Goal: Transaction & Acquisition: Purchase product/service

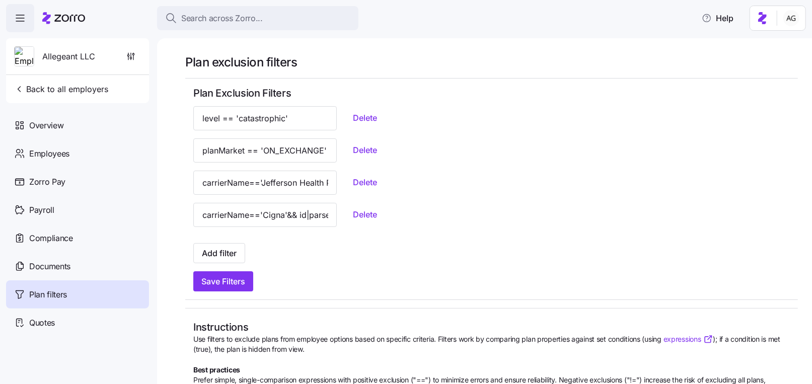
click at [75, 60] on span "Allegeant LLC" at bounding box center [68, 56] width 53 height 13
click at [68, 54] on span "Allegeant LLC" at bounding box center [68, 56] width 53 height 13
click at [24, 54] on img at bounding box center [24, 57] width 19 height 20
click at [55, 20] on icon at bounding box center [69, 18] width 31 height 7
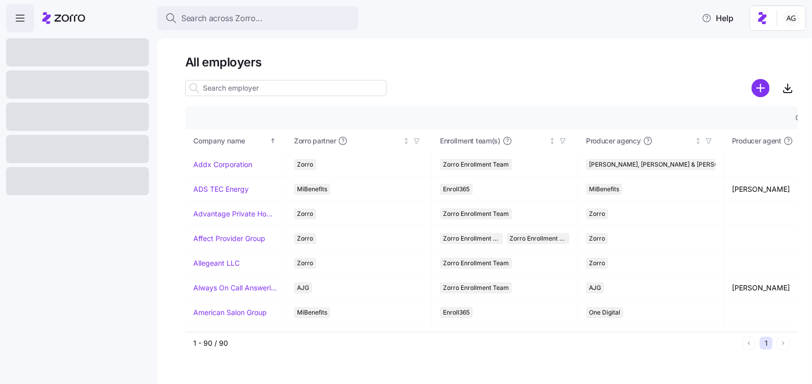
click at [201, 92] on div at bounding box center [194, 88] width 17 height 15
click at [215, 84] on input at bounding box center [285, 88] width 201 height 16
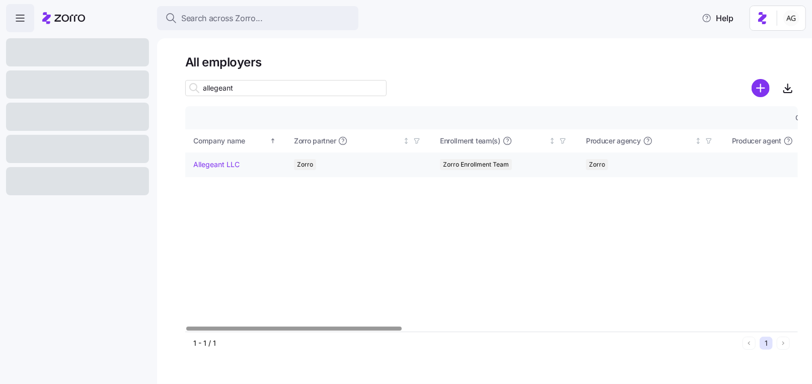
type input "allegeant"
click at [209, 163] on link "Allegeant LLC" at bounding box center [216, 165] width 46 height 10
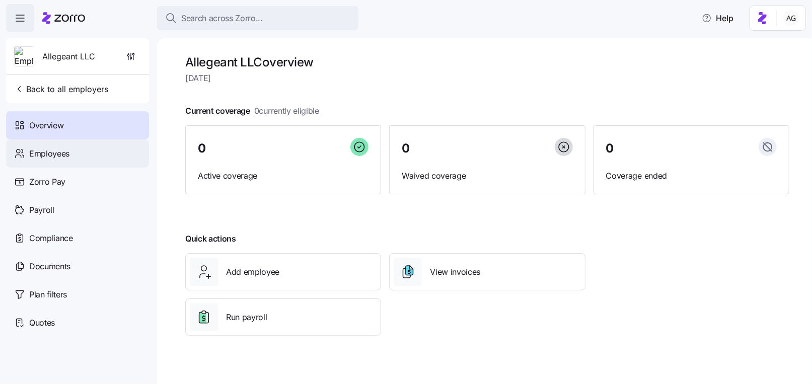
click at [62, 158] on span "Employees" at bounding box center [49, 154] width 40 height 13
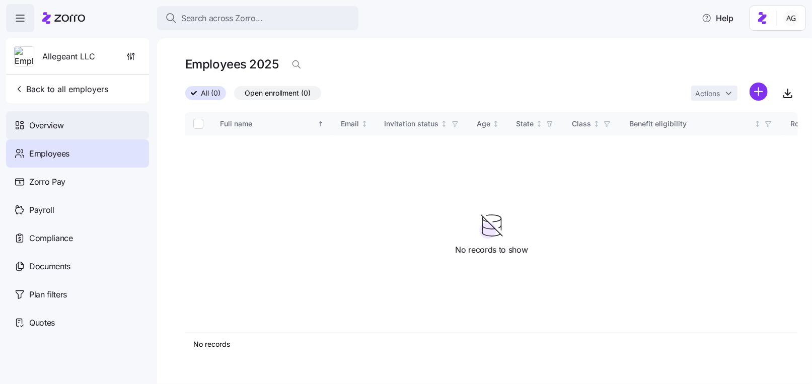
click at [53, 122] on span "Overview" at bounding box center [46, 125] width 34 height 13
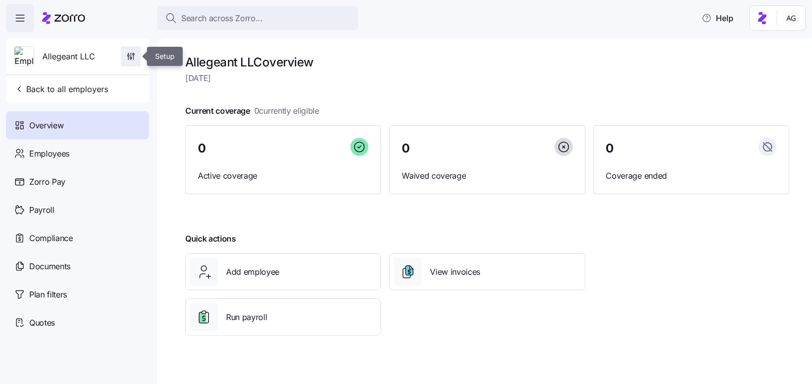
click at [132, 57] on icon "button" at bounding box center [131, 56] width 10 height 10
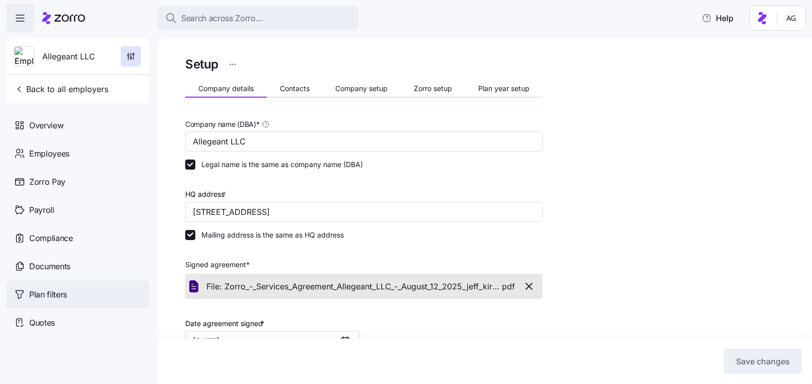
click at [67, 291] on span "Plan filters" at bounding box center [48, 295] width 38 height 13
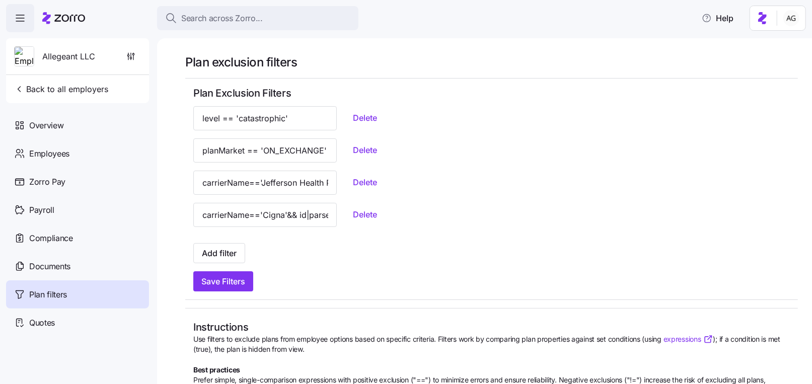
click at [65, 25] on div at bounding box center [63, 18] width 43 height 28
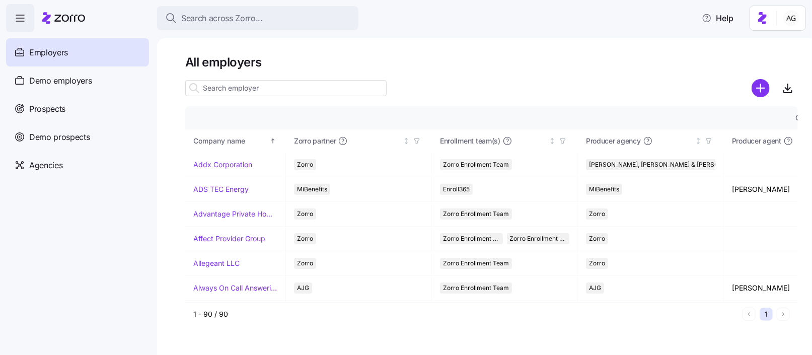
click at [225, 90] on input at bounding box center [285, 88] width 201 height 16
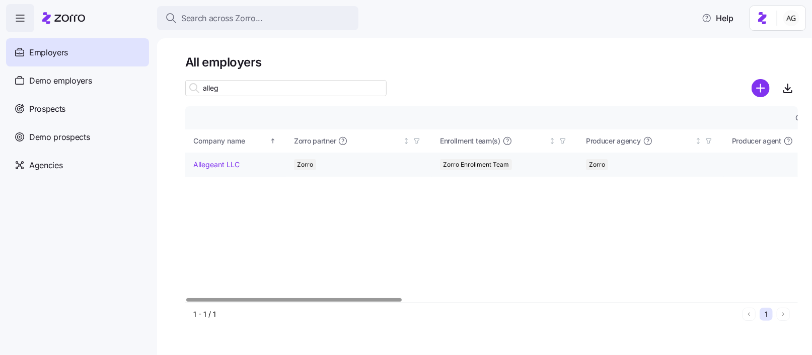
type input "alleg"
click at [204, 164] on link "Allegeant LLC" at bounding box center [216, 165] width 46 height 10
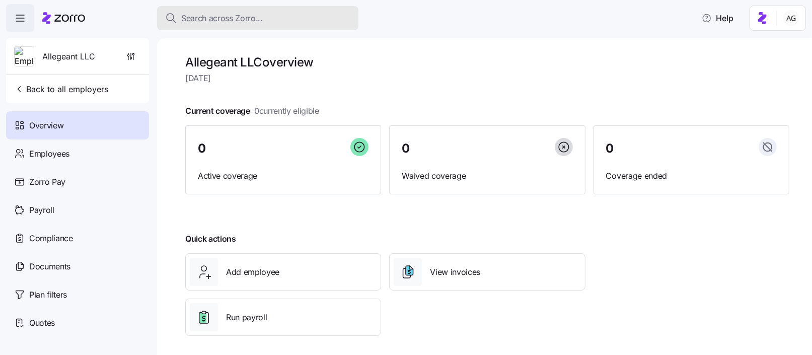
click at [296, 20] on div "Search across Zorro..." at bounding box center [257, 18] width 185 height 13
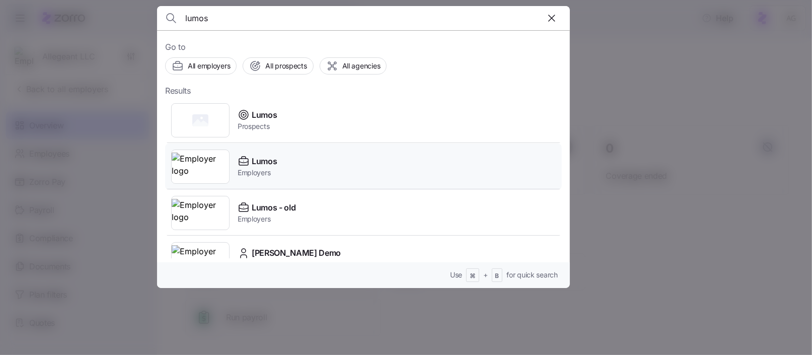
type input "lumos"
click at [284, 162] on div "Lumos Employers" at bounding box center [363, 167] width 397 height 46
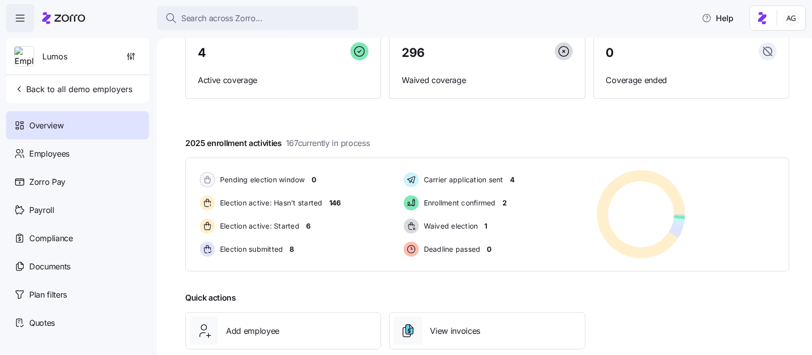
scroll to position [97, 0]
click at [307, 225] on span "6" at bounding box center [308, 225] width 5 height 10
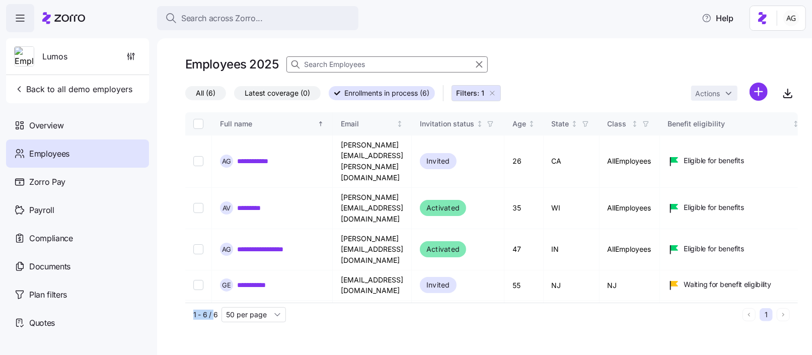
drag, startPoint x: 192, startPoint y: 315, endPoint x: 213, endPoint y: 315, distance: 20.7
click at [213, 315] on div "1 - 6 / 6 50 per page 1" at bounding box center [491, 315] width 613 height 24
click at [269, 244] on link "**********" at bounding box center [271, 249] width 68 height 10
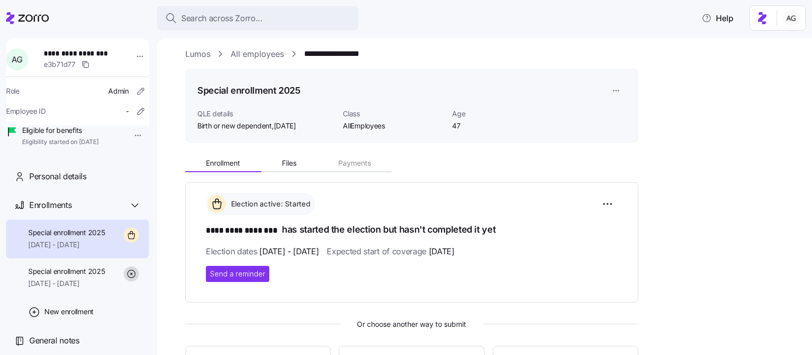
scroll to position [6, 0]
click at [612, 200] on html "**********" at bounding box center [406, 174] width 812 height 349
click at [542, 189] on html "**********" at bounding box center [406, 174] width 812 height 349
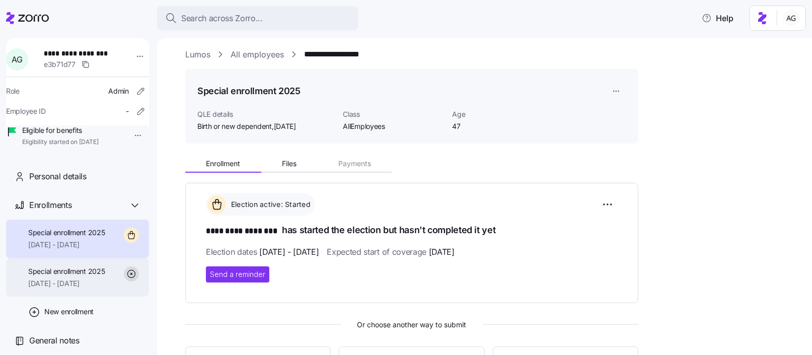
click at [86, 277] on div "Special enrollment 2025 05/01/2025 - 12/31/2025" at bounding box center [77, 277] width 143 height 39
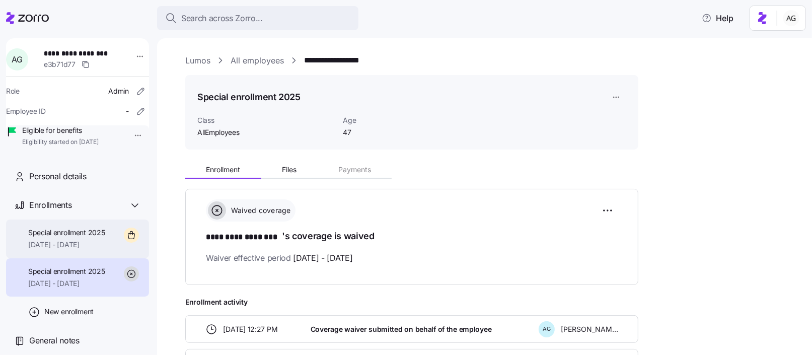
click at [86, 238] on span "Special enrollment 2025" at bounding box center [66, 233] width 77 height 10
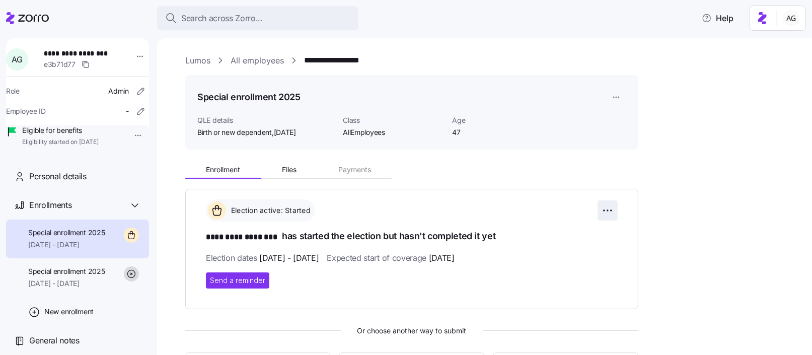
click at [607, 209] on html "**********" at bounding box center [406, 174] width 812 height 349
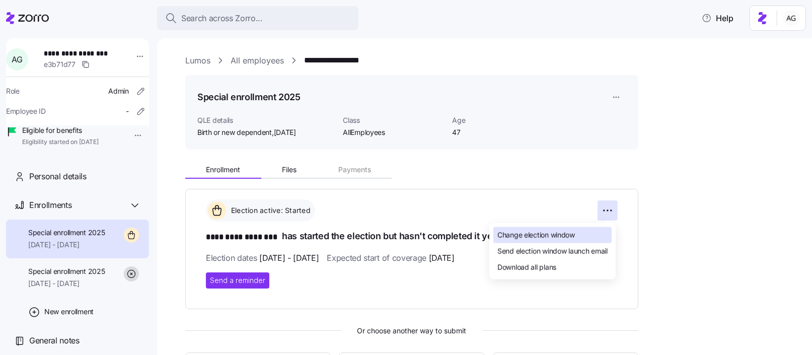
click at [575, 236] on span "Change election window" at bounding box center [537, 235] width 78 height 10
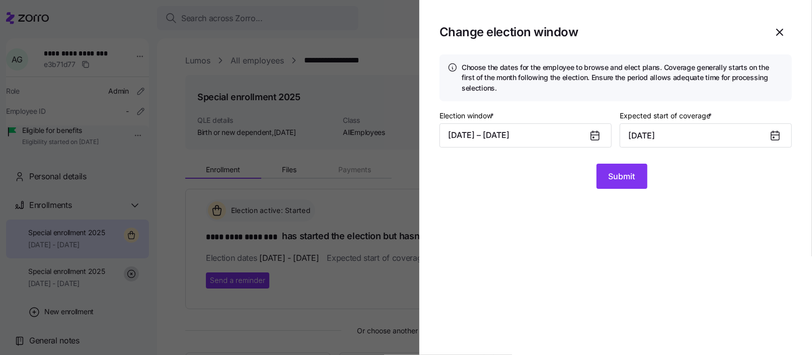
click at [769, 133] on div at bounding box center [780, 135] width 24 height 23
click at [777, 134] on icon at bounding box center [776, 136] width 8 height 8
click at [751, 134] on input "July 2, 2025" at bounding box center [706, 135] width 172 height 24
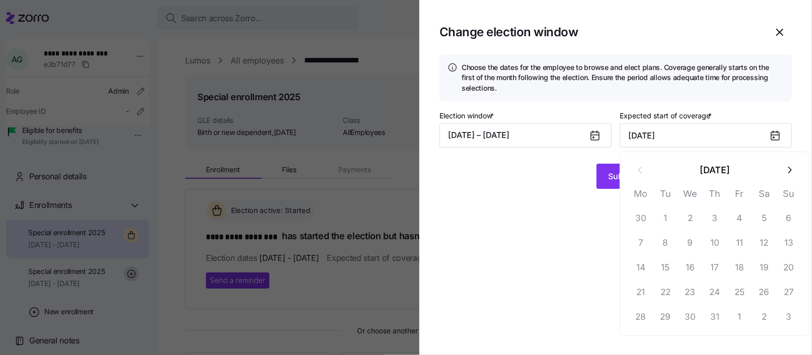
click at [792, 163] on button "button" at bounding box center [789, 170] width 24 height 24
drag, startPoint x: 801, startPoint y: 167, endPoint x: 795, endPoint y: 167, distance: 6.0
click at [795, 167] on div "September 2025 Mo Tu We Th Fr Sa Su 1 2 3 4 5 6 7 8 9 10 11 12 13 14 15 16 17 1…" at bounding box center [715, 244] width 190 height 184
click at [795, 167] on button "button" at bounding box center [789, 170] width 24 height 24
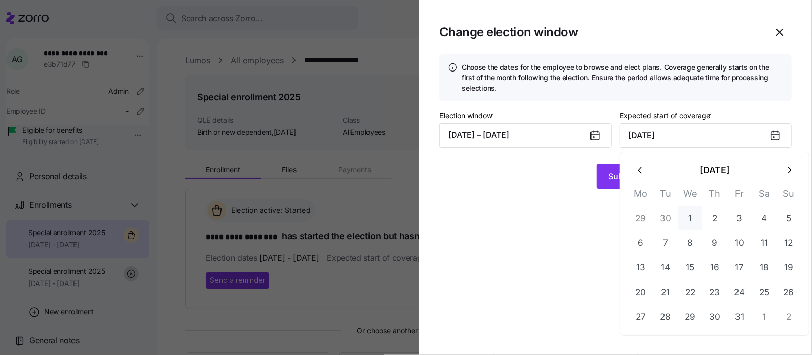
click at [690, 215] on button "1" at bounding box center [690, 218] width 24 height 24
type input "October 1, 2025"
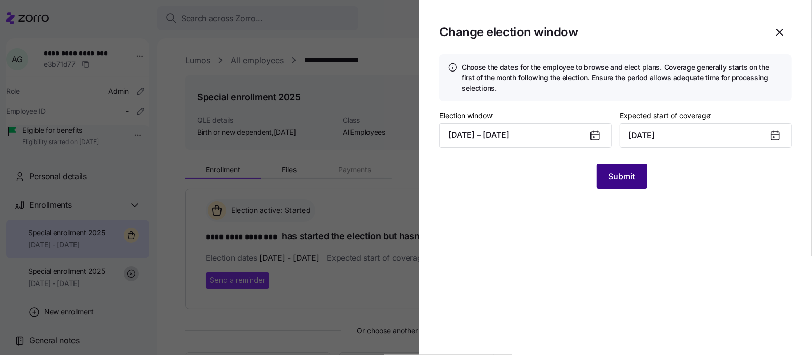
click at [626, 176] on span "Submit" at bounding box center [622, 176] width 27 height 12
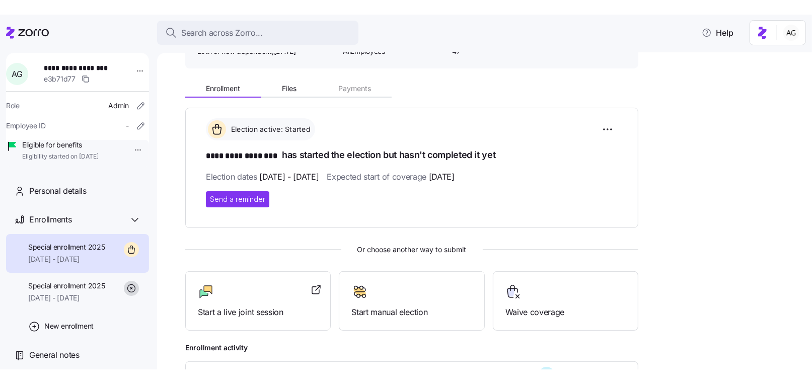
scroll to position [98, 0]
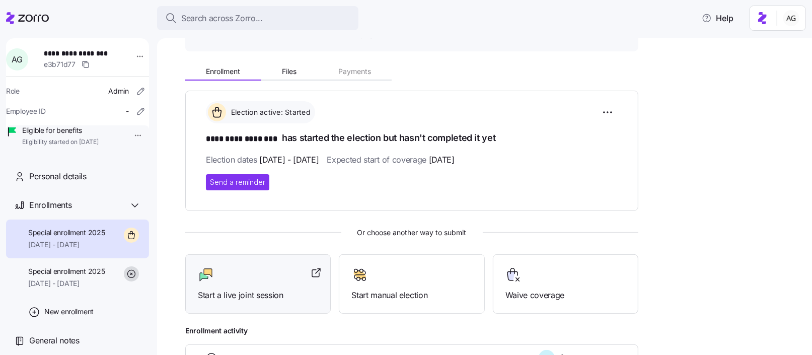
click at [232, 278] on div at bounding box center [258, 275] width 120 height 16
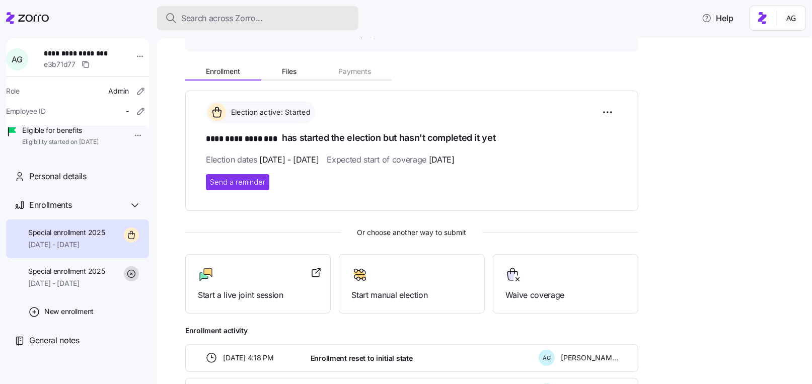
click at [211, 18] on span "Search across Zorro..." at bounding box center [222, 18] width 82 height 13
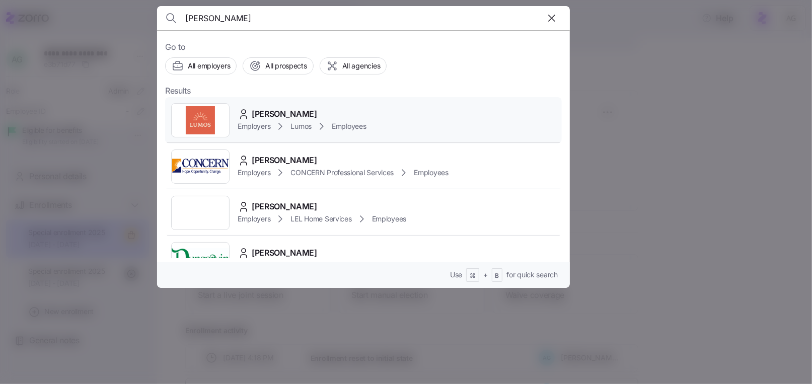
type input "anjani"
click at [293, 120] on div "Employers Lumos Employees" at bounding box center [302, 126] width 129 height 12
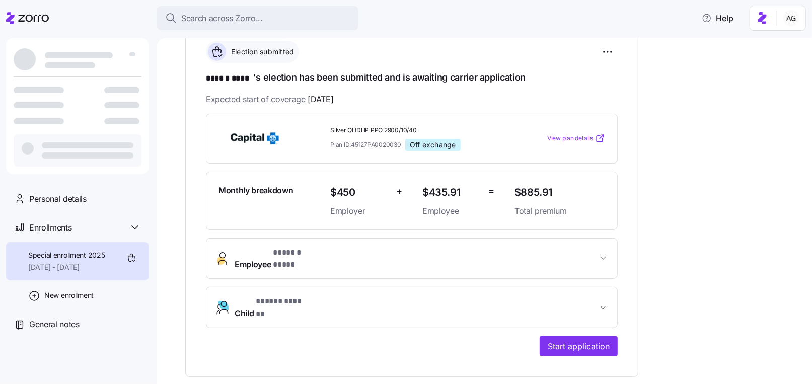
scroll to position [163, 0]
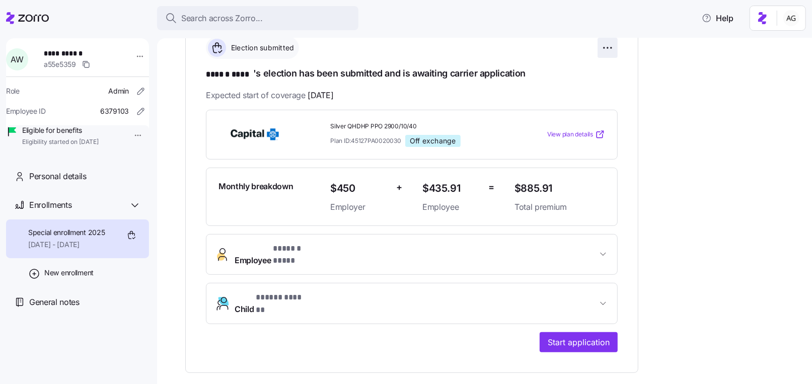
click at [602, 47] on html "**********" at bounding box center [406, 189] width 812 height 378
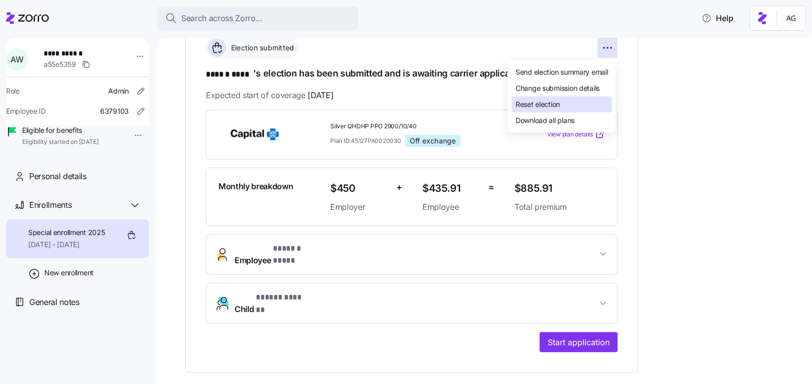
click at [553, 105] on span "Reset election" at bounding box center [538, 104] width 44 height 10
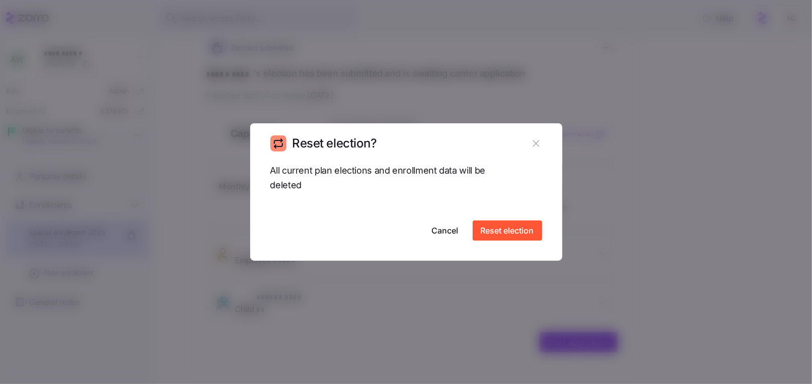
scroll to position [162, 0]
click at [497, 228] on span "Reset election" at bounding box center [507, 231] width 53 height 12
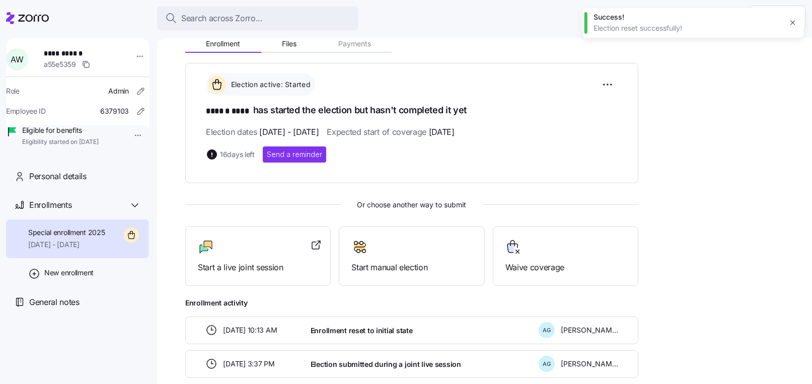
scroll to position [118, 0]
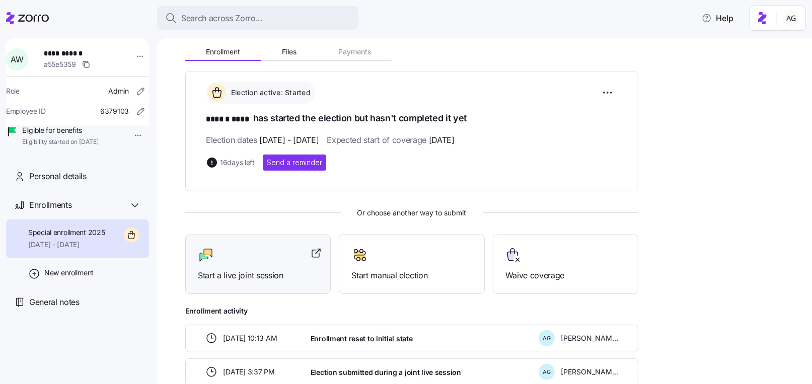
click at [257, 259] on div at bounding box center [258, 255] width 120 height 16
click at [256, 15] on span "Search across Zorro..." at bounding box center [222, 18] width 82 height 13
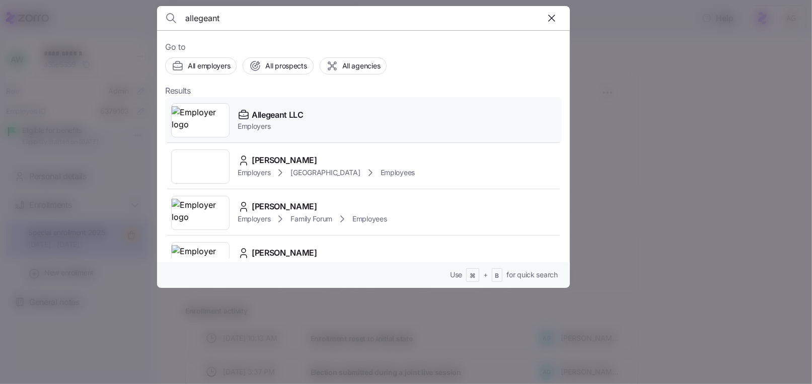
type input "allegeant"
click at [214, 118] on img at bounding box center [200, 120] width 57 height 28
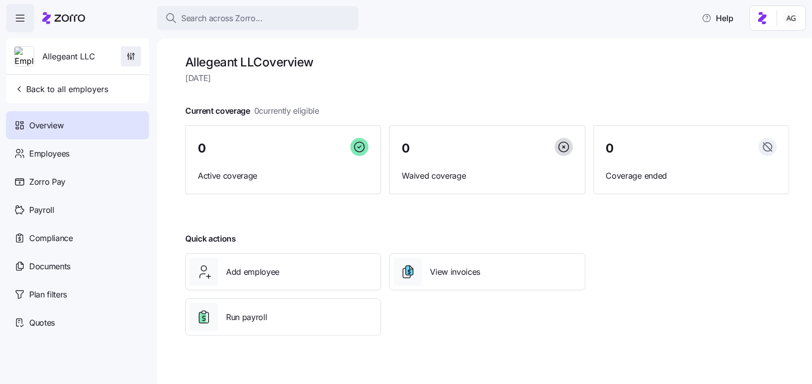
click at [130, 60] on icon "button" at bounding box center [131, 56] width 10 height 10
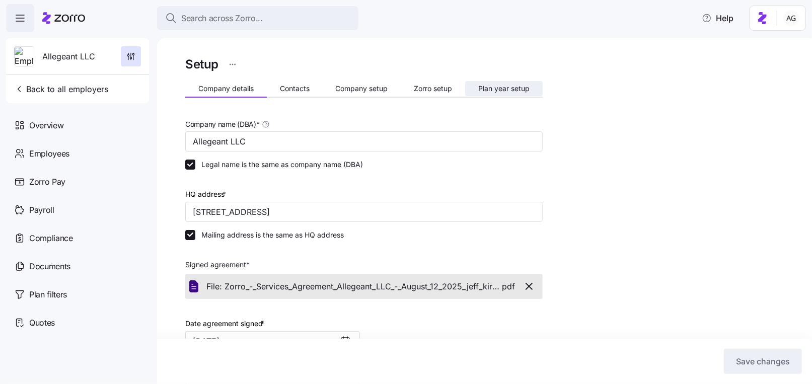
click at [476, 86] on button "Plan year setup" at bounding box center [504, 88] width 78 height 15
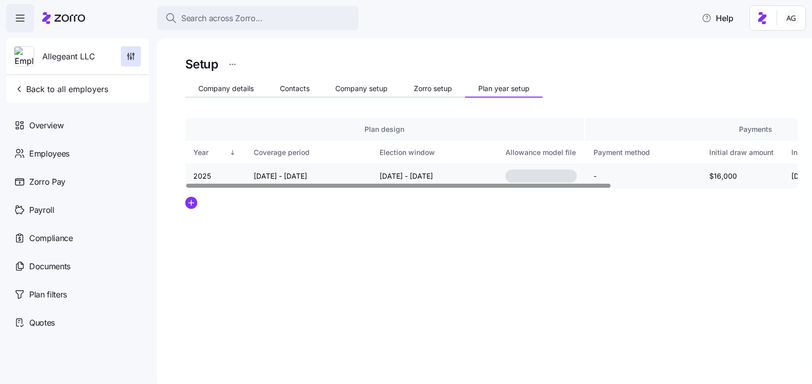
click at [395, 176] on td "08/29/2025 - 09/10/2025" at bounding box center [435, 176] width 126 height 25
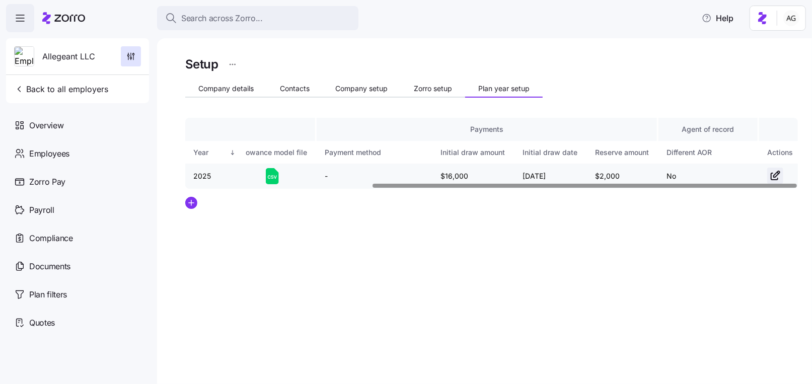
click at [778, 173] on icon "button" at bounding box center [776, 176] width 12 height 12
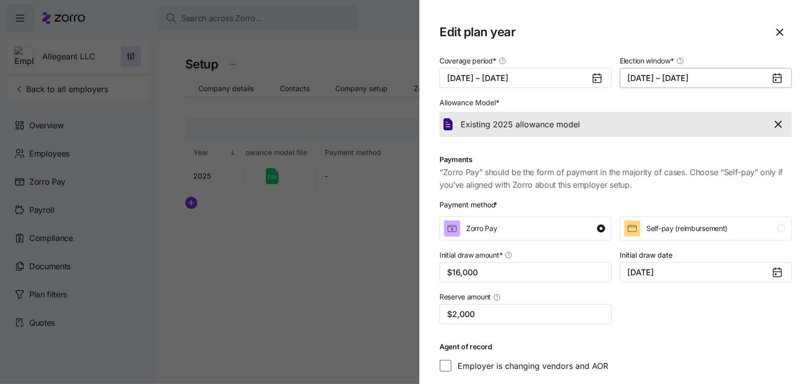
click at [658, 73] on button "08/29/2025 – 09/10/2025" at bounding box center [706, 78] width 172 height 20
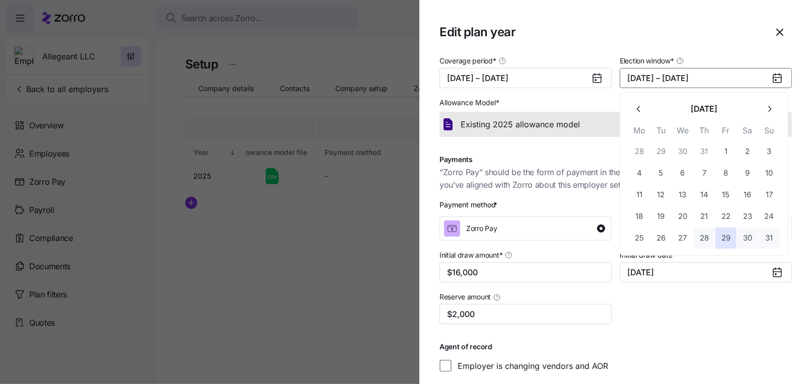
click at [704, 234] on button "28" at bounding box center [704, 238] width 21 height 21
click at [770, 104] on icon "button" at bounding box center [770, 109] width 10 height 10
click at [684, 169] on button "10" at bounding box center [682, 173] width 21 height 21
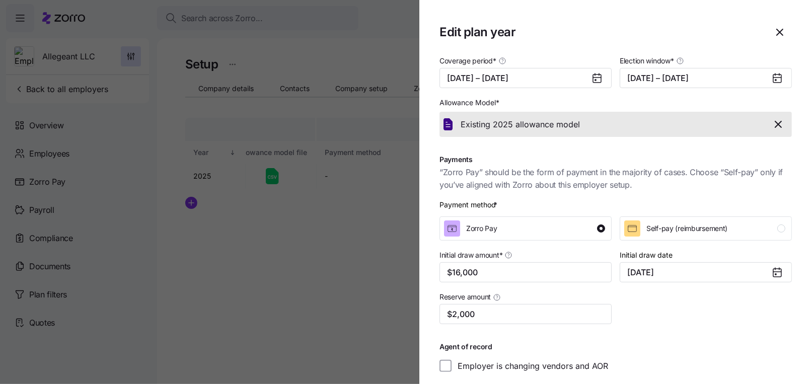
scroll to position [45, 0]
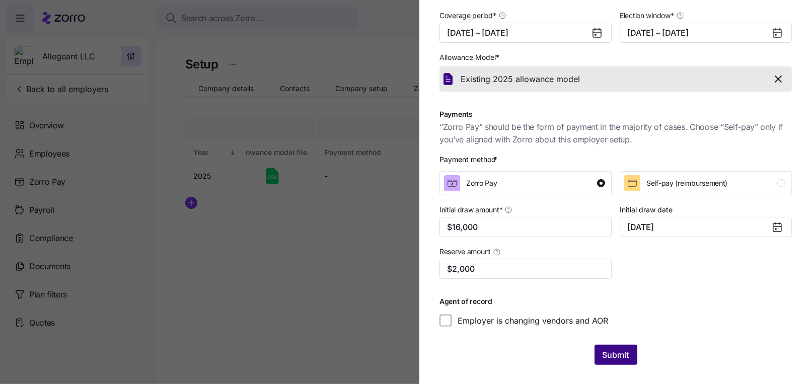
click at [619, 360] on span "Submit" at bounding box center [616, 355] width 27 height 12
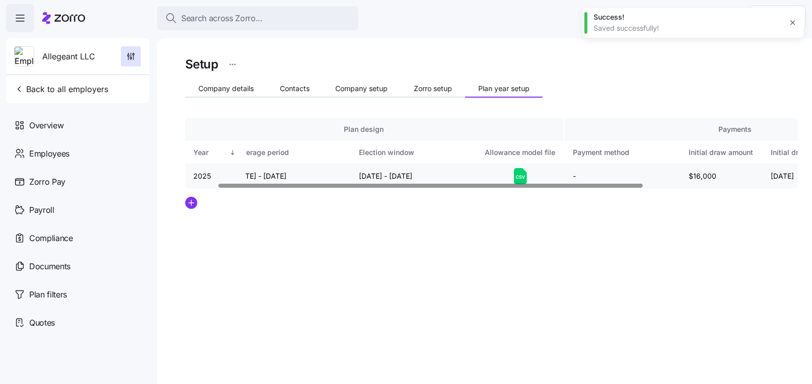
scroll to position [0, 0]
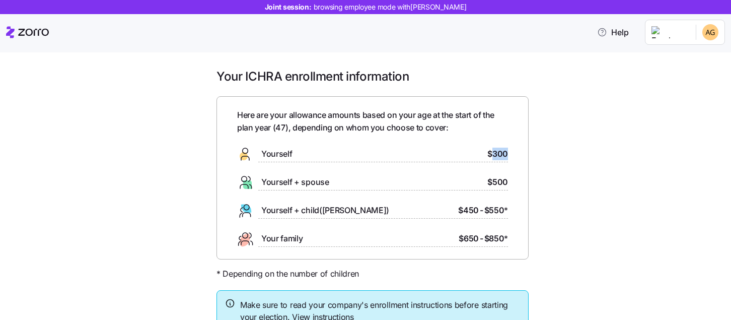
drag, startPoint x: 494, startPoint y: 154, endPoint x: 510, endPoint y: 155, distance: 15.6
click at [510, 155] on div "Here are your allowance amounts based on your age at the start of the plan year…" at bounding box center [373, 177] width 312 height 163
click at [507, 156] on span "$300" at bounding box center [498, 154] width 21 height 13
click at [506, 180] on span "$500" at bounding box center [498, 182] width 21 height 13
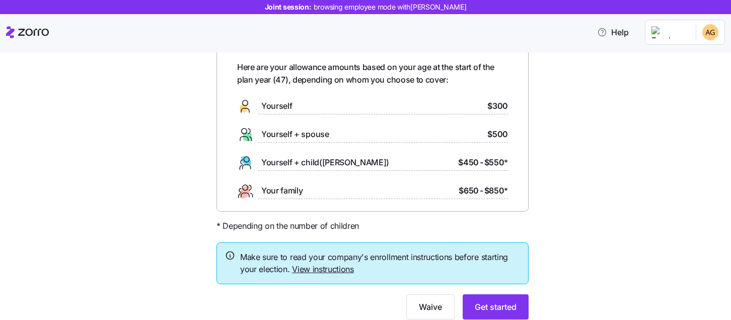
scroll to position [65, 0]
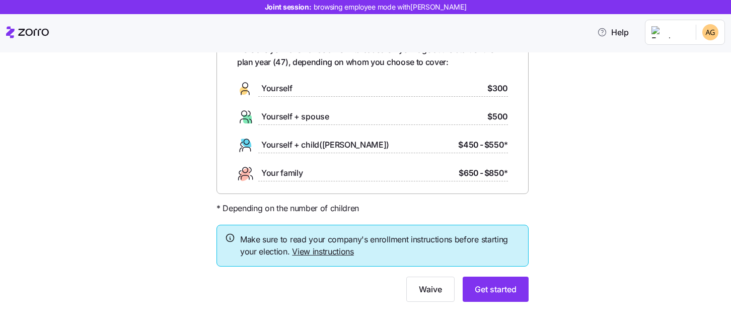
click at [350, 251] on link "View instructions" at bounding box center [323, 251] width 62 height 10
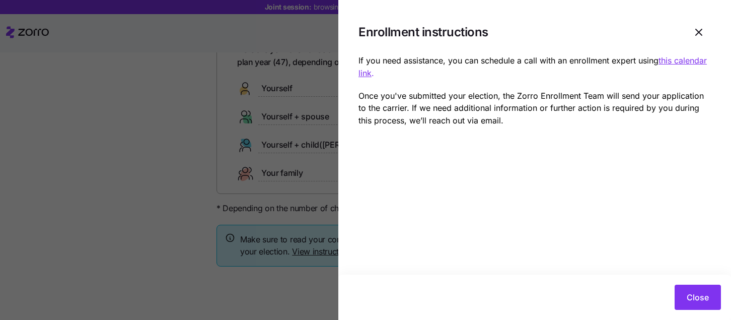
click at [179, 108] on div at bounding box center [365, 160] width 731 height 320
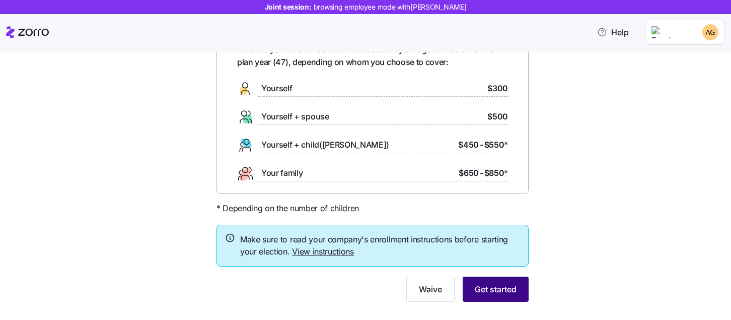
click at [496, 289] on span "Get started" at bounding box center [496, 289] width 42 height 12
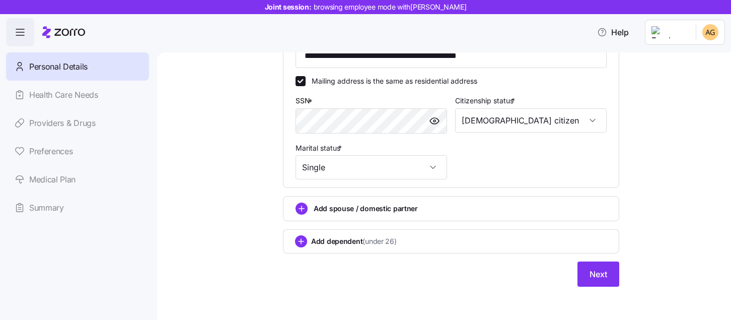
scroll to position [364, 0]
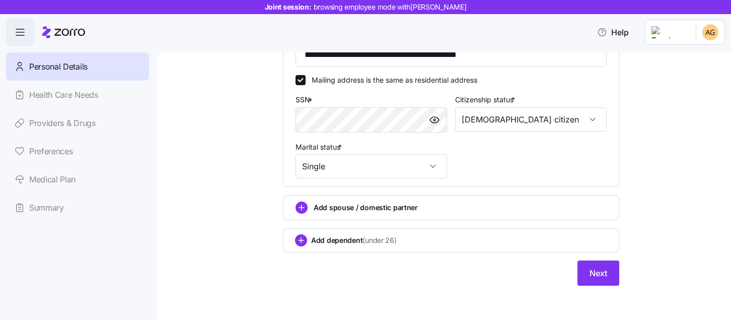
click at [305, 203] on icon "add icon" at bounding box center [302, 207] width 12 height 12
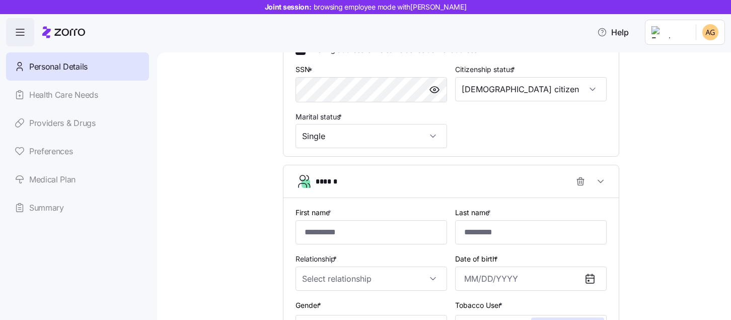
scroll to position [399, 0]
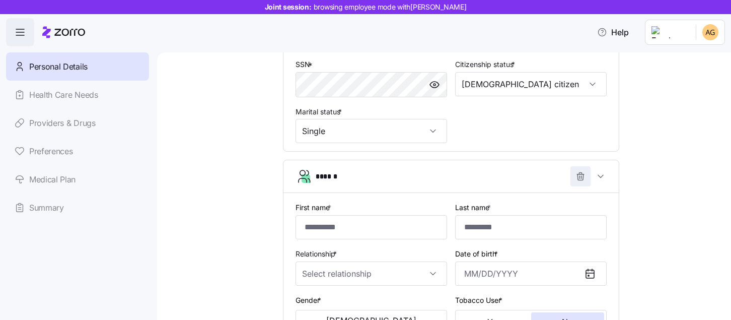
click at [579, 181] on icon "button" at bounding box center [581, 176] width 10 height 10
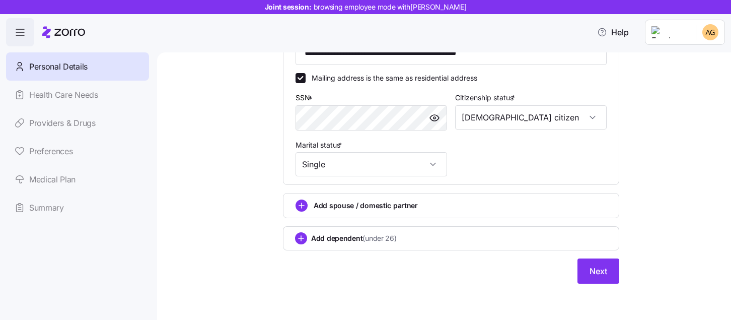
click at [603, 262] on button "Next" at bounding box center [599, 270] width 42 height 25
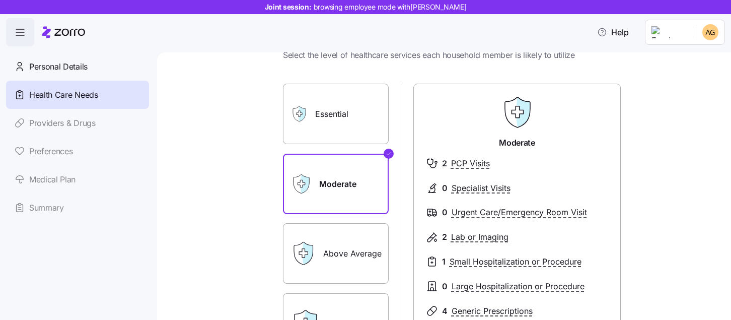
scroll to position [37, 0]
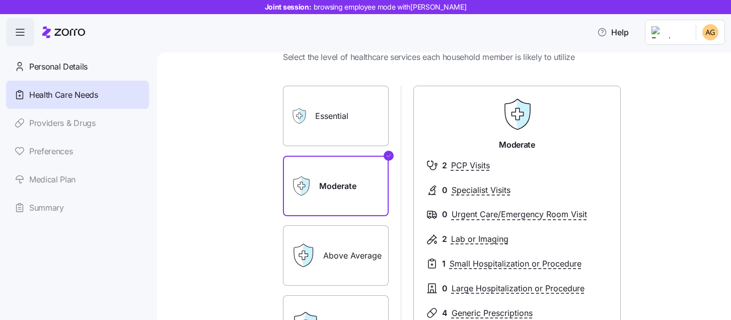
click at [343, 115] on label "Essential" at bounding box center [336, 116] width 106 height 60
click at [0, 0] on input "Essential" at bounding box center [0, 0] width 0 height 0
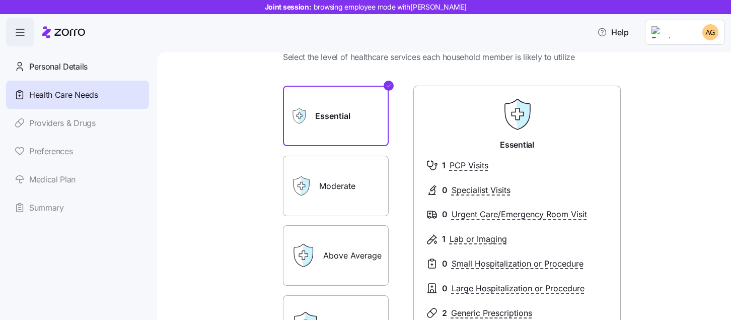
click at [371, 185] on label "Moderate" at bounding box center [336, 186] width 106 height 60
click at [0, 0] on input "Moderate" at bounding box center [0, 0] width 0 height 0
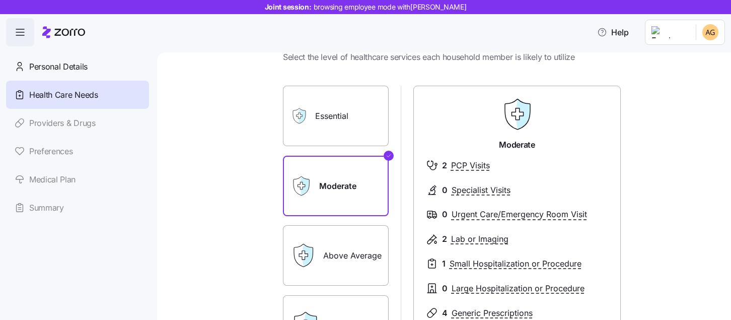
click at [347, 271] on label "Above Average" at bounding box center [336, 255] width 106 height 60
click at [0, 0] on input "Above Average" at bounding box center [0, 0] width 0 height 0
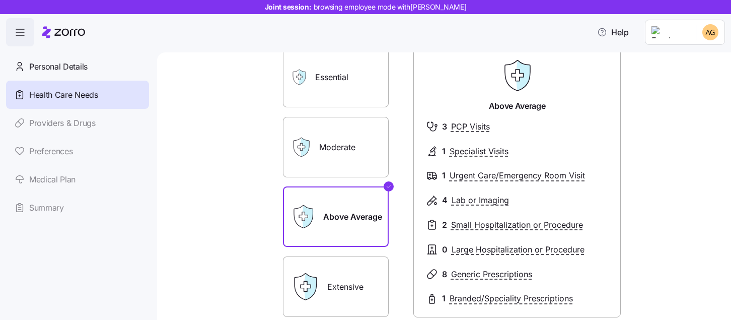
scroll to position [79, 0]
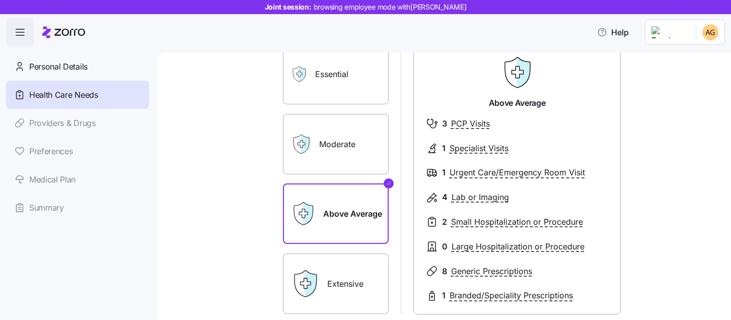
click at [338, 89] on label "Essential" at bounding box center [336, 74] width 106 height 60
click at [0, 0] on input "Essential" at bounding box center [0, 0] width 0 height 0
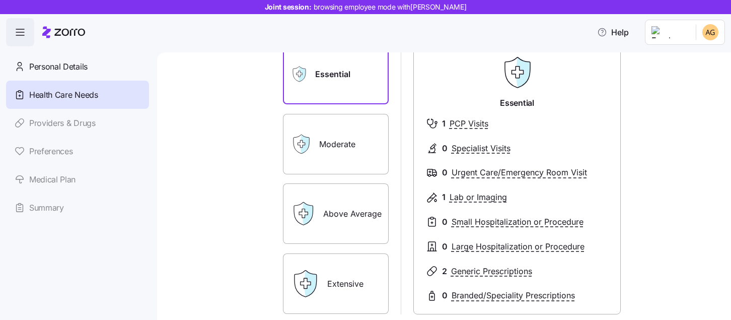
click at [337, 133] on label "Moderate" at bounding box center [336, 144] width 106 height 60
click at [0, 0] on input "Moderate" at bounding box center [0, 0] width 0 height 0
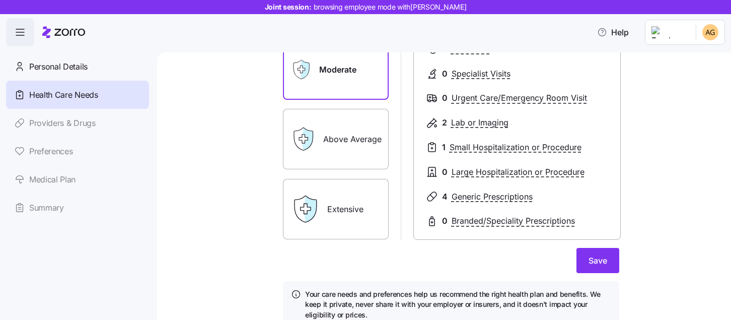
scroll to position [155, 0]
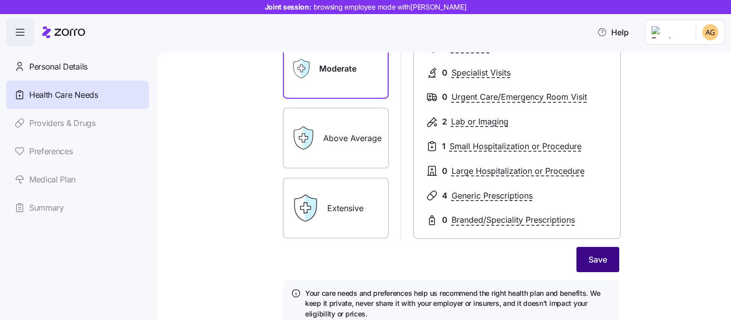
click at [614, 259] on button "Save" at bounding box center [598, 259] width 43 height 25
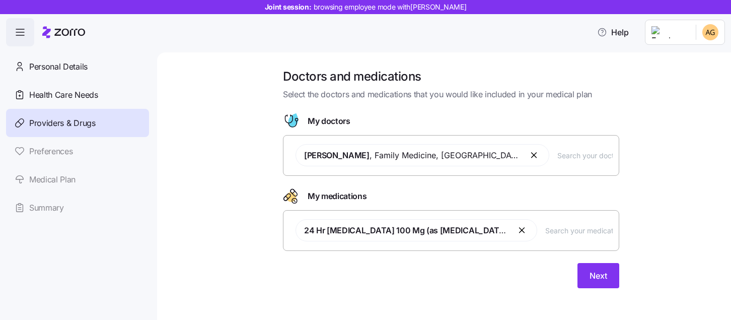
click at [558, 156] on input "text" at bounding box center [585, 155] width 55 height 11
type input "thomas"
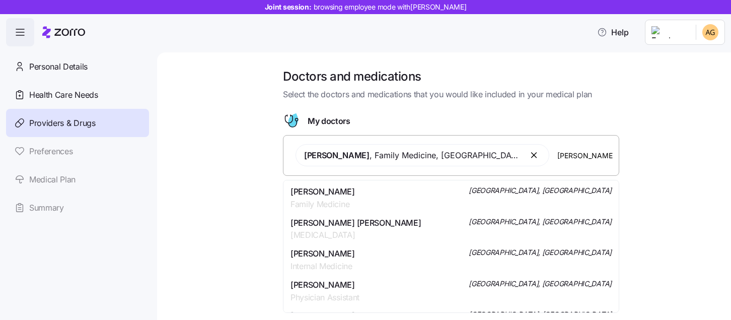
click at [342, 192] on span "Clarence Henry Thomas" at bounding box center [323, 191] width 64 height 13
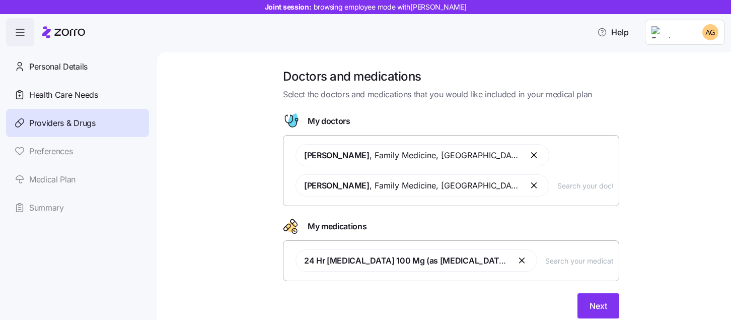
click at [562, 256] on input "text" at bounding box center [578, 260] width 67 height 11
type input "ozempic"
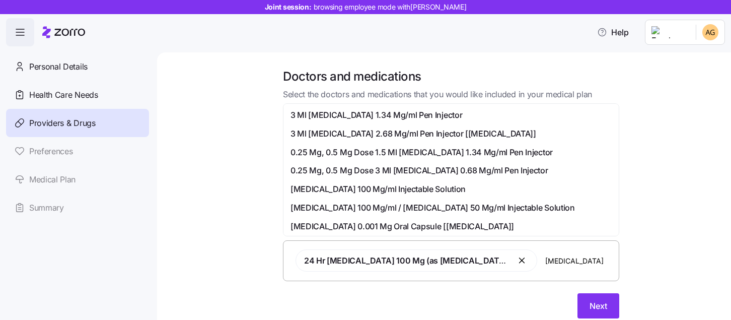
click at [405, 117] on span "3 Ml Ozempic 1.34 Mg/ml Pen Injector" at bounding box center [377, 115] width 172 height 13
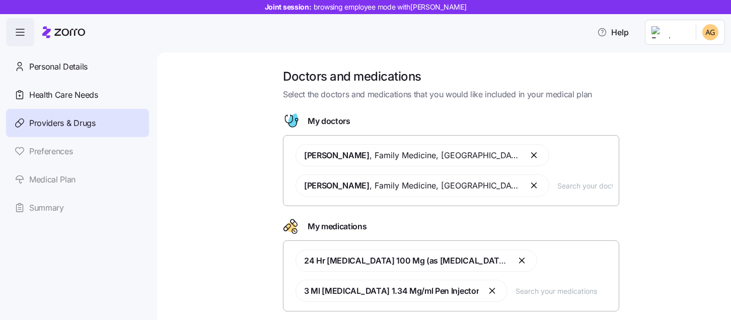
click at [516, 286] on input "text" at bounding box center [564, 290] width 97 height 11
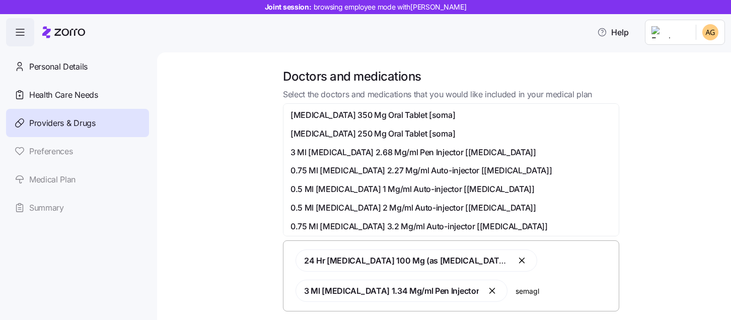
type input "semaglu"
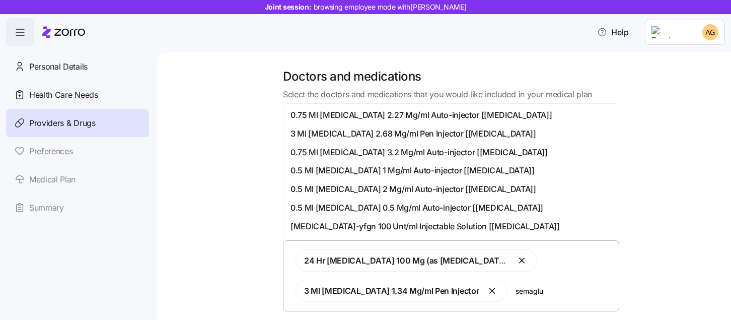
click at [444, 120] on span "0.75 Ml Semaglutide 2.27 Mg/ml Auto-injector [wegovy]" at bounding box center [422, 115] width 262 height 13
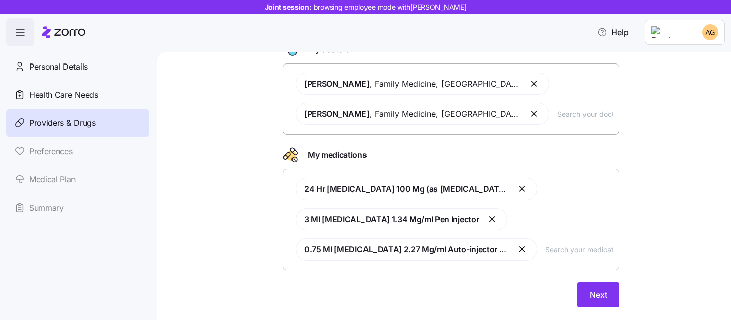
scroll to position [74, 0]
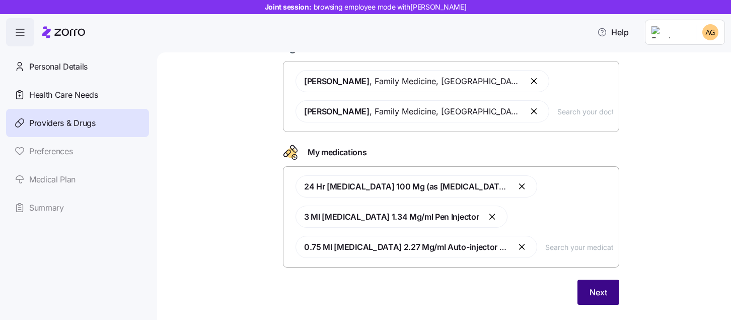
click at [601, 285] on button "Next" at bounding box center [599, 292] width 42 height 25
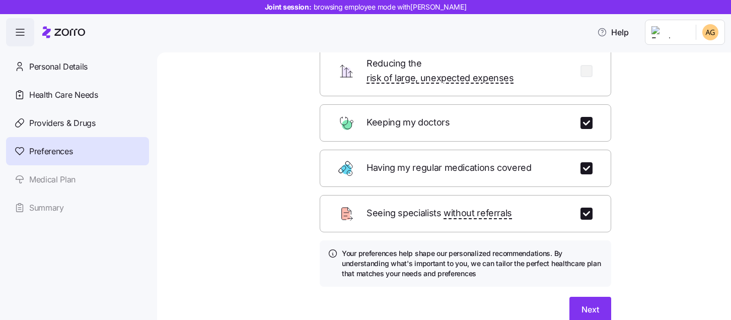
scroll to position [113, 0]
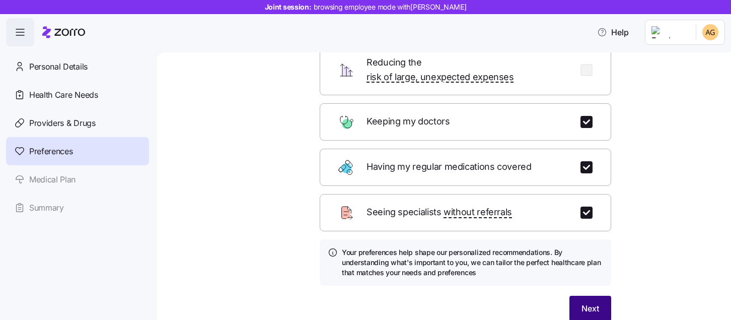
click at [586, 302] on span "Next" at bounding box center [591, 308] width 18 height 12
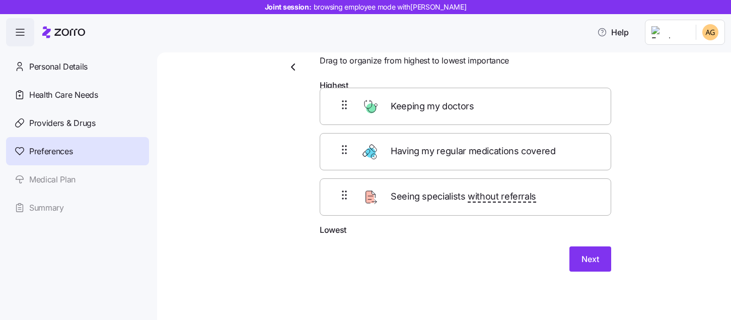
scroll to position [33, 0]
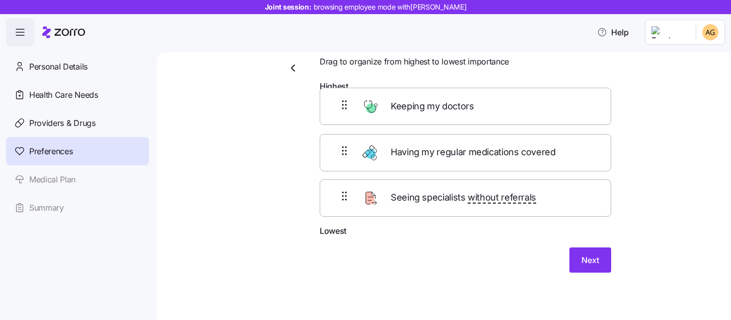
drag, startPoint x: 424, startPoint y: 112, endPoint x: 424, endPoint y: 154, distance: 41.8
click at [424, 153] on div "Keeping my doctors Having my regular medications covered Seeing specialists wit…" at bounding box center [466, 161] width 292 height 128
drag, startPoint x: 424, startPoint y: 161, endPoint x: 423, endPoint y: 100, distance: 60.9
click at [423, 100] on div "Having my regular medications covered Keeping my doctors Seeing specialists wit…" at bounding box center [466, 161] width 292 height 128
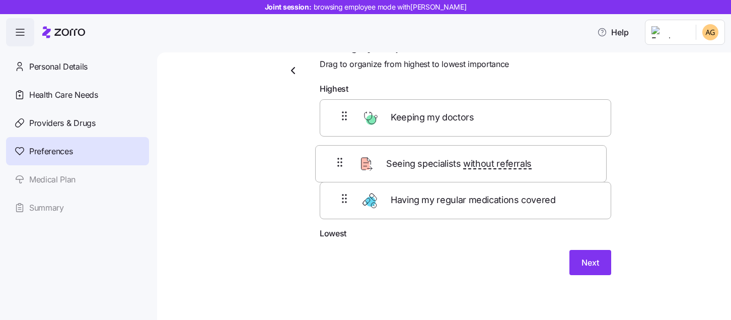
drag, startPoint x: 419, startPoint y: 207, endPoint x: 414, endPoint y: 150, distance: 57.2
click at [414, 150] on div "Keeping my doctors Having my regular medications covered Seeing specialists wit…" at bounding box center [466, 163] width 292 height 128
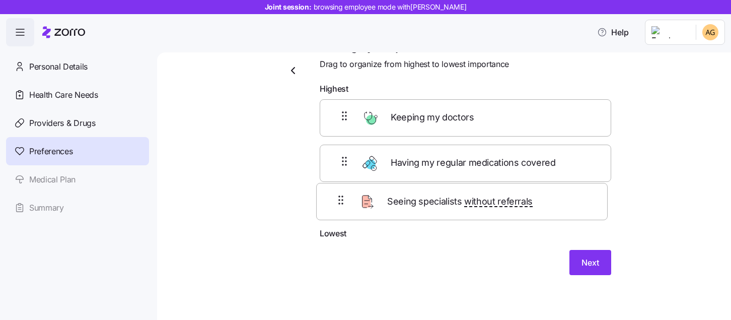
drag, startPoint x: 410, startPoint y: 167, endPoint x: 407, endPoint y: 210, distance: 43.5
click at [407, 210] on div "Keeping my doctors Seeing specialists without referrals Having my regular medic…" at bounding box center [466, 163] width 292 height 128
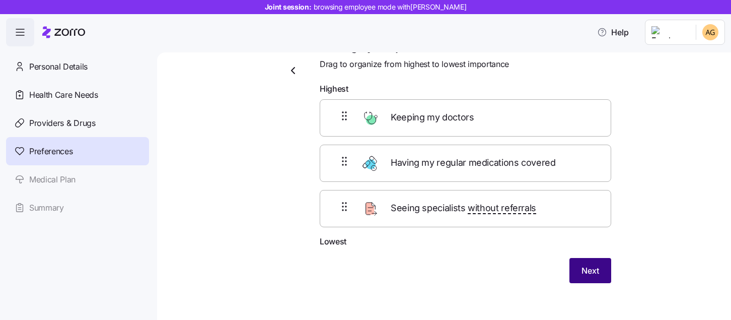
click at [581, 269] on button "Next" at bounding box center [591, 270] width 42 height 25
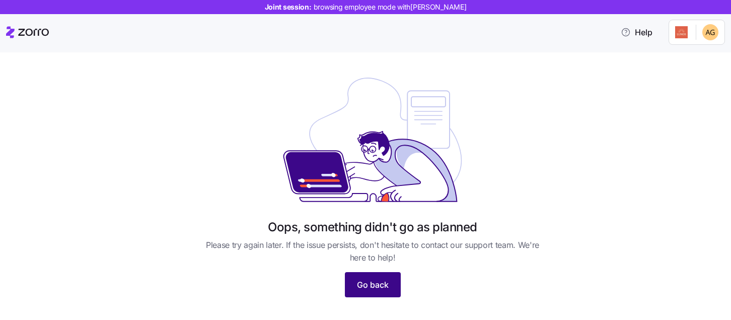
click at [373, 281] on span "Go back" at bounding box center [373, 285] width 32 height 12
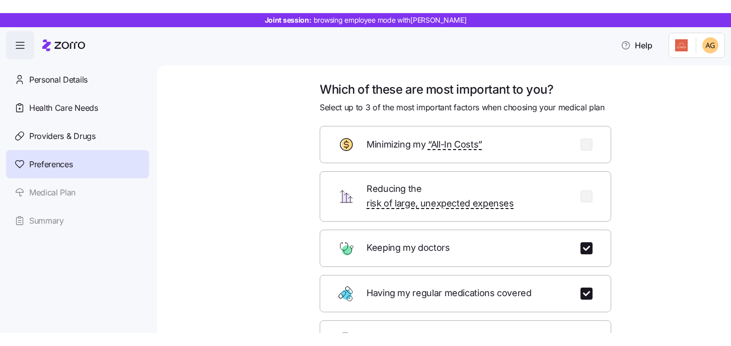
scroll to position [14, 0]
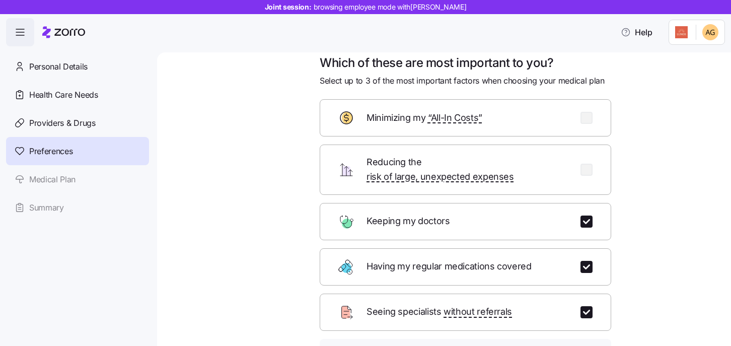
click at [246, 121] on div "Which of these are most important to you? Select up to 3 of the most important …" at bounding box center [451, 250] width 532 height 390
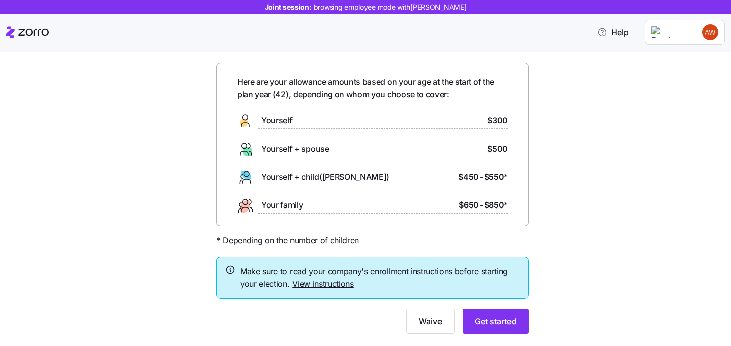
scroll to position [57, 0]
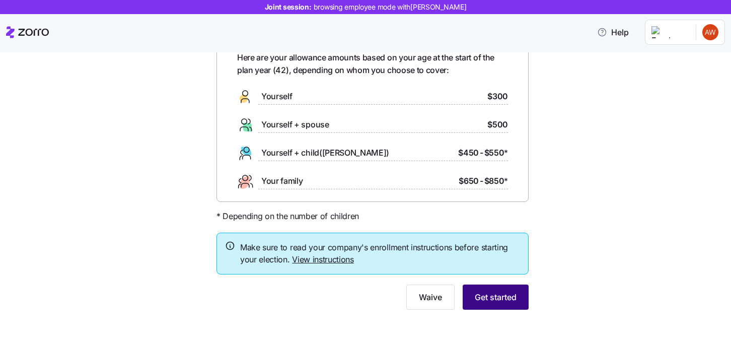
click at [506, 297] on span "Get started" at bounding box center [496, 297] width 42 height 12
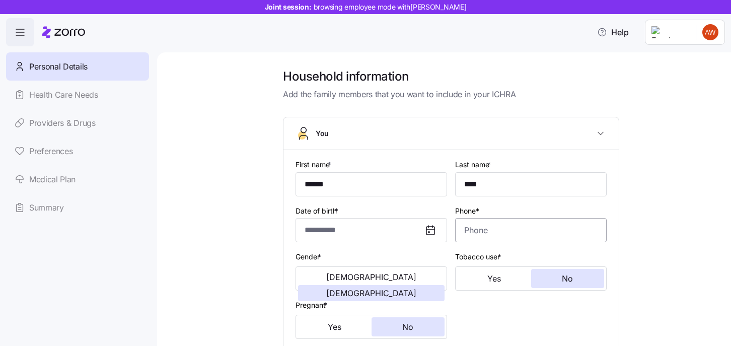
type input "**********"
type input "(856) 316-9042"
type input "US citizen"
type input "Single"
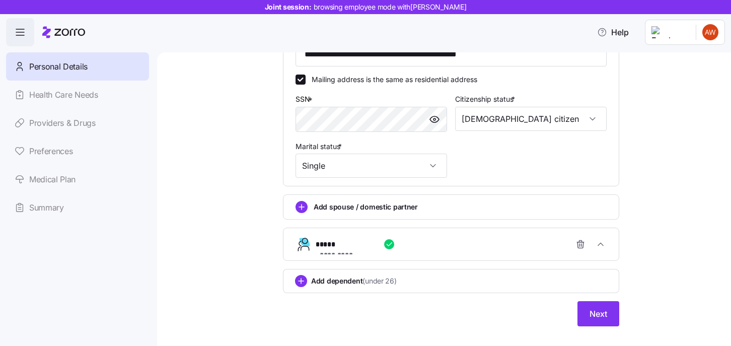
scroll to position [383, 0]
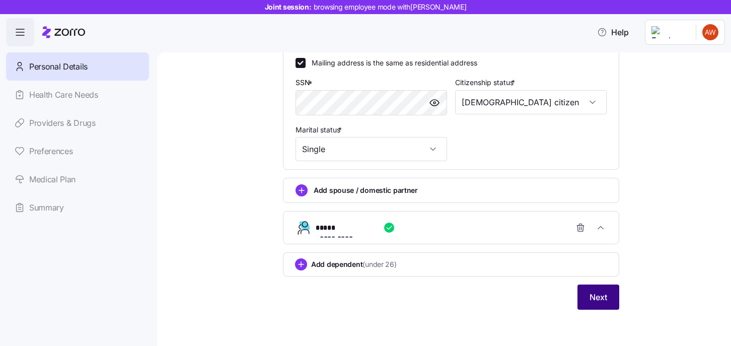
click at [594, 287] on button "Next" at bounding box center [599, 297] width 42 height 25
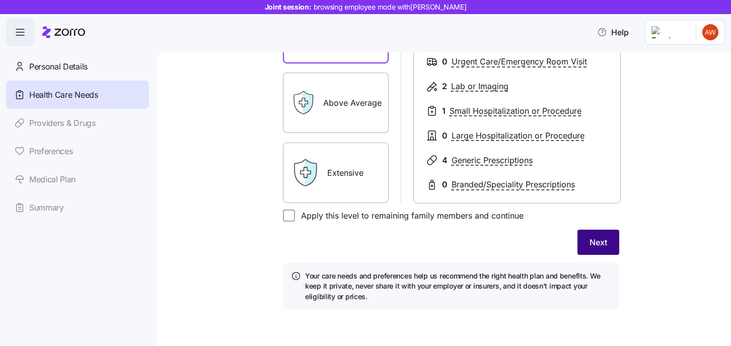
click at [605, 243] on span "Next" at bounding box center [599, 242] width 18 height 12
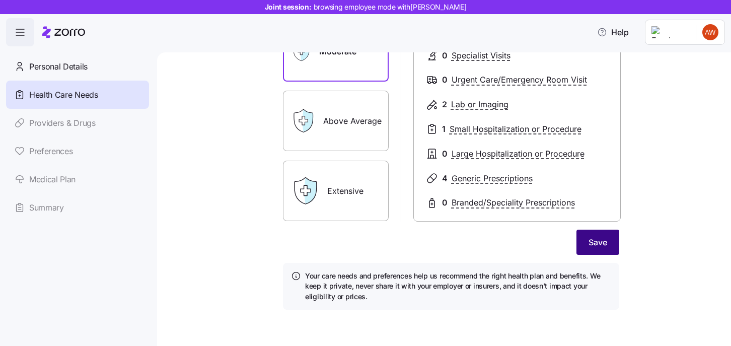
click at [601, 245] on span "Save" at bounding box center [598, 242] width 19 height 12
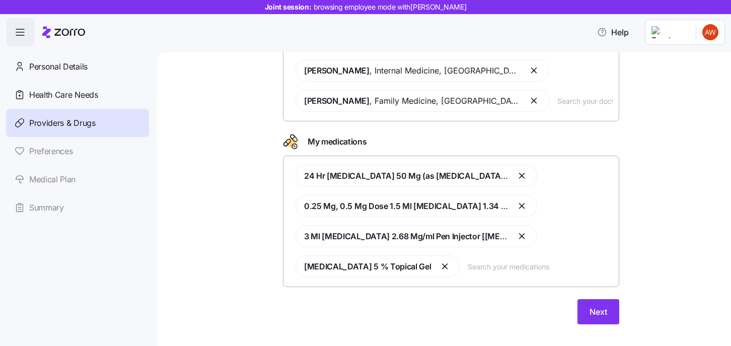
scroll to position [129, 0]
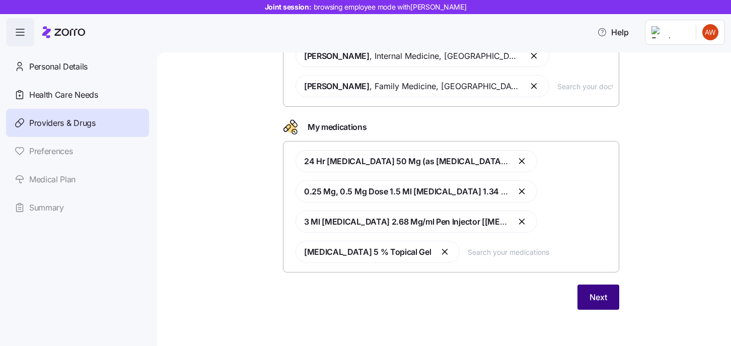
click at [592, 297] on span "Next" at bounding box center [599, 297] width 18 height 12
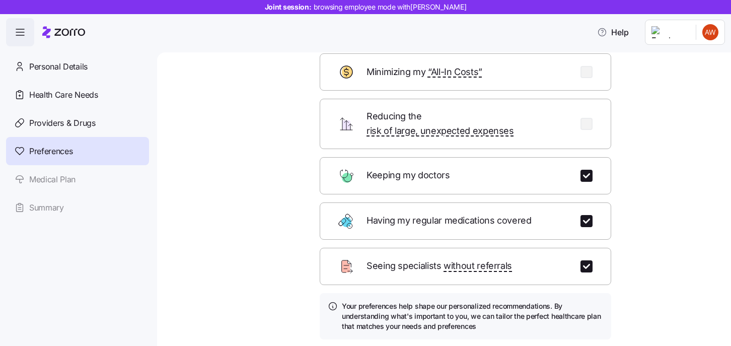
scroll to position [124, 0]
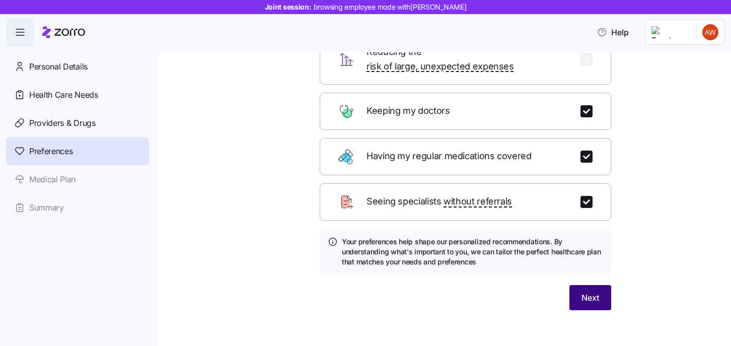
click at [594, 292] on span "Next" at bounding box center [591, 298] width 18 height 12
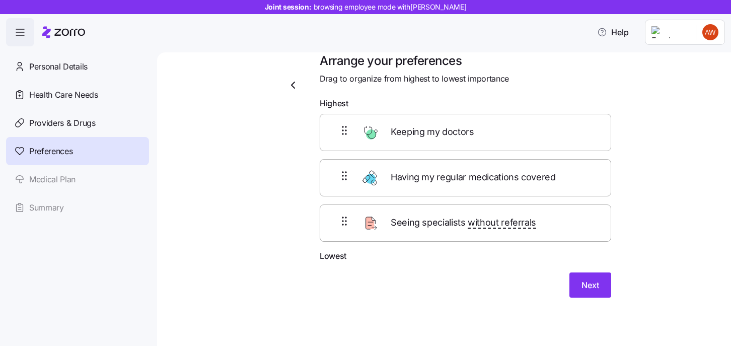
scroll to position [15, 0]
click at [602, 281] on button "Next" at bounding box center [591, 285] width 42 height 25
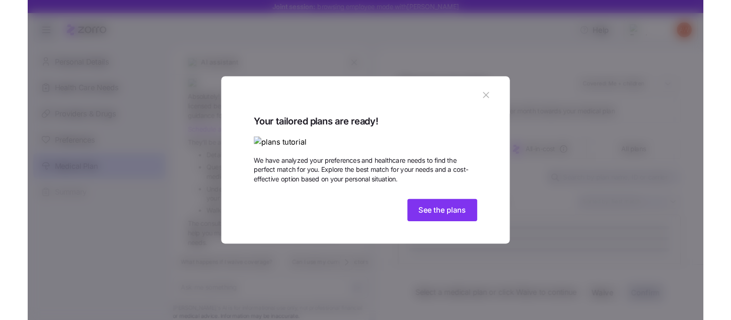
scroll to position [1057, 0]
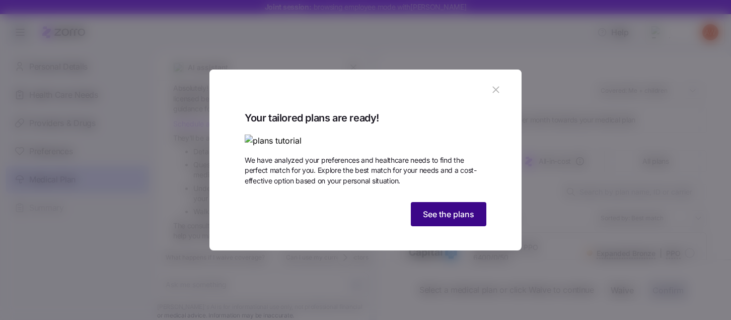
click at [447, 220] on span "See the plans" at bounding box center [448, 214] width 51 height 12
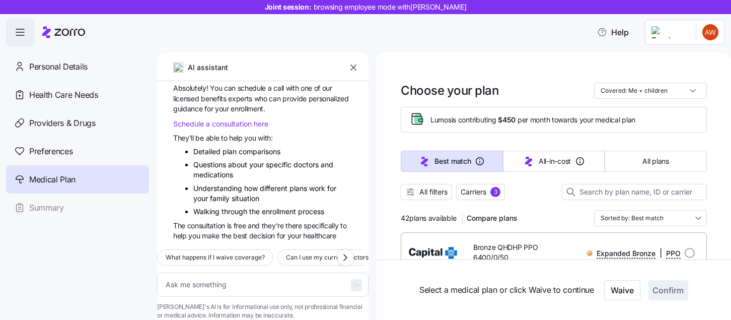
click at [351, 64] on icon "button" at bounding box center [354, 67] width 10 height 10
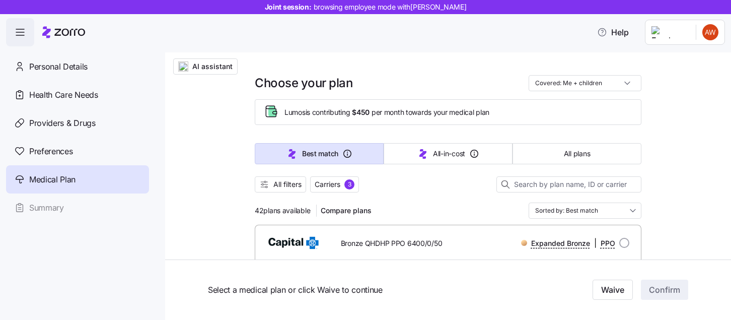
scroll to position [22, 0]
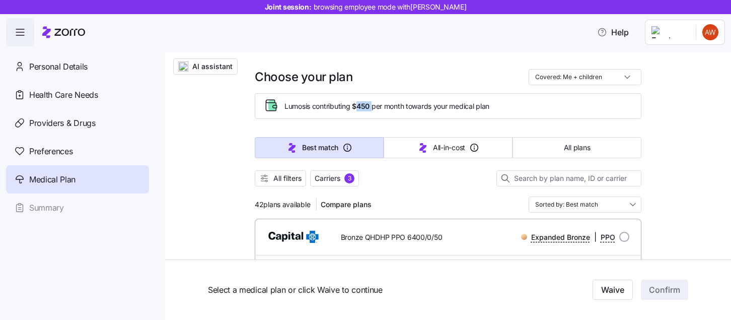
drag, startPoint x: 362, startPoint y: 105, endPoint x: 376, endPoint y: 106, distance: 14.2
click at [376, 106] on span "Lumos is contributing $450 per month towards your medical plan" at bounding box center [387, 106] width 205 height 10
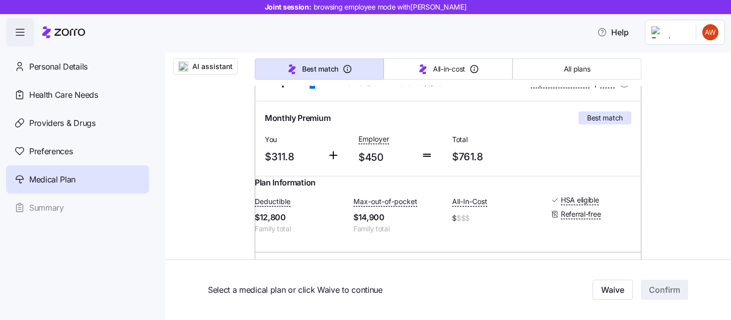
scroll to position [175, 0]
drag, startPoint x: 487, startPoint y: 158, endPoint x: 442, endPoint y: 161, distance: 44.9
click at [442, 161] on div "Monthly Premium Best match You $311.8 Employer $450 Total $761.8" at bounding box center [448, 139] width 375 height 62
click at [385, 150] on span "$450" at bounding box center [386, 158] width 54 height 17
drag, startPoint x: 385, startPoint y: 155, endPoint x: 359, endPoint y: 154, distance: 26.2
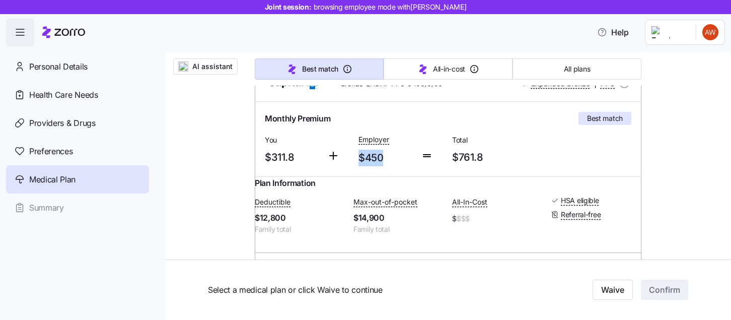
click at [359, 154] on span "$450" at bounding box center [386, 158] width 54 height 17
drag, startPoint x: 299, startPoint y: 158, endPoint x: 265, endPoint y: 155, distance: 33.8
click at [265, 155] on span "$311.8" at bounding box center [292, 157] width 54 height 17
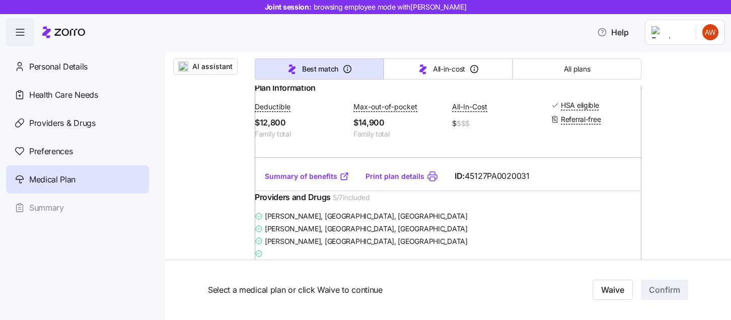
scroll to position [271, 0]
click at [309, 181] on link "Summary of benefits" at bounding box center [307, 176] width 85 height 10
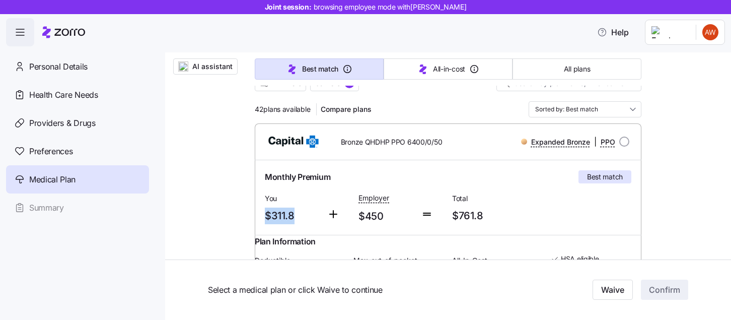
scroll to position [116, 0]
drag, startPoint x: 252, startPoint y: 111, endPoint x: 276, endPoint y: 111, distance: 23.7
click at [276, 111] on span "42 plans available" at bounding box center [282, 110] width 55 height 10
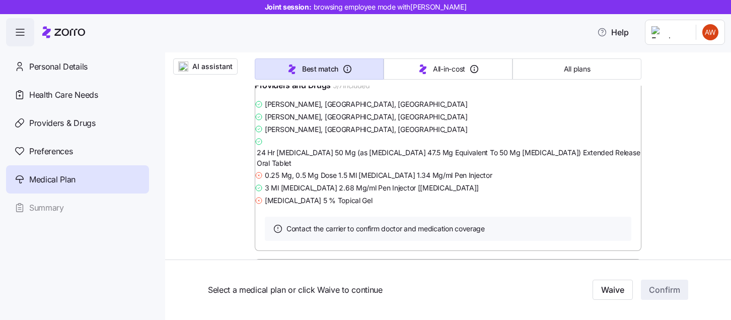
scroll to position [383, 0]
drag, startPoint x: 369, startPoint y: 194, endPoint x: 396, endPoint y: 194, distance: 26.7
click at [396, 179] on span "0.25 Mg, 0.5 Mg Dose 1.5 Ml Ozempic 1.34 Mg/ml Pen Injector" at bounding box center [379, 174] width 228 height 10
drag, startPoint x: 284, startPoint y: 208, endPoint x: 334, endPoint y: 202, distance: 51.2
click at [334, 192] on span "3 Ml Semaglutide 2.68 Mg/ml Pen Injector [ozempic]" at bounding box center [372, 187] width 214 height 10
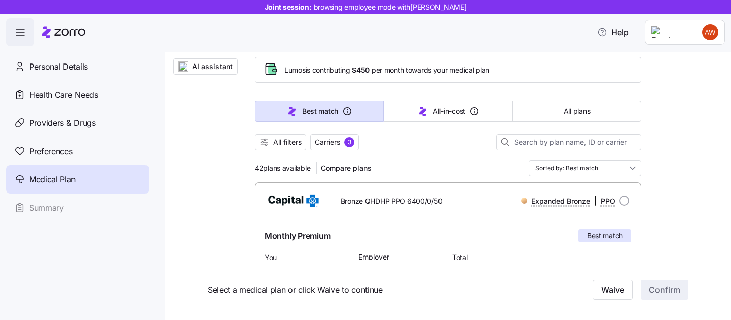
scroll to position [59, 0]
drag, startPoint x: 256, startPoint y: 165, endPoint x: 277, endPoint y: 167, distance: 21.2
click at [277, 167] on span "42 plans available" at bounding box center [282, 167] width 55 height 10
click at [289, 166] on span "42 plans available" at bounding box center [282, 167] width 55 height 10
click at [288, 144] on span "All filters" at bounding box center [287, 141] width 28 height 10
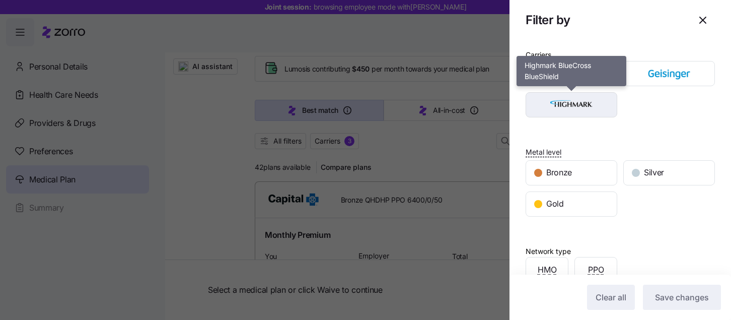
click at [578, 100] on img "button" at bounding box center [572, 105] width 74 height 20
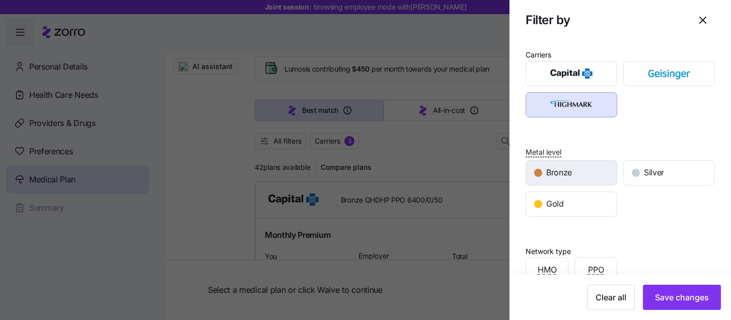
click at [571, 165] on div "Bronze" at bounding box center [571, 173] width 91 height 24
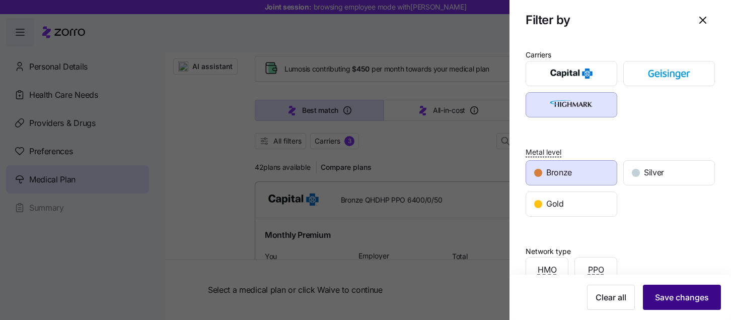
click at [678, 292] on span "Save changes" at bounding box center [682, 297] width 54 height 12
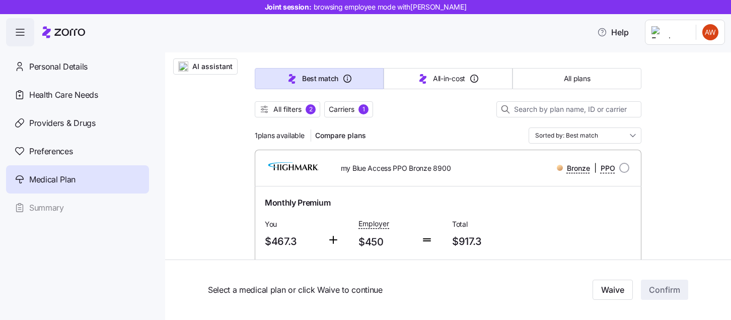
scroll to position [89, 0]
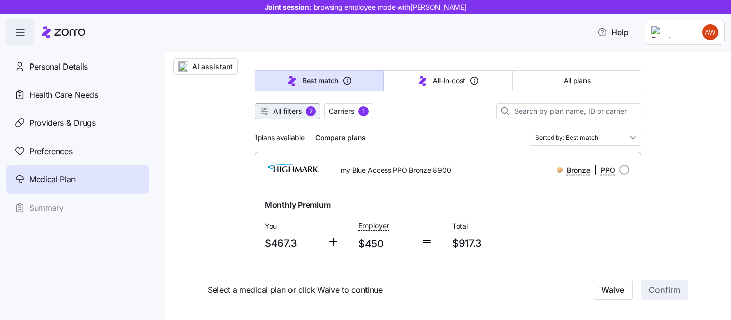
click at [300, 115] on span "All filters" at bounding box center [287, 111] width 28 height 10
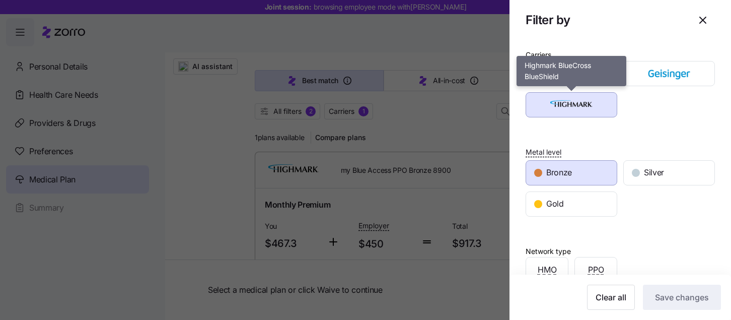
click at [564, 104] on img "button" at bounding box center [572, 105] width 74 height 20
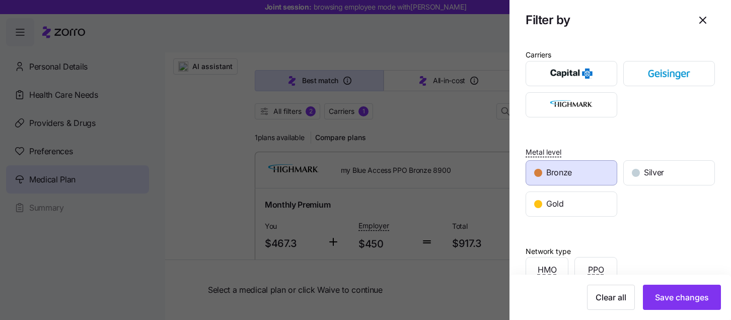
click at [562, 169] on span "Bronze" at bounding box center [559, 172] width 26 height 13
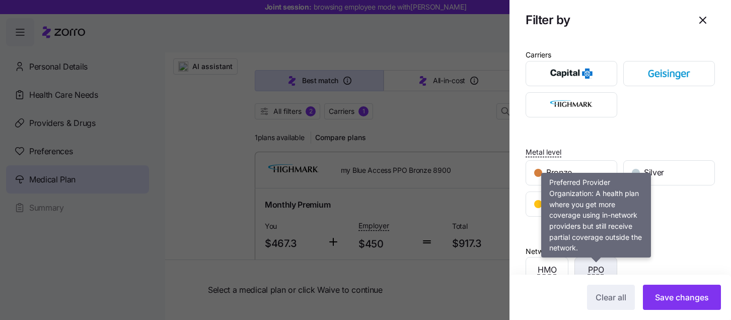
click at [597, 267] on span "PPO" at bounding box center [596, 269] width 16 height 13
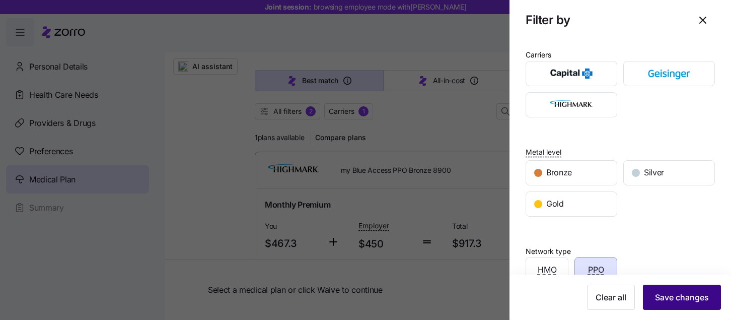
click at [683, 295] on span "Save changes" at bounding box center [682, 297] width 54 height 12
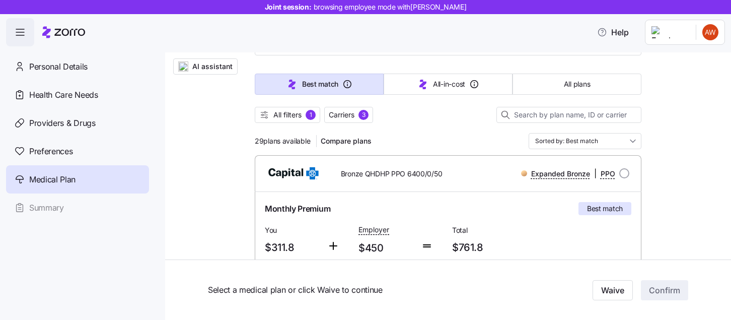
scroll to position [96, 0]
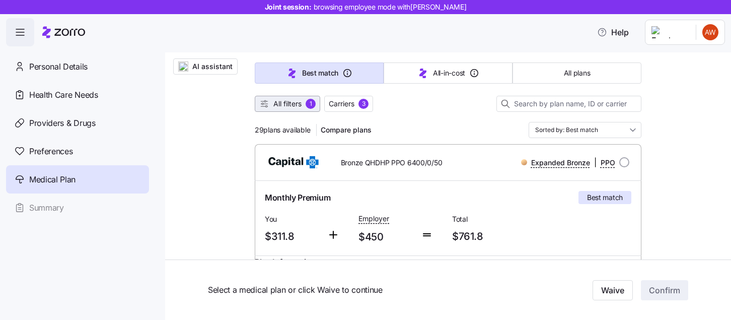
click at [294, 101] on span "All filters" at bounding box center [287, 104] width 28 height 10
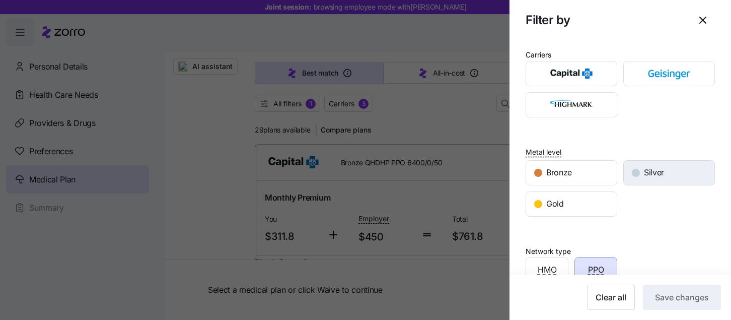
click at [651, 169] on span "Silver" at bounding box center [654, 172] width 20 height 13
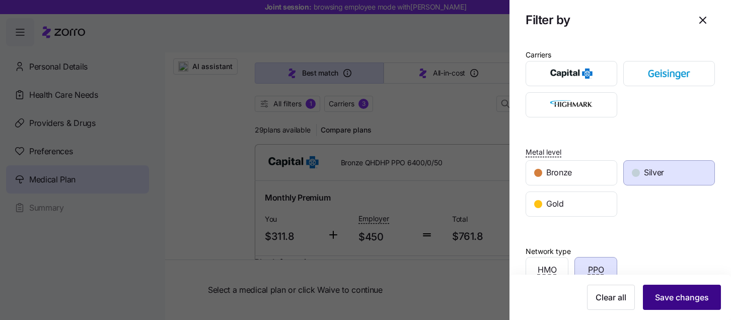
click at [673, 291] on button "Save changes" at bounding box center [682, 297] width 78 height 25
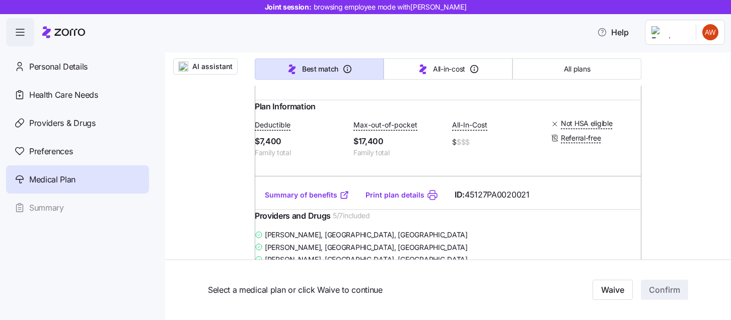
scroll to position [250, 0]
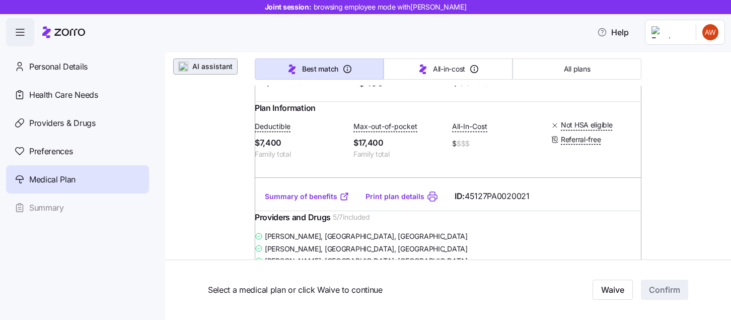
click at [204, 73] on button "AI assistant" at bounding box center [205, 66] width 64 height 16
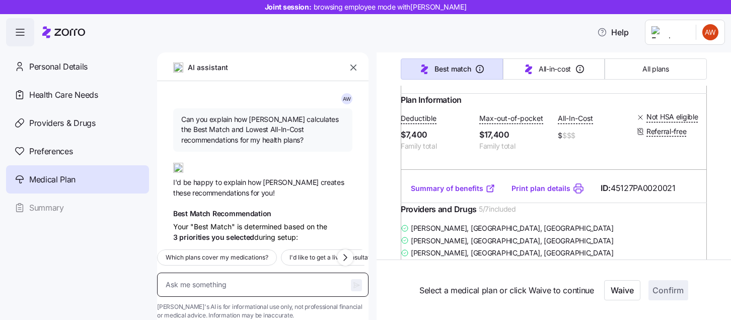
click at [244, 272] on textarea at bounding box center [263, 284] width 212 height 24
type textarea "x"
type textarea "e"
type textarea "x"
type textarea "en"
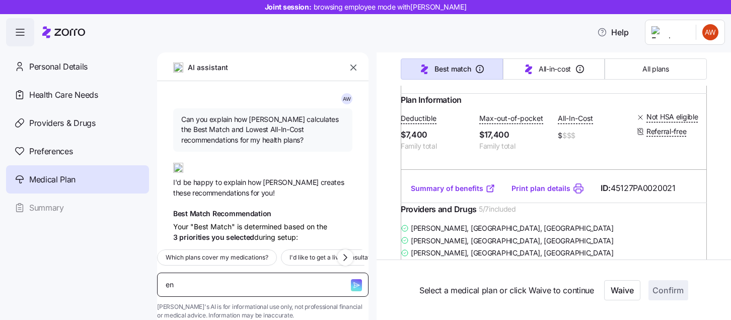
type textarea "x"
type textarea "enr"
type textarea "x"
type textarea "enro"
type textarea "x"
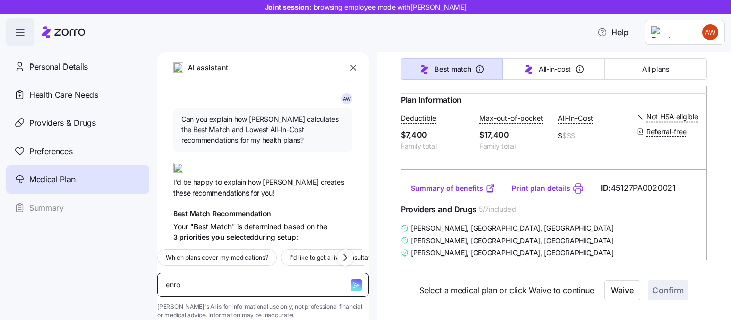
type textarea "enrol"
type textarea "x"
type textarea "enroll"
type textarea "x"
type textarea "enrolle"
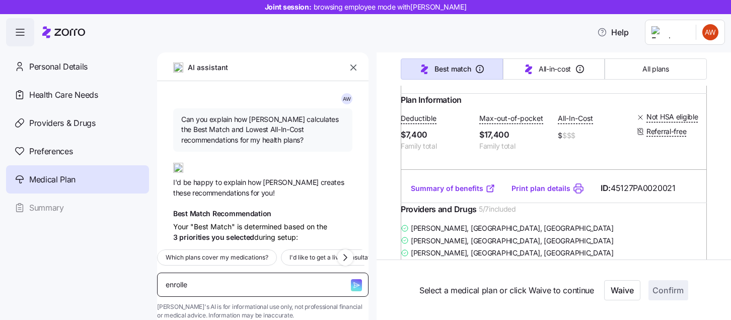
type textarea "x"
type textarea "enrollem"
type textarea "x"
type textarea "enrolle"
type textarea "x"
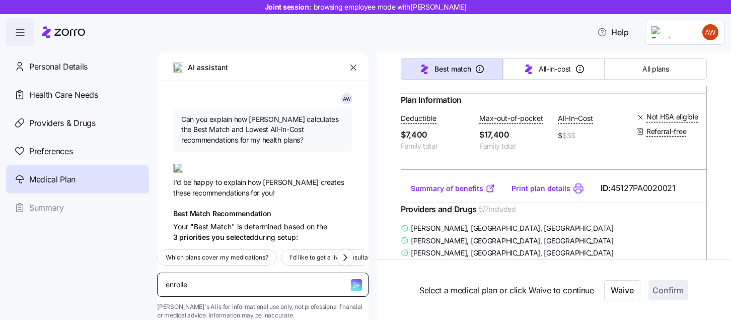
type textarea "enroll"
type textarea "x"
type textarea "enrollm"
type textarea "x"
type textarea "enrollme"
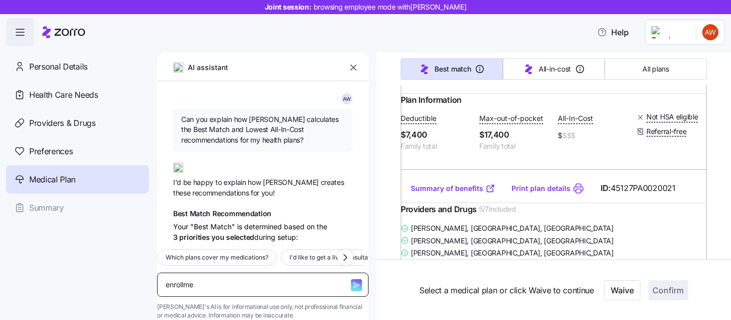
type textarea "x"
type textarea "enrollmen"
type textarea "x"
type textarea "enrollment"
type textarea "x"
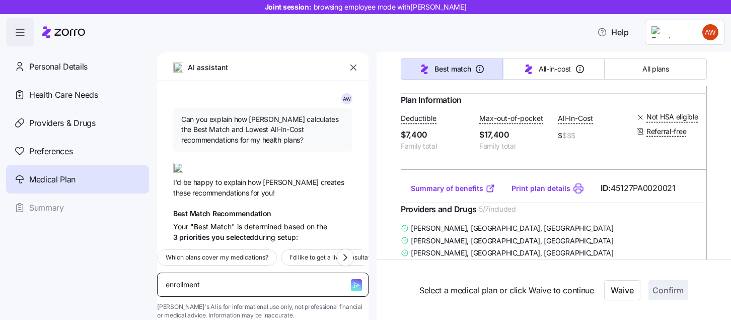
type textarea "enrollment"
type textarea "x"
type textarea "enrollment s"
type textarea "x"
type textarea "enrollment sp"
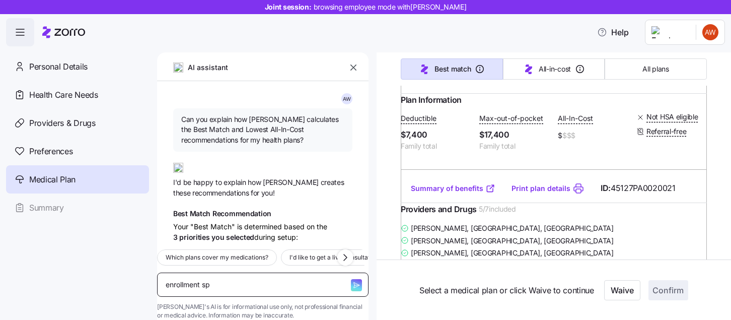
type textarea "x"
type textarea "enrollment spe"
type textarea "x"
type textarea "enrollment spec"
type textarea "x"
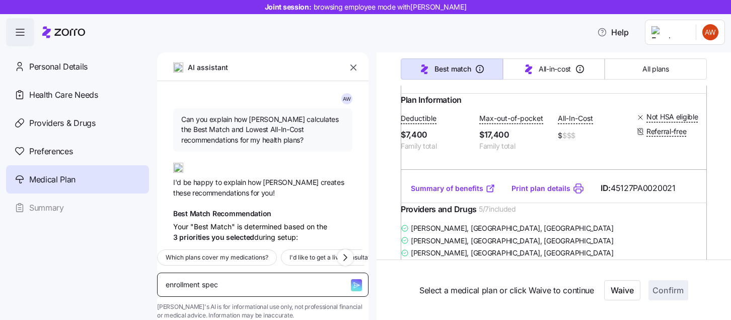
type textarea "enrollment speci"
type textarea "x"
type textarea "enrollment specia"
type textarea "x"
type textarea "enrollment special"
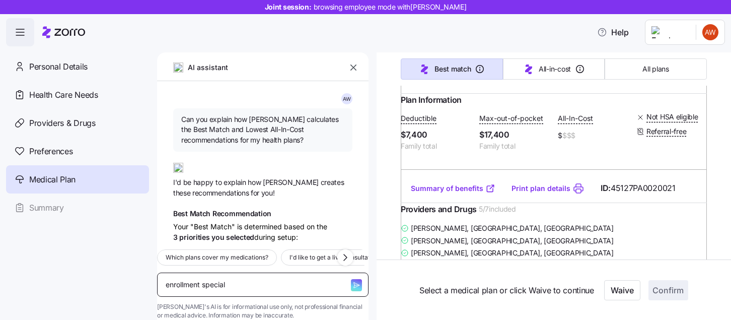
type textarea "x"
type textarea "enrollment specialu"
type textarea "x"
type textarea "enrollment specialus"
type textarea "x"
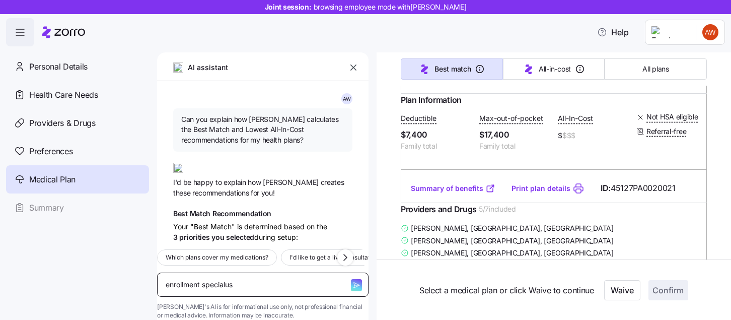
type textarea "enrollment specialu"
type textarea "x"
type textarea "enrollment specialui"
type textarea "x"
type textarea "enrollment specialuis"
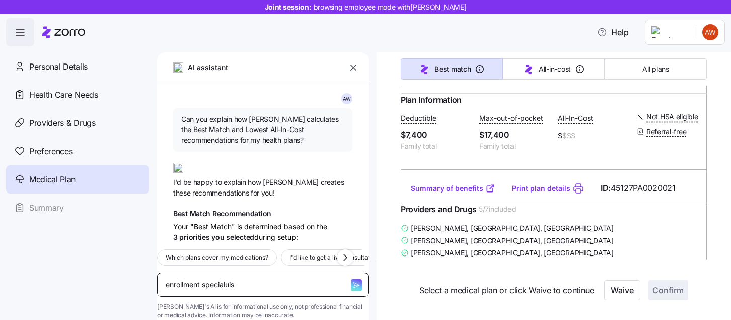
type textarea "x"
type textarea "enrollment specialuist"
type textarea "x"
type textarea "enrollment specialuist"
type textarea "x"
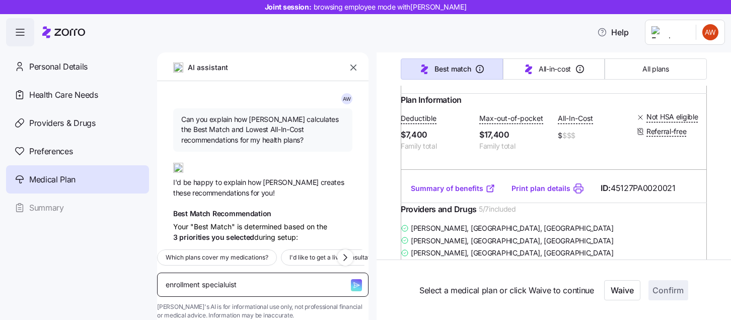
type textarea "enrollment specialuist p"
type textarea "x"
type textarea "enrollment specialuist"
type textarea "x"
type textarea "enrollment specialuist"
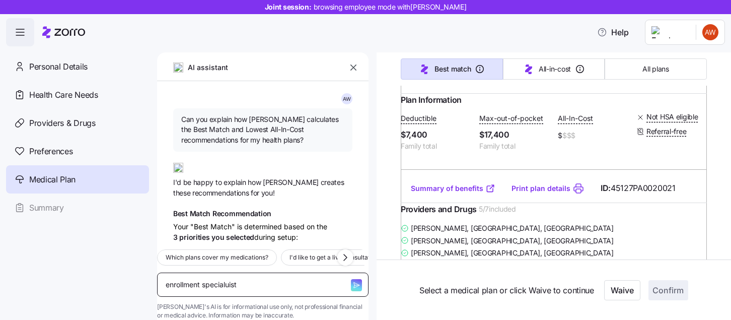
type textarea "x"
type textarea "enrollment specialuis"
type textarea "x"
type textarea "enrollment specialui"
type textarea "x"
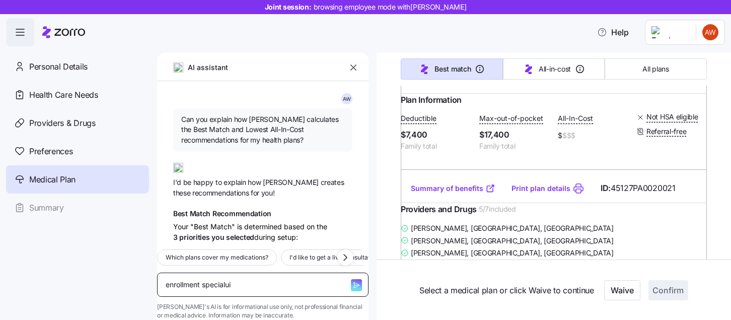
type textarea "enrollment specialu"
type textarea "x"
type textarea "enrollment special"
type textarea "x"
type textarea "enrollment speciali"
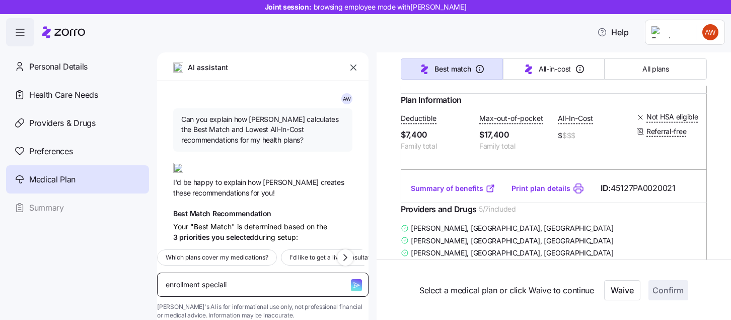
type textarea "x"
type textarea "enrollment specialis"
type textarea "x"
type textarea "enrollment specialist"
type textarea "x"
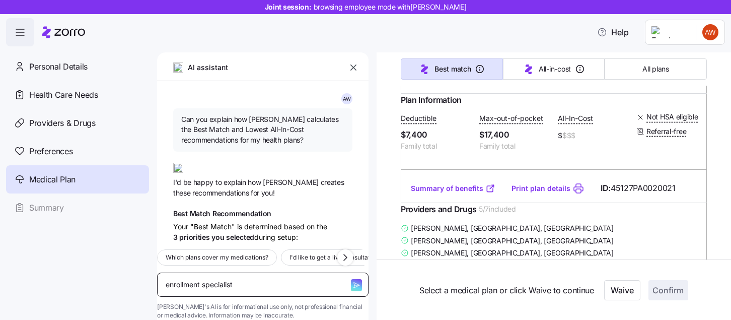
type textarea "enrollment specialist"
type textarea "x"
type textarea "enrollment specialist p"
type textarea "x"
type textarea "enrollment specialist ple"
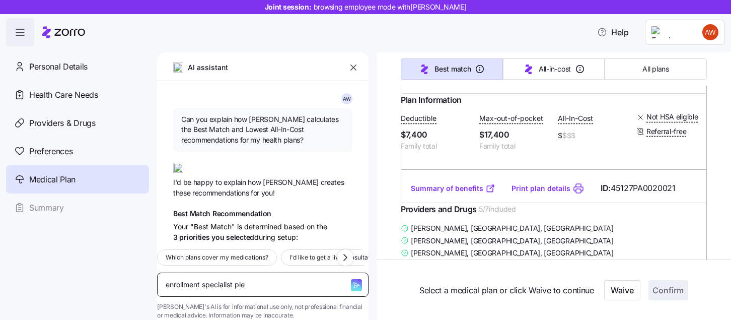
type textarea "x"
type textarea "enrollment specialist plea"
type textarea "x"
type textarea "enrollment specialist pleas"
type textarea "x"
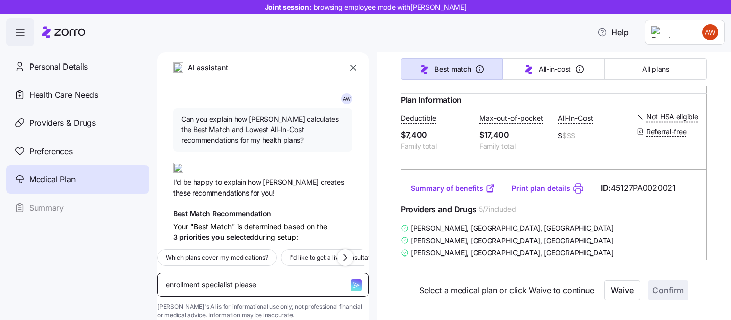
type textarea "enrollment specialist please"
type textarea "x"
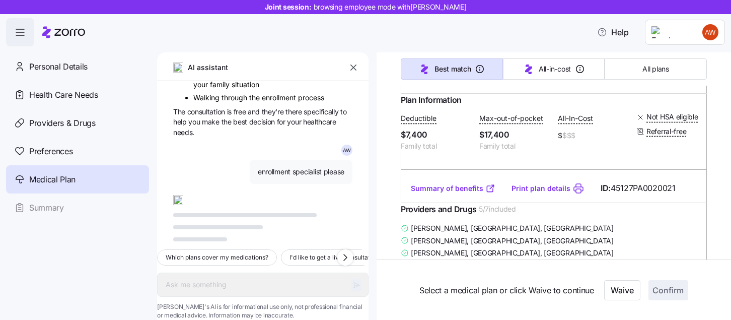
scroll to position [1186, 0]
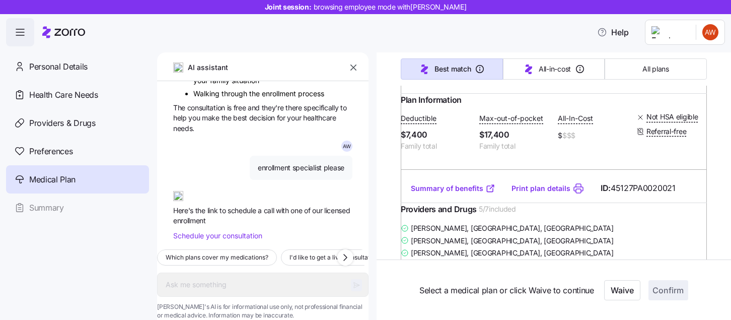
type textarea "x"
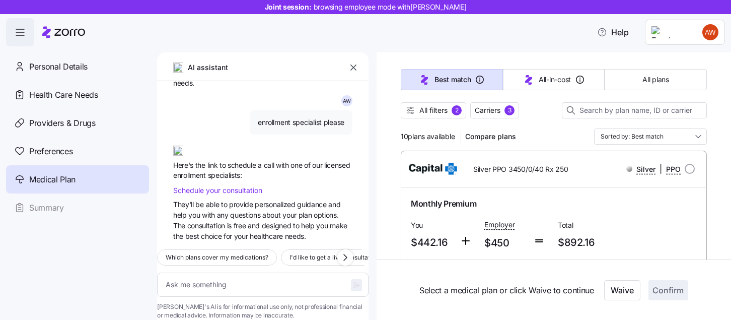
scroll to position [64, 0]
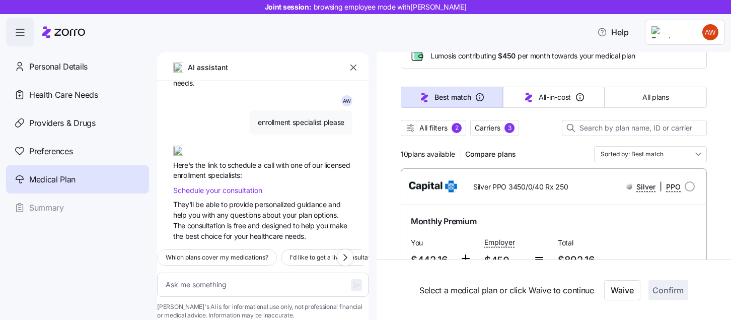
click at [696, 188] on div "Silver | PPO" at bounding box center [638, 186] width 121 height 21
click at [691, 187] on input "radio" at bounding box center [690, 186] width 10 height 10
radio input "true"
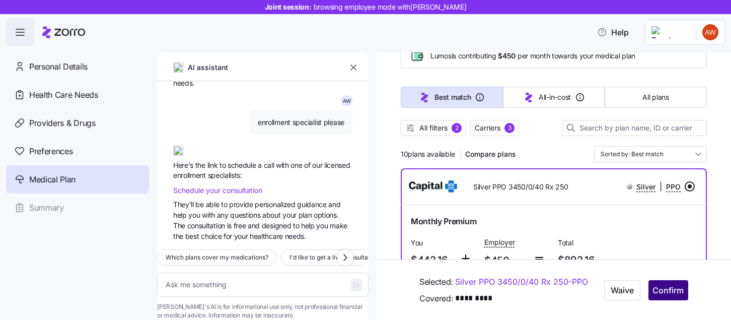
click at [668, 293] on span "Confirm" at bounding box center [668, 290] width 31 height 12
type textarea "x"
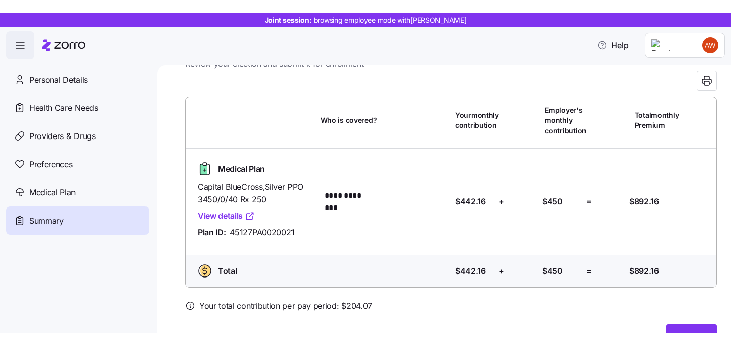
scroll to position [72, 0]
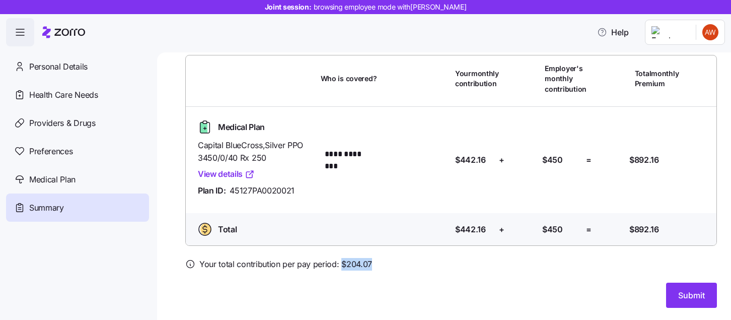
drag, startPoint x: 376, startPoint y: 264, endPoint x: 342, endPoint y: 264, distance: 34.2
click at [342, 264] on div "Your total contribution per pay period: $ 204.07" at bounding box center [451, 264] width 532 height 13
click at [377, 256] on div at bounding box center [451, 252] width 532 height 12
drag, startPoint x: 373, startPoint y: 263, endPoint x: 339, endPoint y: 262, distance: 33.2
click at [339, 262] on div "Your total contribution per pay period: $ 204.07" at bounding box center [451, 264] width 532 height 13
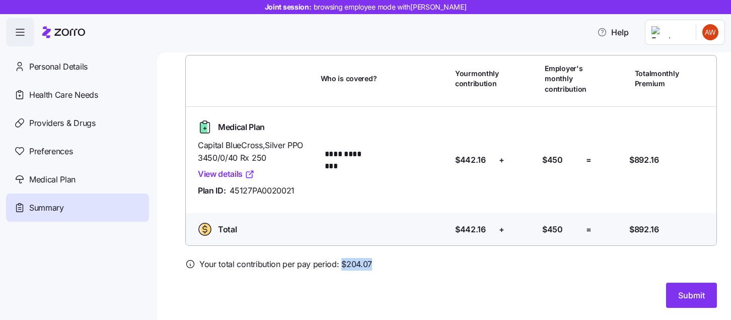
drag, startPoint x: 369, startPoint y: 260, endPoint x: 341, endPoint y: 261, distance: 27.2
click at [341, 261] on span "Your total contribution per pay period: $ 204.07" at bounding box center [285, 264] width 173 height 13
click at [73, 170] on div "Medical Plan" at bounding box center [77, 179] width 143 height 28
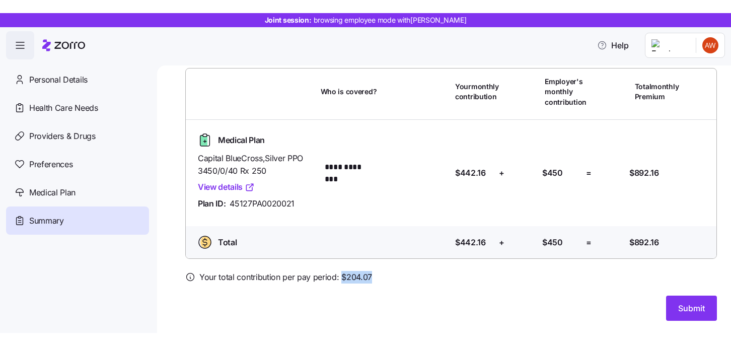
scroll to position [46, 0]
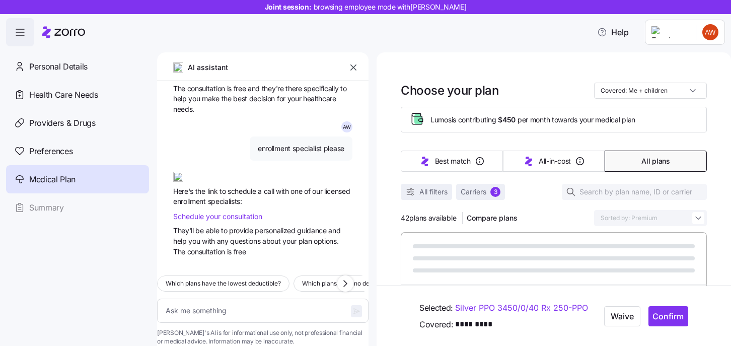
scroll to position [1210, 0]
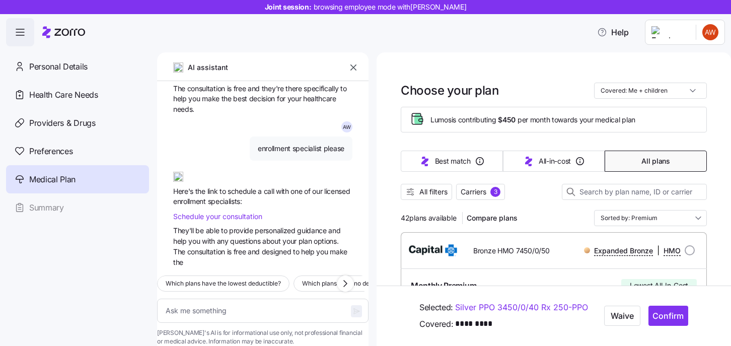
type textarea "x"
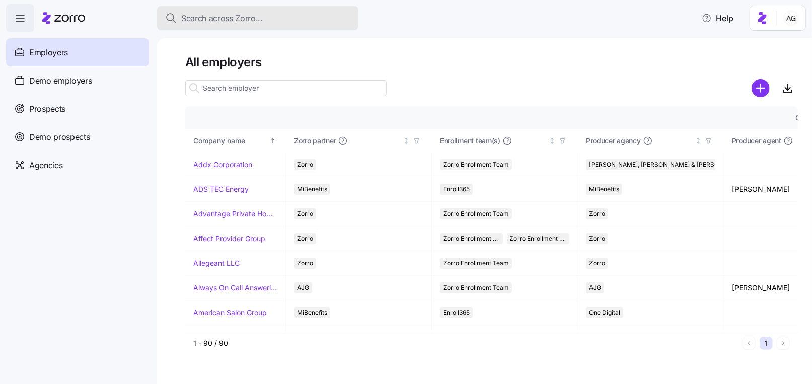
click at [271, 7] on div "Search across Zorro... Help" at bounding box center [406, 18] width 800 height 28
click at [271, 10] on button "Search across Zorro..." at bounding box center [257, 18] width 201 height 24
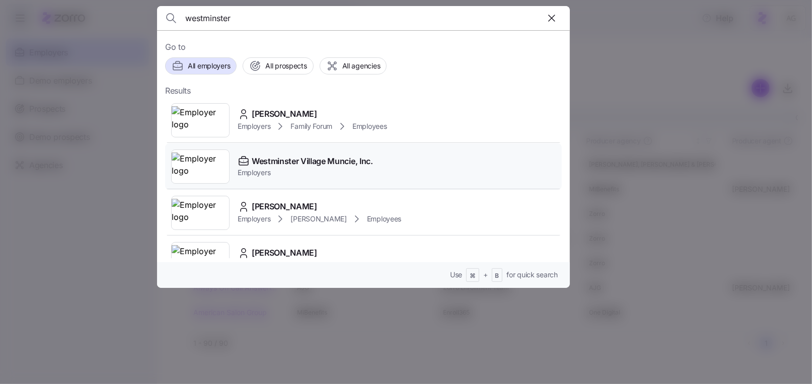
type input "westminster"
click at [293, 165] on span "Westminster Village Muncie, Inc." at bounding box center [312, 161] width 121 height 13
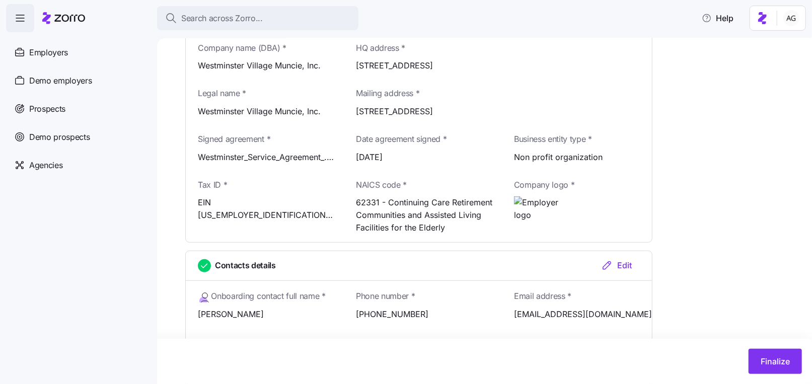
scroll to position [242, 0]
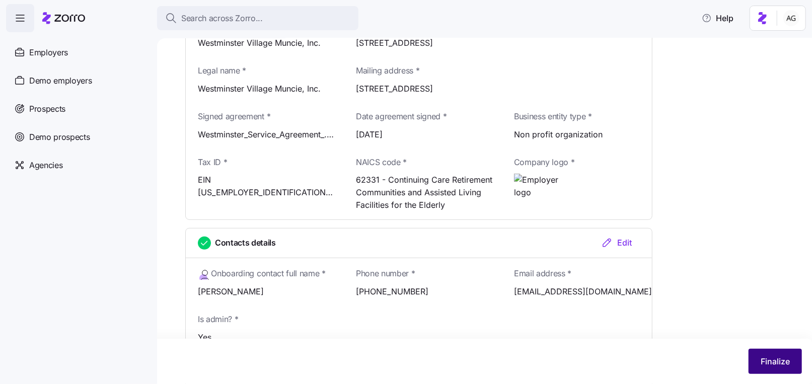
click at [769, 361] on span "Finalize" at bounding box center [775, 362] width 29 height 12
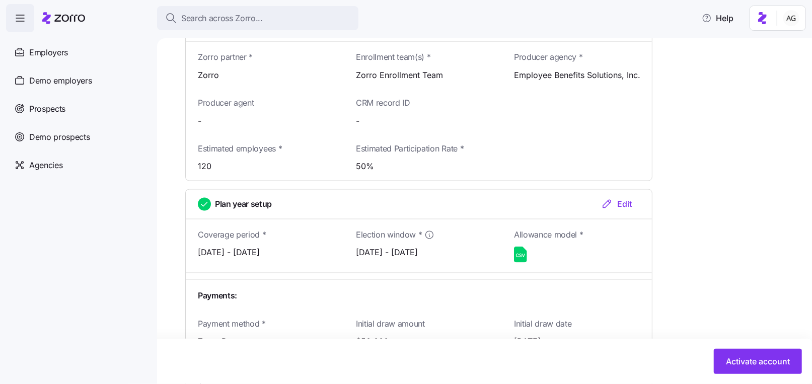
scroll to position [1050, 0]
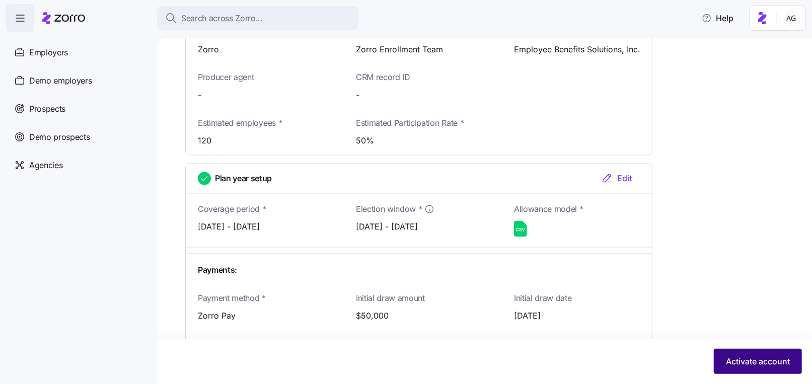
click at [766, 365] on span "Activate account" at bounding box center [758, 362] width 64 height 12
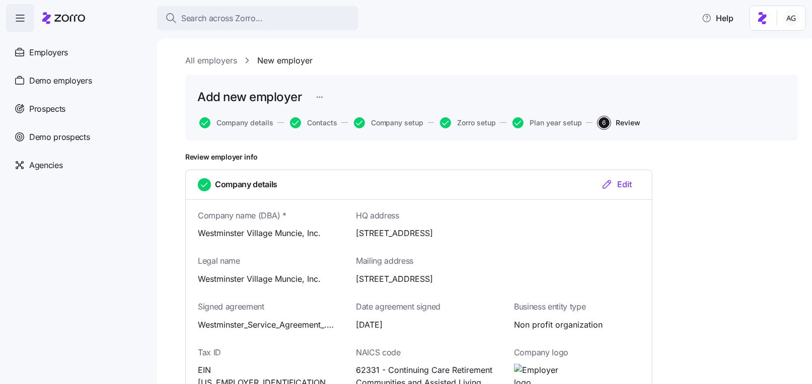
click at [213, 65] on link "All employers" at bounding box center [211, 60] width 52 height 13
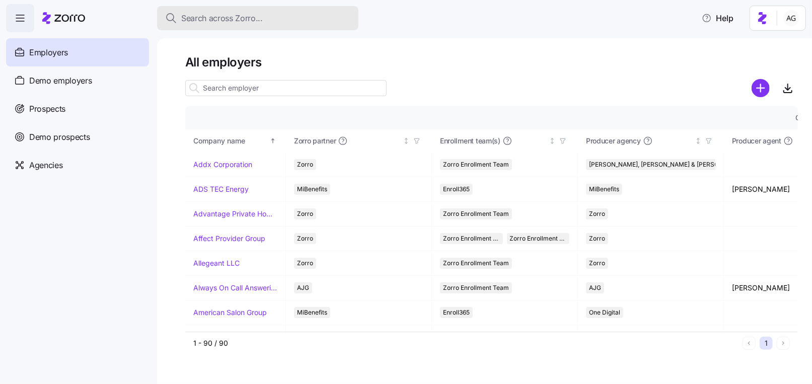
click at [274, 20] on div "Search across Zorro..." at bounding box center [257, 18] width 185 height 13
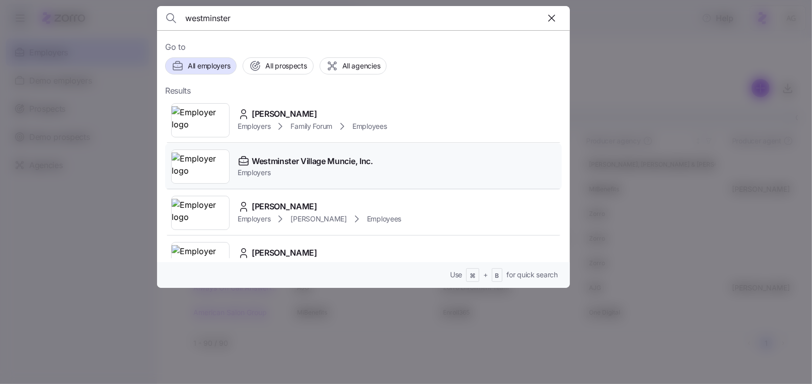
type input "westminster"
click at [282, 159] on span "Westminster Village Muncie, Inc." at bounding box center [312, 161] width 121 height 13
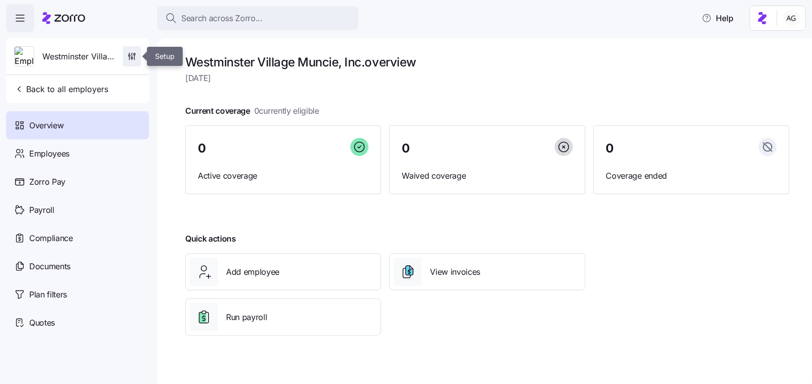
click at [126, 60] on span "button" at bounding box center [131, 56] width 17 height 19
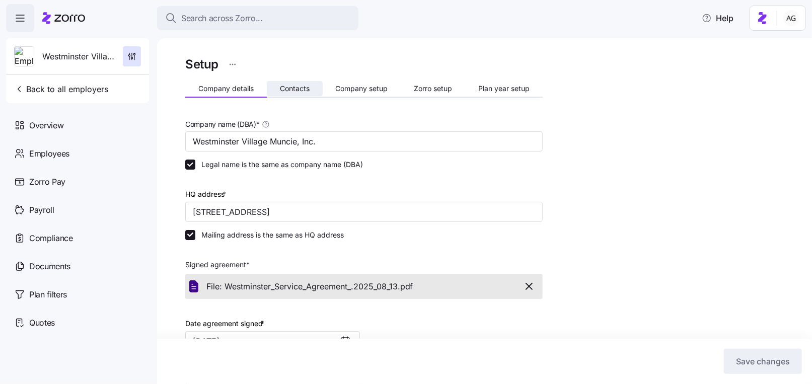
click at [299, 94] on button "Contacts" at bounding box center [295, 88] width 56 height 15
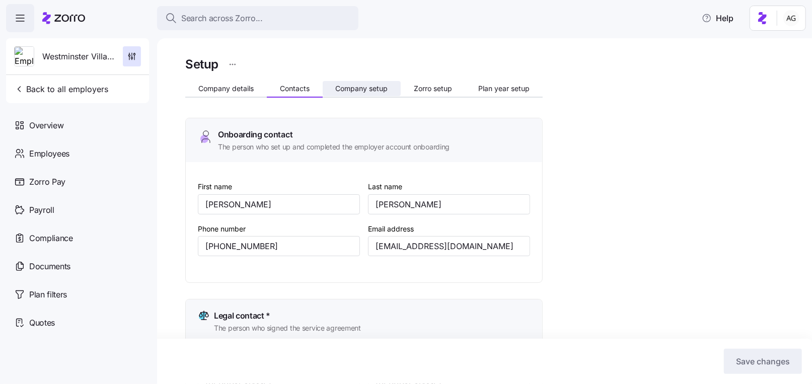
click at [378, 91] on span "Company setup" at bounding box center [361, 88] width 52 height 7
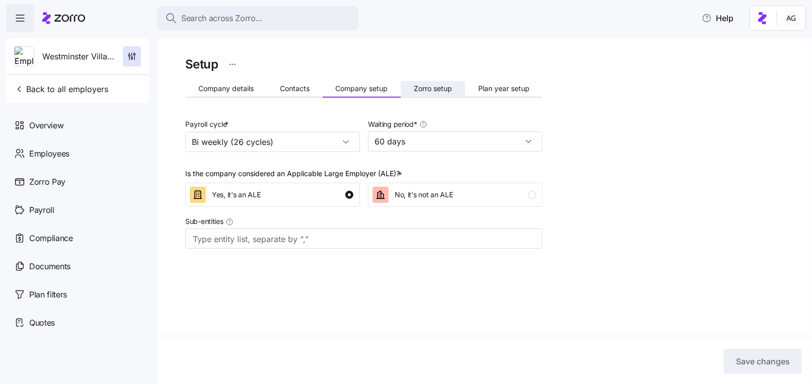
click at [442, 91] on span "Zorro setup" at bounding box center [433, 88] width 38 height 7
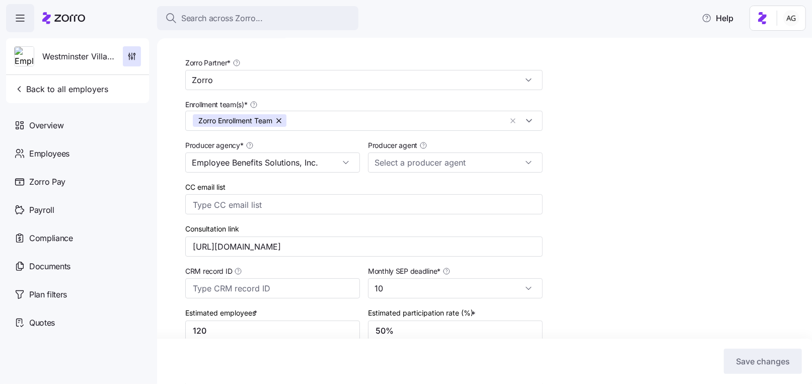
scroll to position [62, 0]
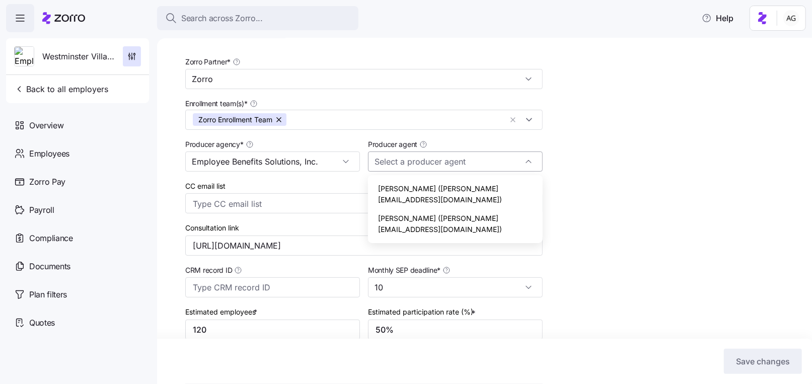
click at [505, 158] on input "Producer agent" at bounding box center [455, 162] width 175 height 20
click at [496, 191] on span "[PERSON_NAME] ([PERSON_NAME][EMAIL_ADDRESS][DOMAIN_NAME])" at bounding box center [455, 194] width 155 height 22
type input "[PERSON_NAME] ([PERSON_NAME][EMAIL_ADDRESS][DOMAIN_NAME])"
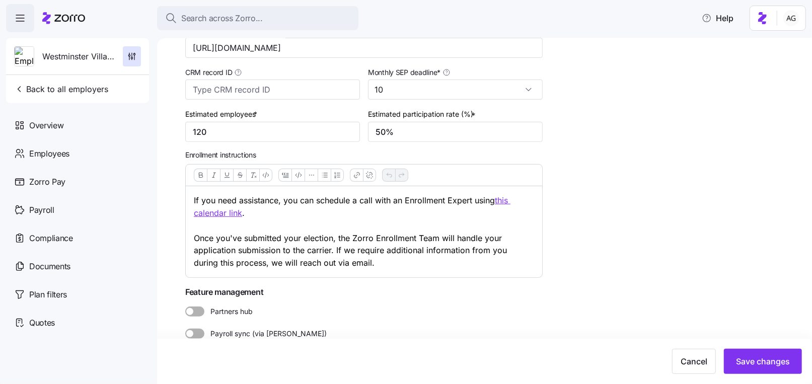
scroll to position [274, 0]
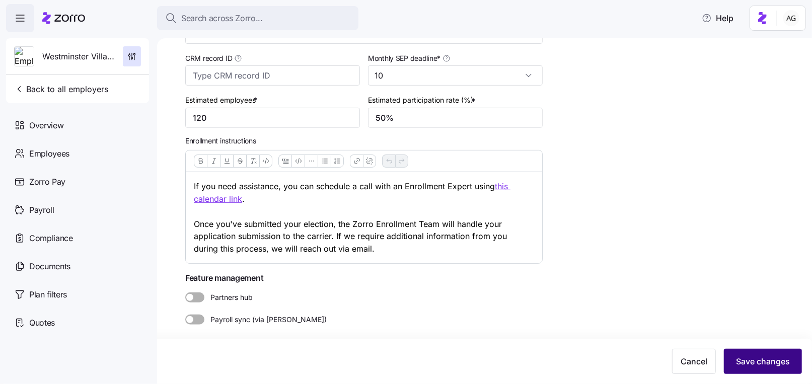
click at [761, 368] on button "Save changes" at bounding box center [763, 361] width 78 height 25
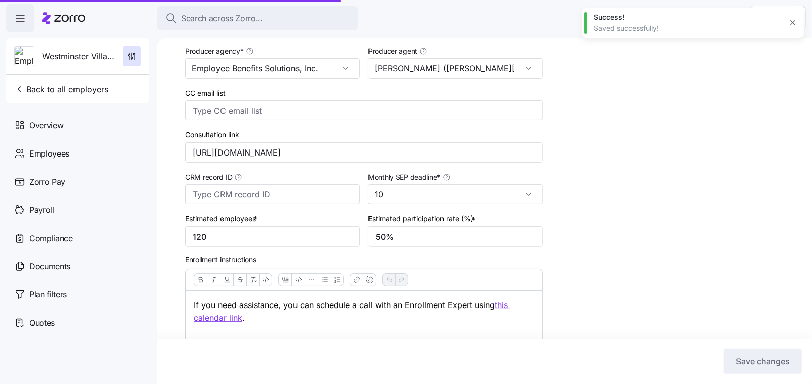
scroll to position [0, 0]
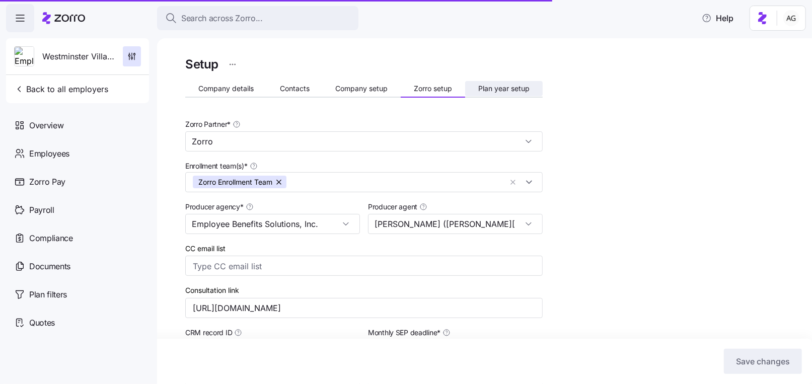
click at [507, 88] on span "Plan year setup" at bounding box center [503, 88] width 51 height 7
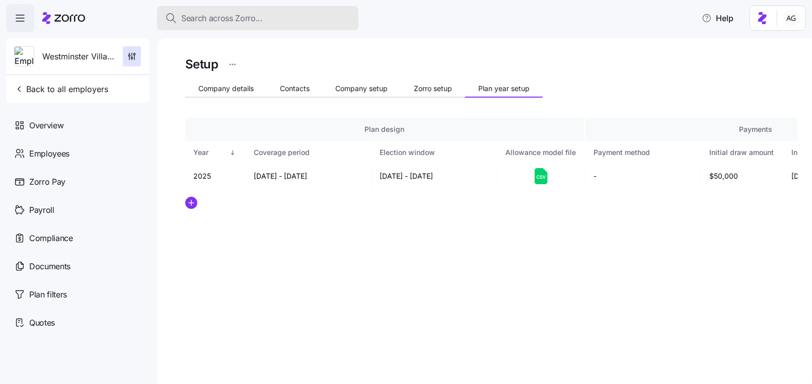
click at [258, 19] on span "Search across Zorro..." at bounding box center [222, 18] width 82 height 13
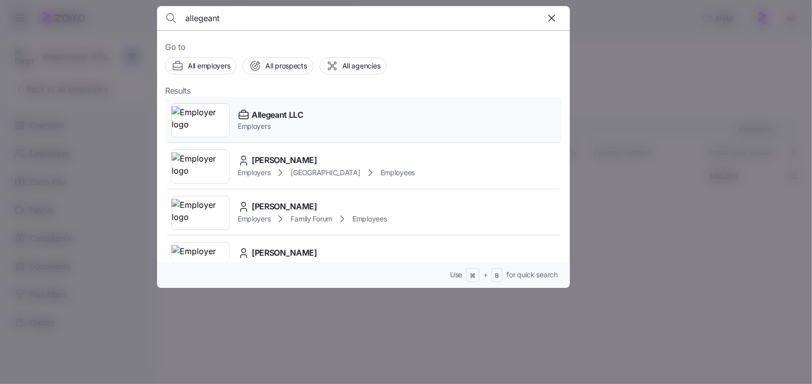
type input "allegeant"
click at [244, 126] on span "Employers" at bounding box center [271, 126] width 66 height 10
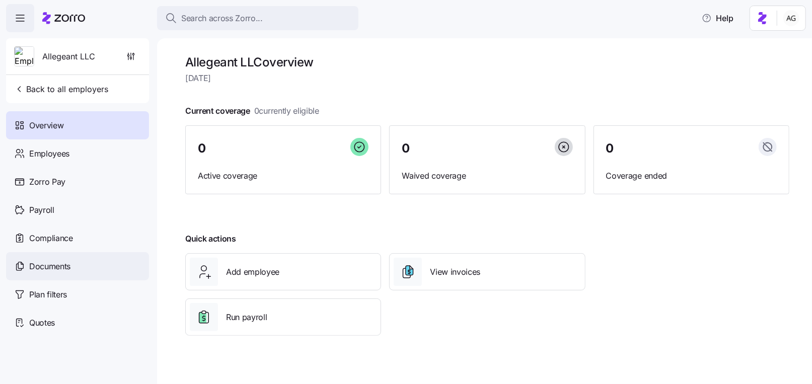
click at [53, 271] on span "Documents" at bounding box center [49, 266] width 41 height 13
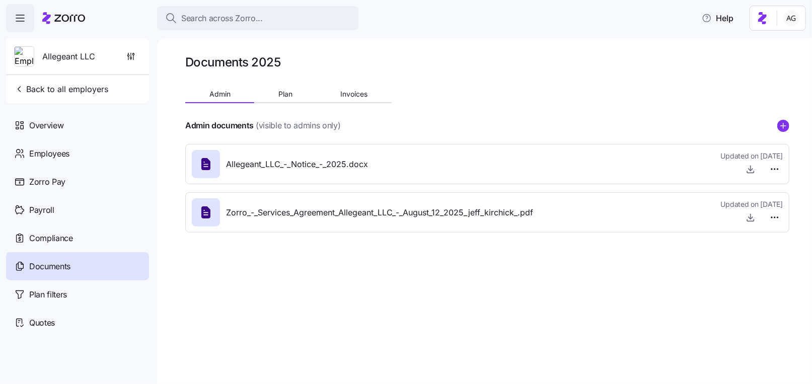
click at [278, 102] on div "Admin Plan Invoices" at bounding box center [288, 95] width 207 height 15
click at [288, 95] on span "Plan" at bounding box center [286, 94] width 14 height 7
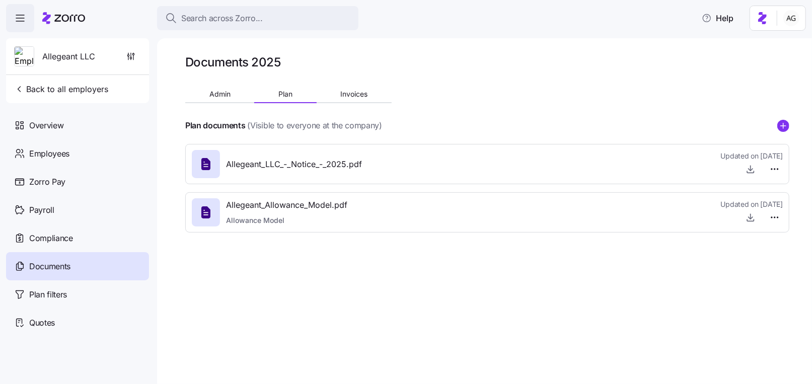
click at [287, 212] on div "Allegeant_Allowance_Model.pdf Allowance Model" at bounding box center [286, 212] width 121 height 27
click at [284, 208] on span "Allegeant_Allowance_Model.pdf" at bounding box center [286, 205] width 121 height 13
click at [748, 217] on icon "button" at bounding box center [751, 218] width 10 height 10
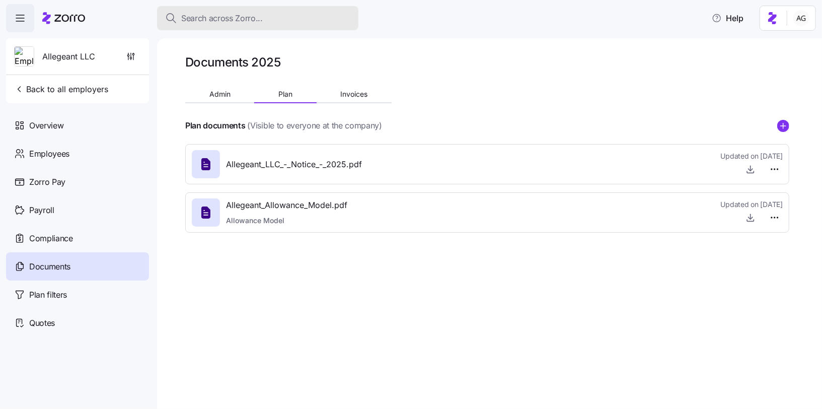
click at [224, 12] on span "Search across Zorro..." at bounding box center [222, 18] width 82 height 13
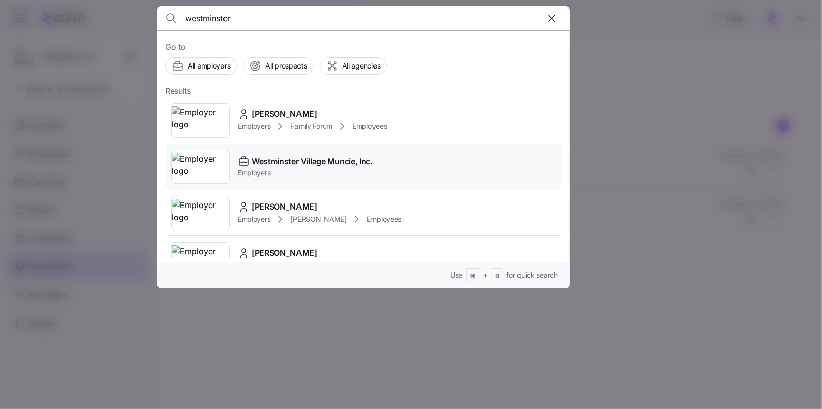
type input "westminster"
click at [276, 163] on span "Westminster Village Muncie, Inc." at bounding box center [312, 161] width 121 height 13
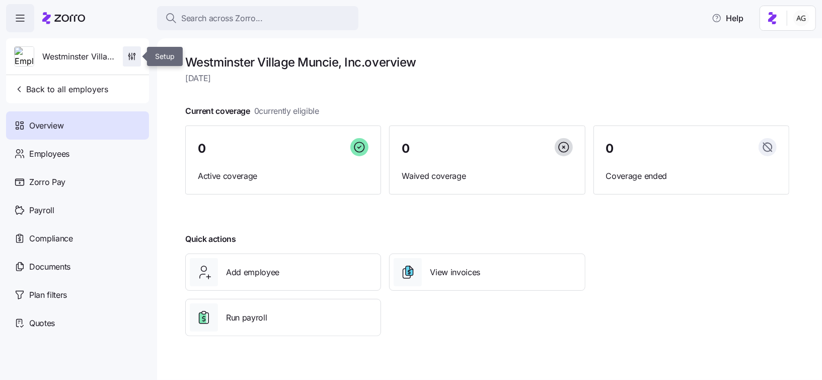
click at [134, 53] on icon "button" at bounding box center [132, 56] width 10 height 10
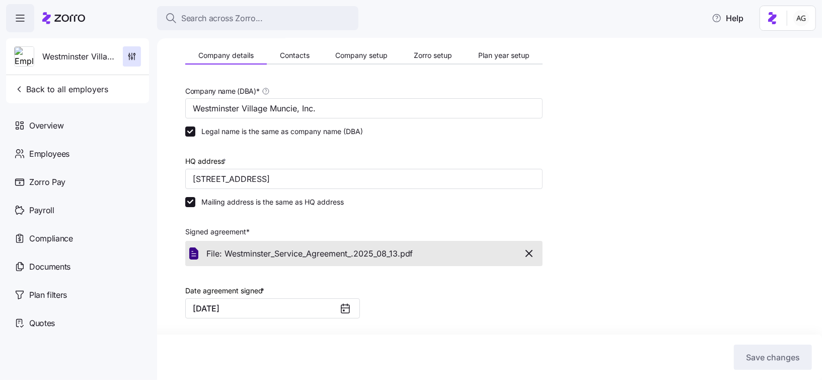
scroll to position [14, 0]
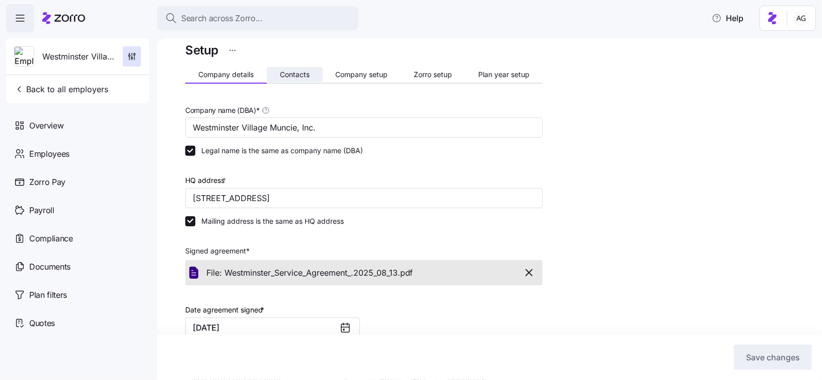
click at [289, 78] on button "Contacts" at bounding box center [295, 74] width 56 height 15
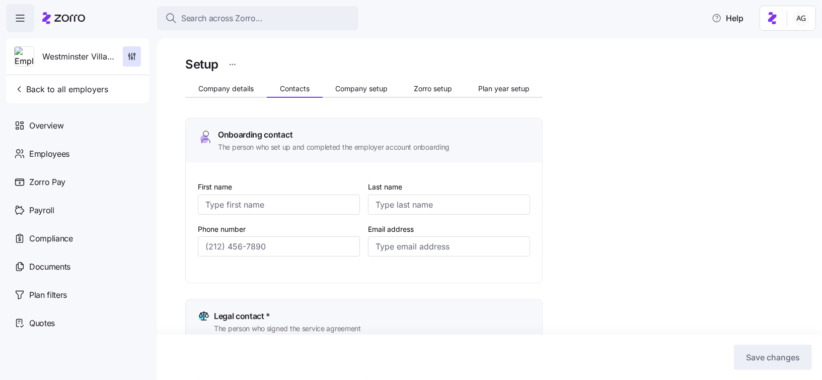
type input "Dustin"
type input "Jones"
type input "drjones@wvmuncie.com"
type input "Dustin"
type input "Jones"
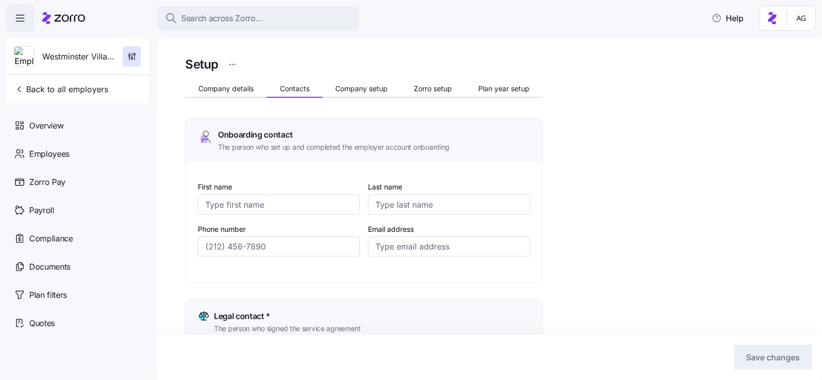
type input "drjones@wvmuncie.com"
type input "Pam"
type input "Ivy"
type input "pivy@wvmuncie.com"
type input "Dustin"
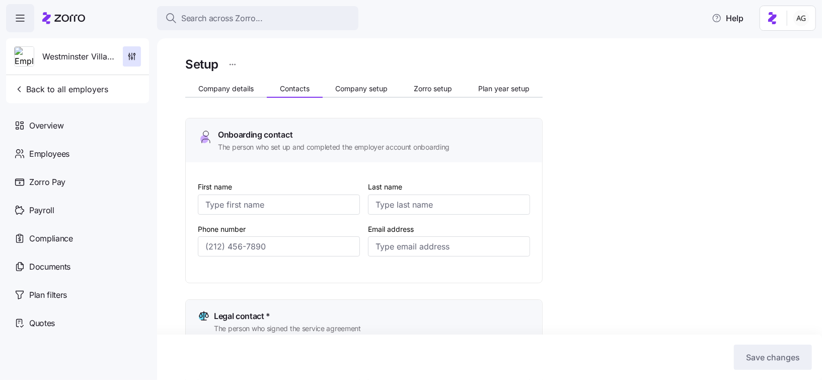
type input "Jones"
type input "drjones@wvmuncie.com"
type input "(765) 288-2155"
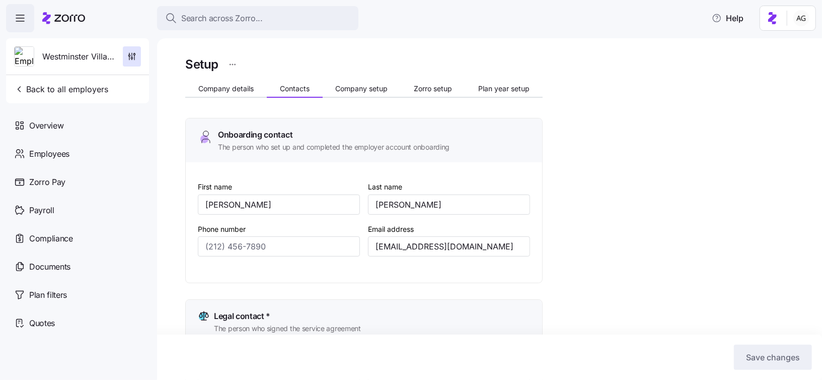
type input "(765) 288-2155"
click at [381, 85] on span "Company setup" at bounding box center [361, 88] width 52 height 7
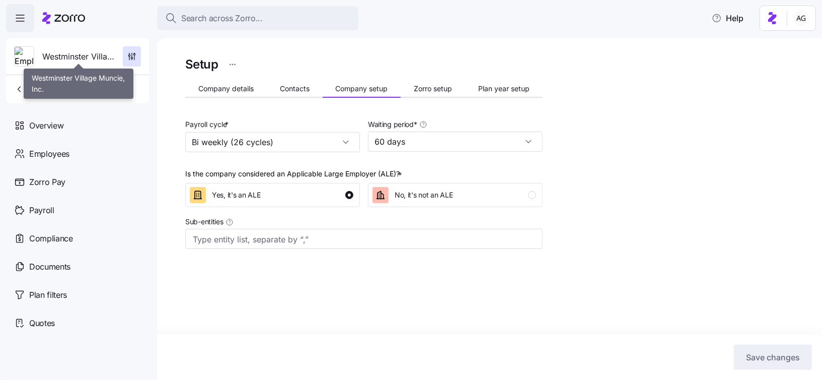
click at [95, 62] on span "Westminster Village Muncie, Inc." at bounding box center [78, 56] width 73 height 13
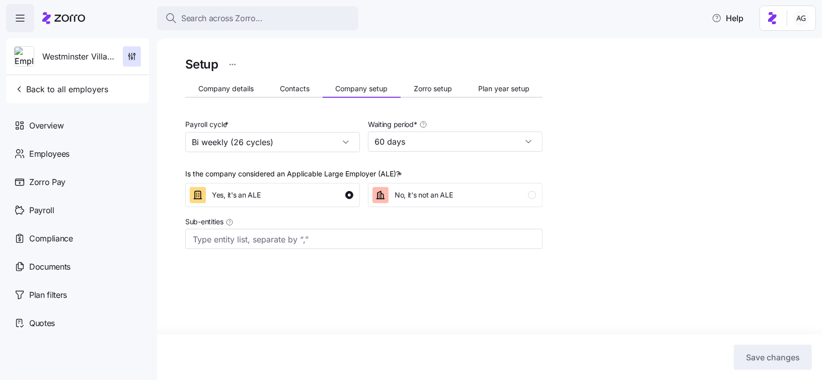
click at [92, 57] on span "Westminster Village Muncie, Inc." at bounding box center [78, 56] width 73 height 13
click at [60, 22] on icon at bounding box center [63, 18] width 43 height 12
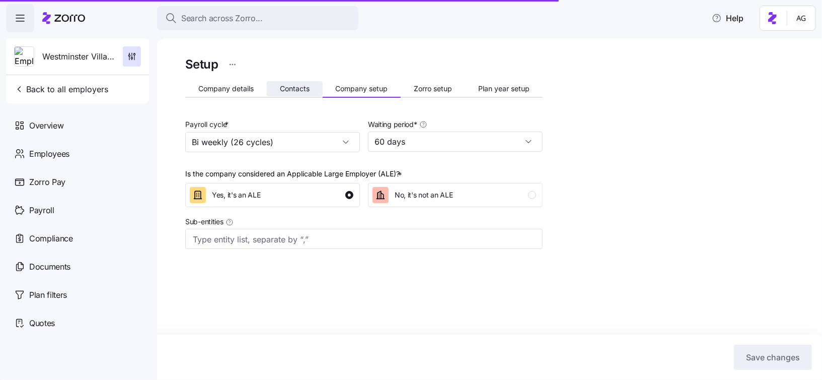
click at [295, 87] on span "Contacts" at bounding box center [295, 88] width 30 height 7
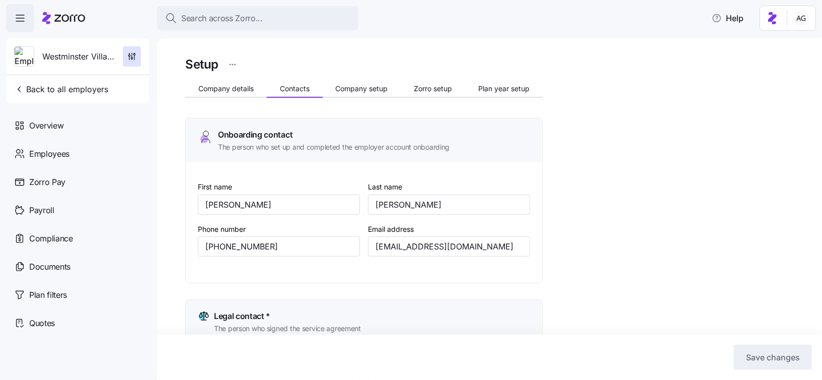
click at [64, 9] on div at bounding box center [63, 18] width 43 height 28
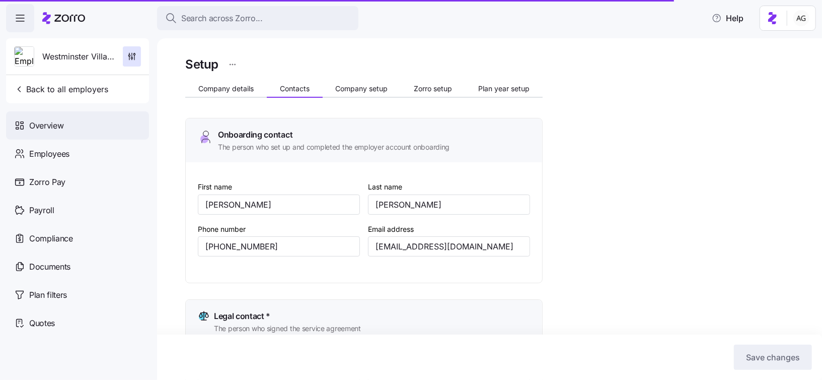
click at [88, 123] on div "Overview" at bounding box center [77, 125] width 143 height 28
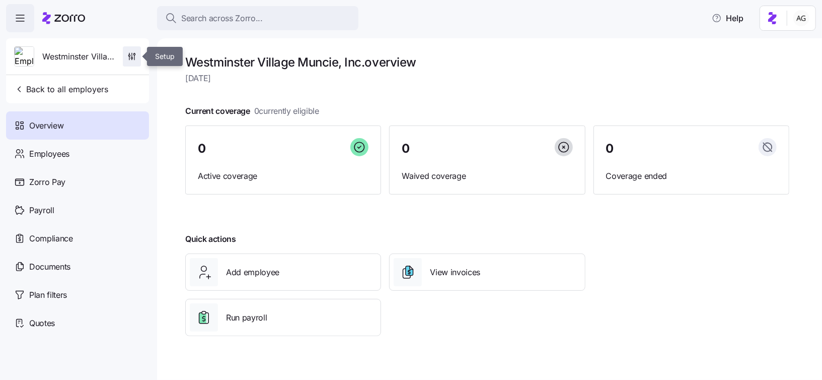
click at [132, 56] on icon "button" at bounding box center [132, 55] width 0 height 4
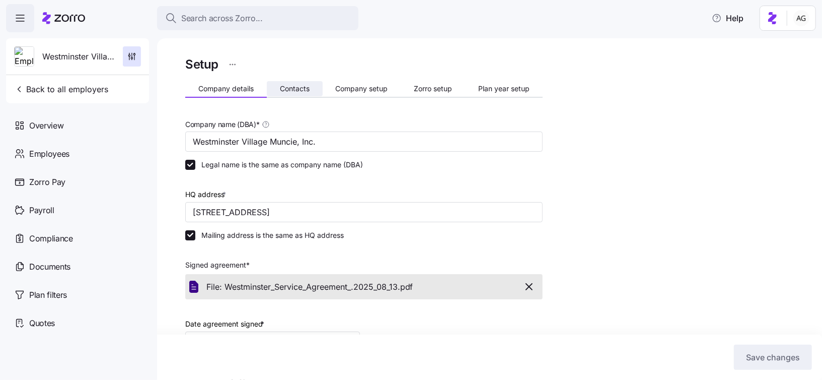
click at [294, 88] on span "Contacts" at bounding box center [295, 88] width 30 height 7
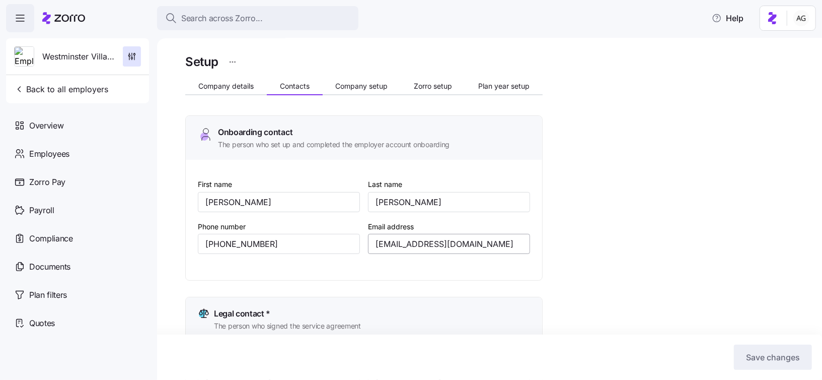
scroll to position [2, 0]
click at [770, 34] on main "Setup Company details Contacts Company setup Zorro setup Plan year setup Onboar…" at bounding box center [411, 187] width 822 height 374
click at [799, 17] on html "Search across Zorro... Help Westminster Village Muncie, Inc. Back to all employ…" at bounding box center [411, 187] width 822 height 374
click at [698, 28] on html "Search across Zorro... Help Westminster Village Muncie, Inc. Back to all employ…" at bounding box center [411, 187] width 822 height 374
click at [91, 123] on div "Overview" at bounding box center [77, 125] width 143 height 28
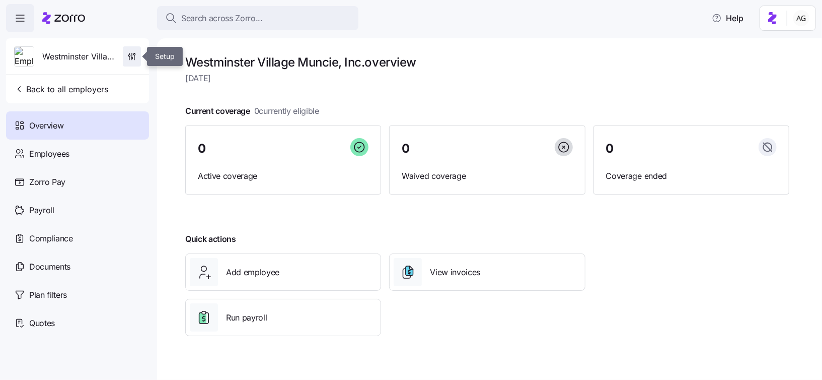
click at [131, 58] on icon "button" at bounding box center [132, 56] width 10 height 10
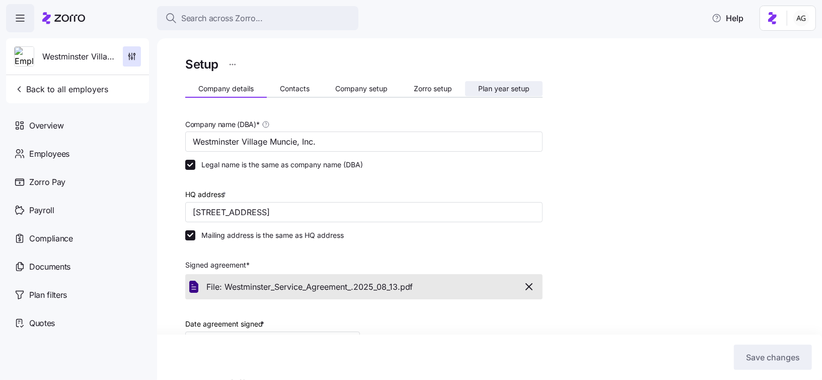
click at [503, 86] on span "Plan year setup" at bounding box center [503, 88] width 51 height 7
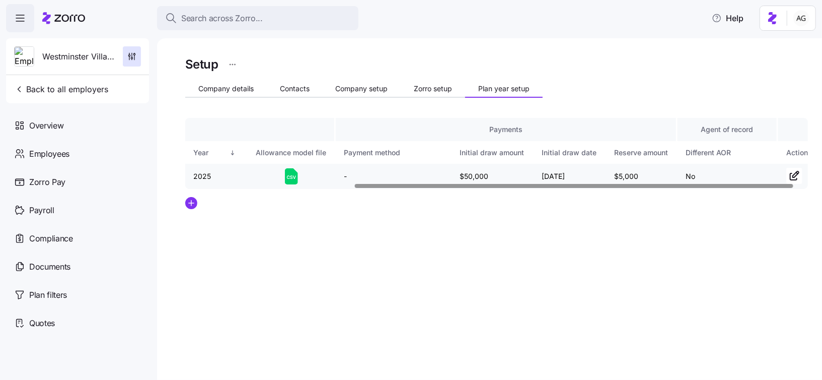
scroll to position [0, 259]
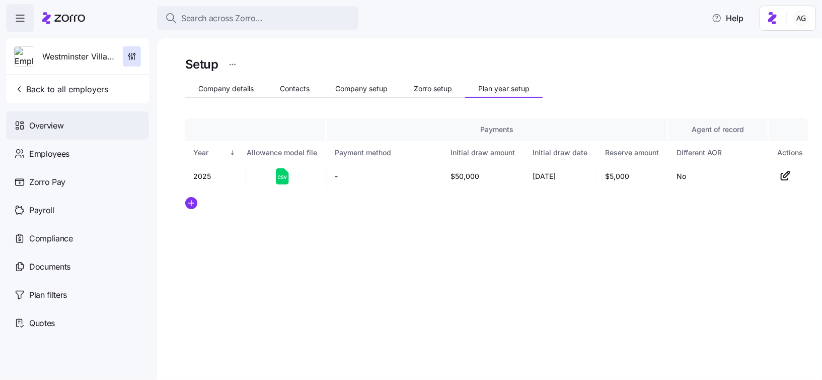
click at [87, 126] on div "Overview" at bounding box center [77, 125] width 143 height 28
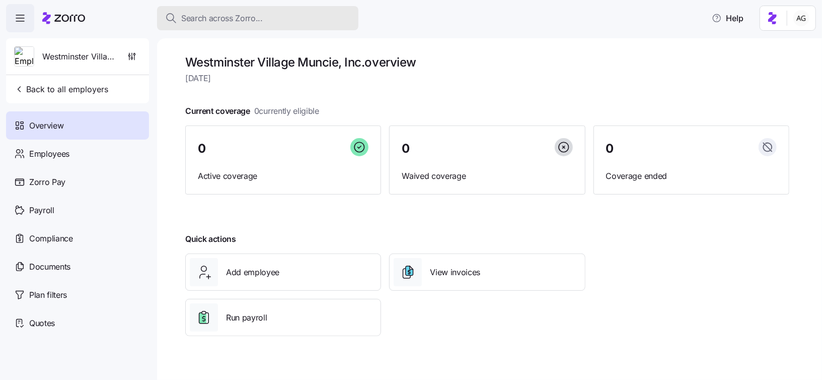
click at [263, 19] on div "Search across Zorro..." at bounding box center [257, 18] width 185 height 13
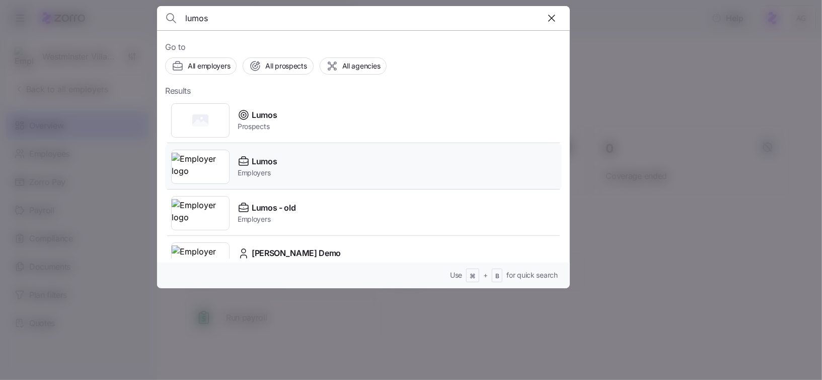
type input "lumos"
click at [263, 163] on span "Lumos" at bounding box center [264, 161] width 25 height 13
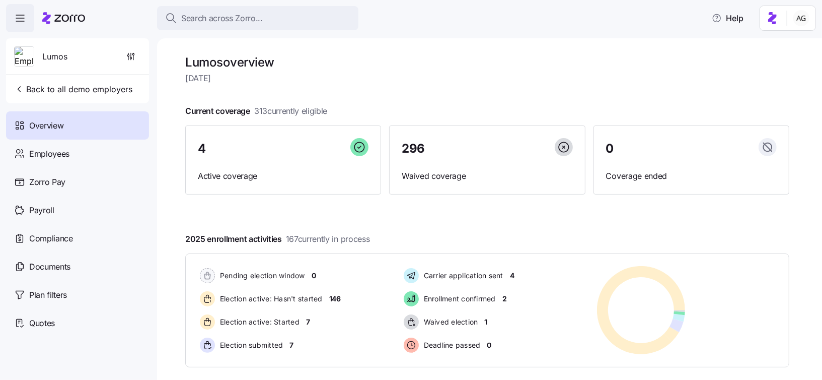
click at [399, 52] on div "Lumos overview Wednesday, August 27 Current coverage 313 currently eligible 4 A…" at bounding box center [489, 208] width 665 height 341
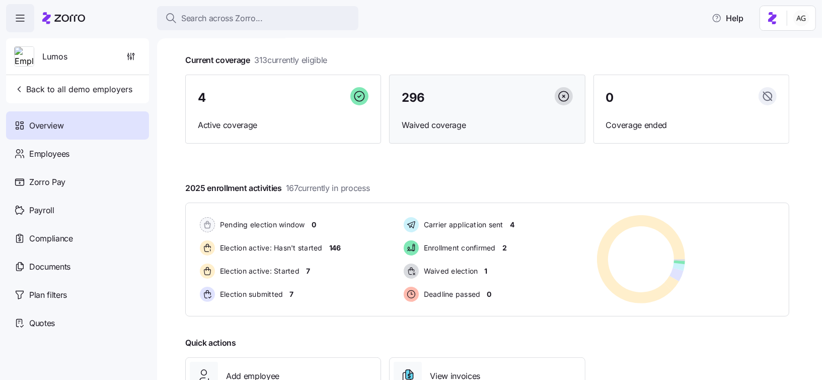
scroll to position [51, 0]
click at [270, 211] on div "Pending election window 0 Election active: Hasn't started 146 Election active: …" at bounding box center [487, 259] width 604 height 114
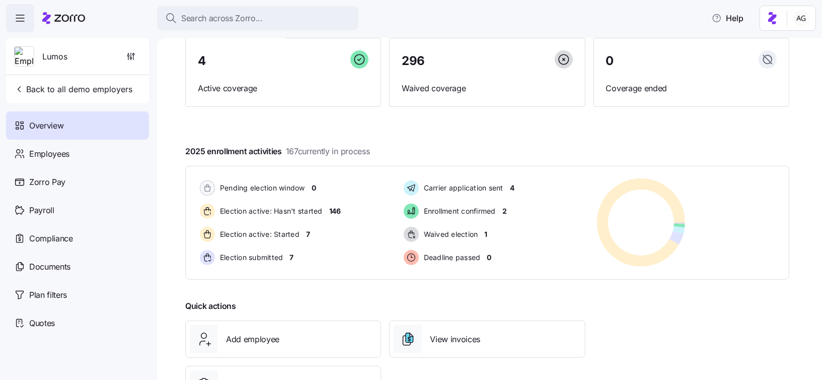
scroll to position [89, 0]
click at [52, 209] on span "Payroll" at bounding box center [41, 210] width 25 height 13
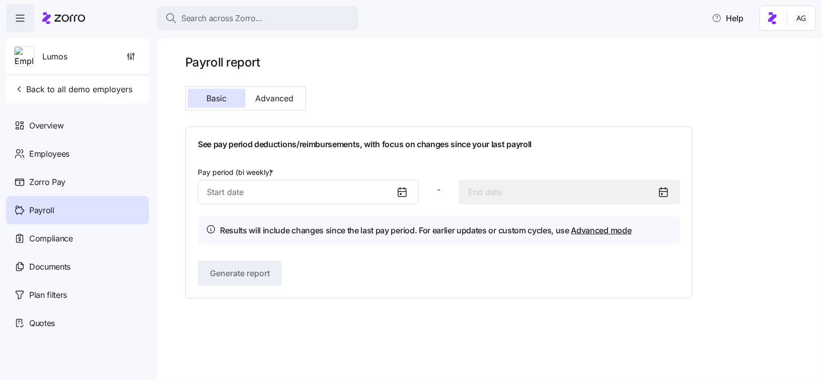
click at [243, 203] on div "Pay period (bi weekly) * - Results will include changes since the last pay peri…" at bounding box center [439, 205] width 483 height 79
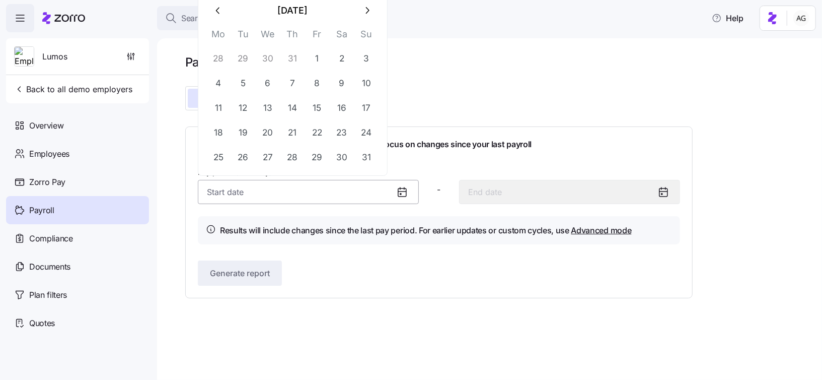
click at [241, 195] on input "Pay period (bi weekly) *" at bounding box center [308, 192] width 221 height 24
click at [220, 104] on button "11" at bounding box center [219, 108] width 24 height 24
type input "August 11, 2025"
type input "August 24, 2025"
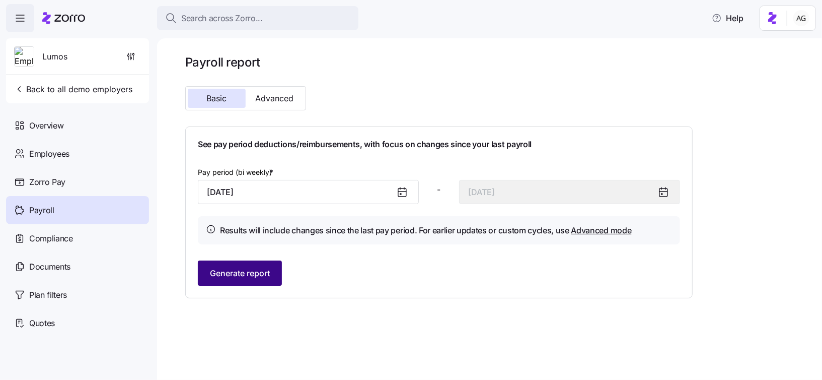
click at [249, 271] on span "Generate report" at bounding box center [240, 273] width 60 height 12
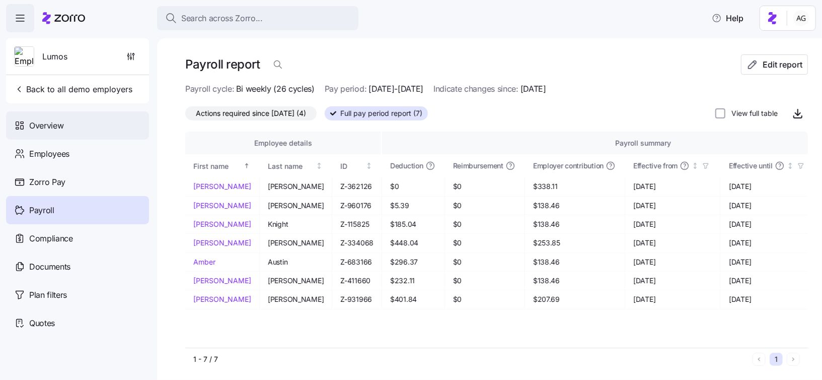
click at [75, 130] on div "Overview" at bounding box center [77, 125] width 143 height 28
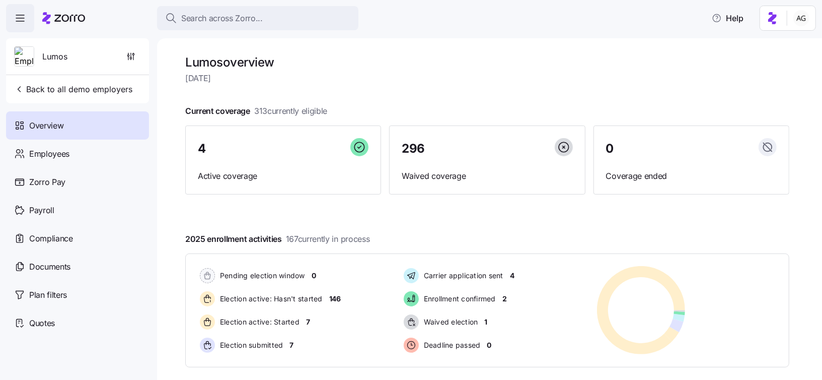
scroll to position [28, 0]
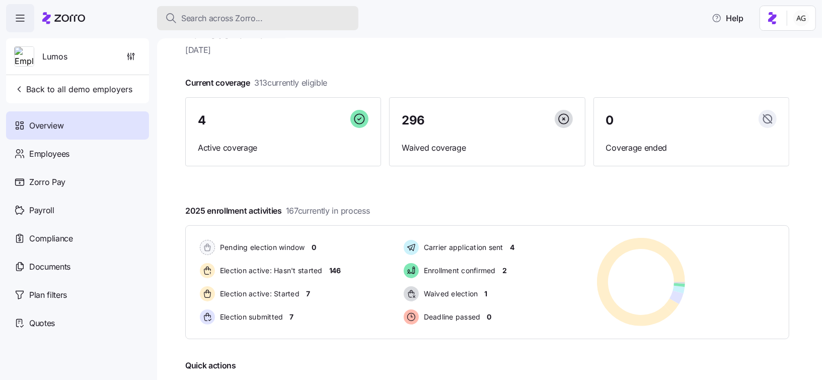
click at [221, 22] on span "Search across Zorro..." at bounding box center [222, 18] width 82 height 13
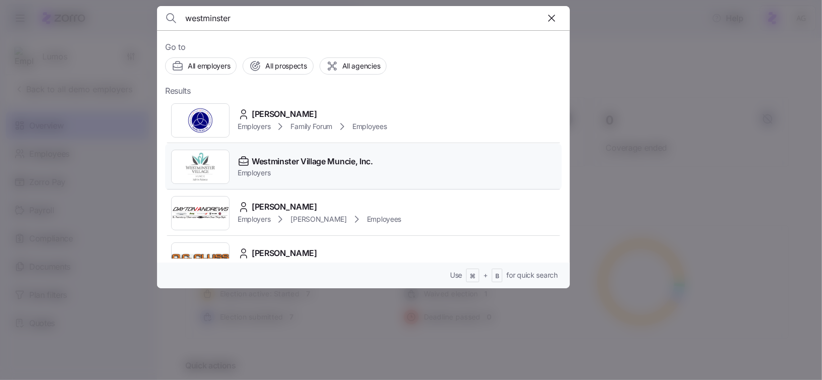
type input "westminster"
click at [257, 169] on span "Employers" at bounding box center [305, 173] width 135 height 10
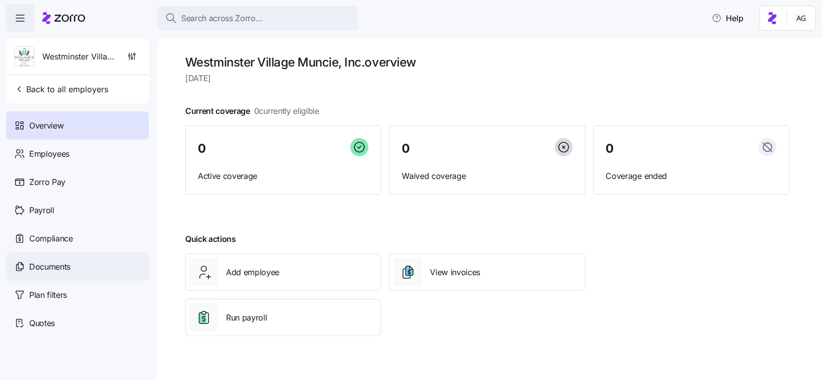
click at [85, 264] on div "Documents" at bounding box center [77, 266] width 143 height 28
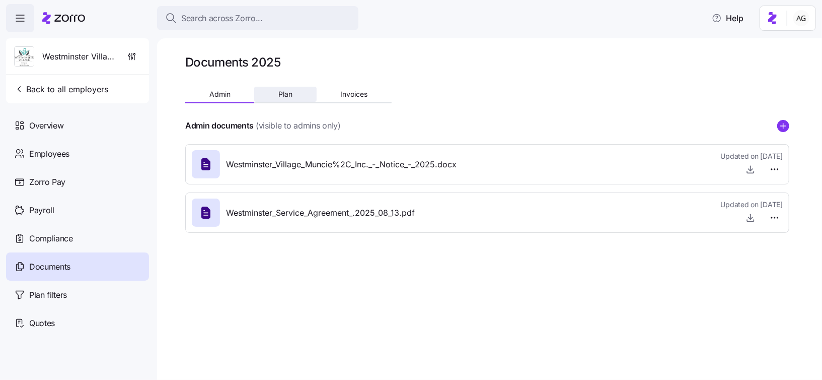
click at [279, 93] on span "Plan" at bounding box center [286, 94] width 14 height 7
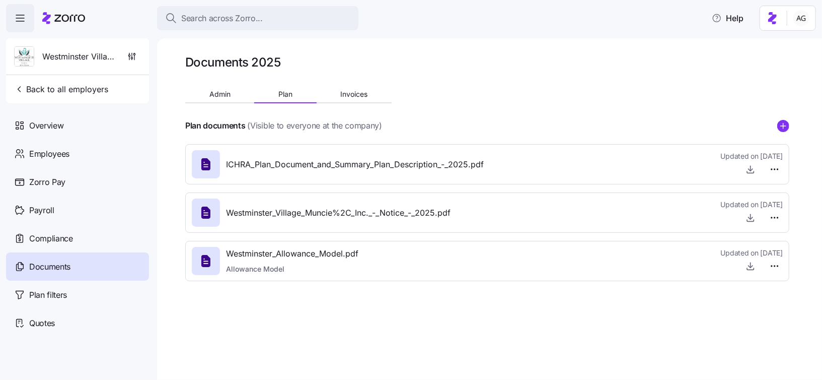
click at [305, 254] on span "Westminster_Allowance_Model.pdf" at bounding box center [292, 253] width 132 height 13
click at [748, 265] on icon "button" at bounding box center [751, 266] width 10 height 10
click at [202, 13] on span "Search across Zorro..." at bounding box center [222, 18] width 82 height 13
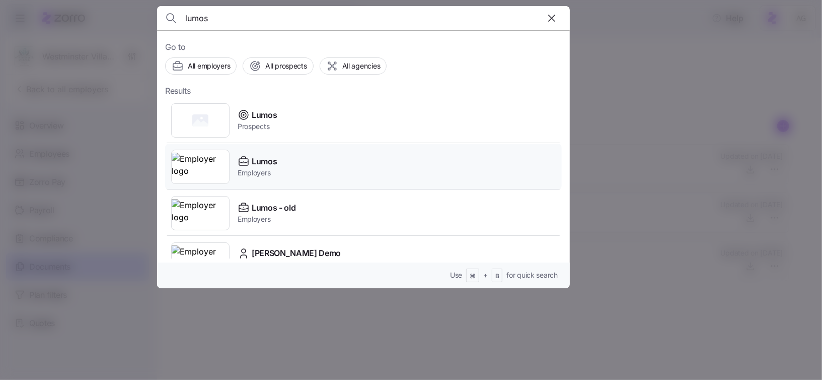
type input "lumos"
click at [249, 161] on icon at bounding box center [244, 161] width 12 height 12
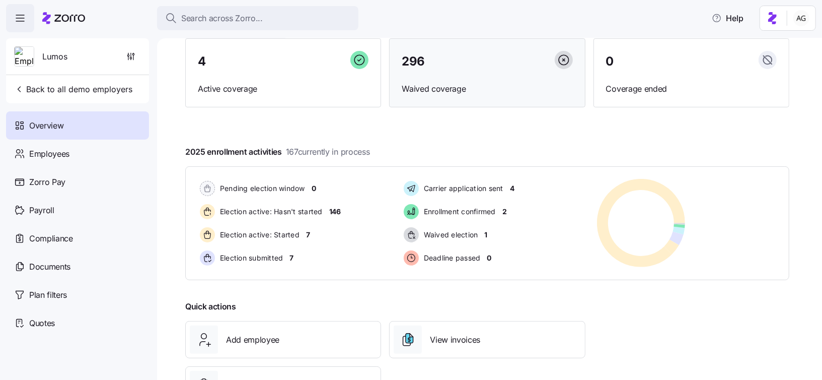
scroll to position [87, 0]
click at [309, 236] on span "7" at bounding box center [308, 235] width 4 height 10
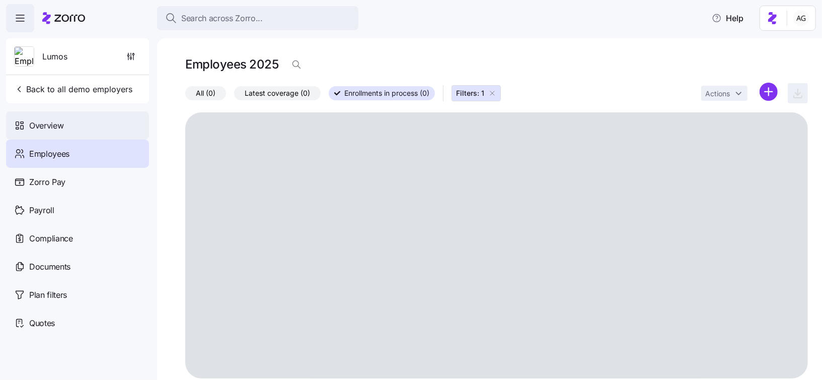
click at [106, 123] on div "Overview" at bounding box center [77, 125] width 143 height 28
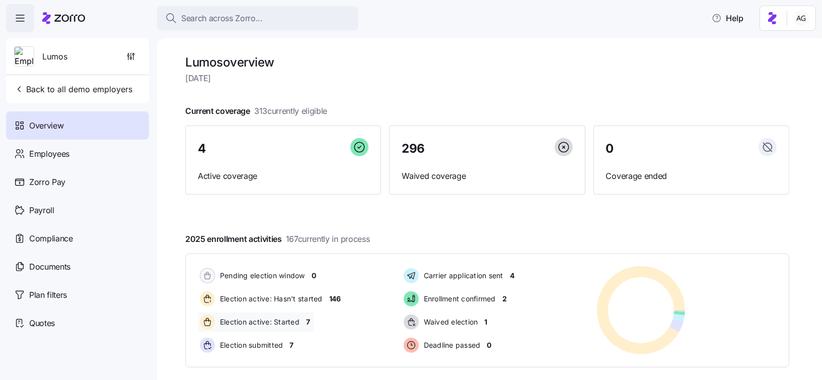
click at [309, 322] on span "7" at bounding box center [308, 322] width 4 height 10
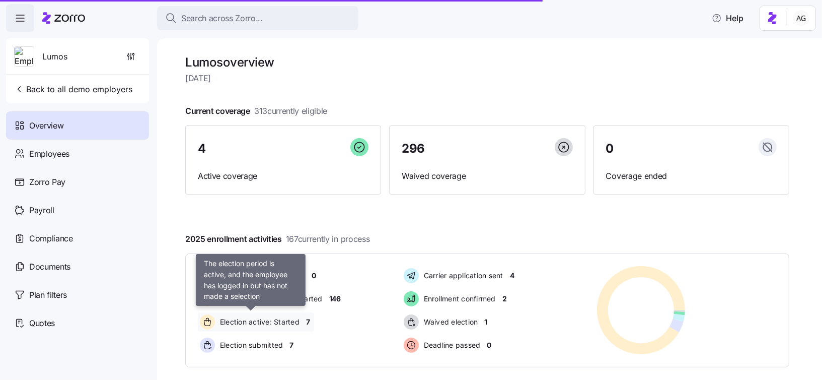
click at [301, 322] on div "Election active: Started" at bounding box center [251, 321] width 106 height 19
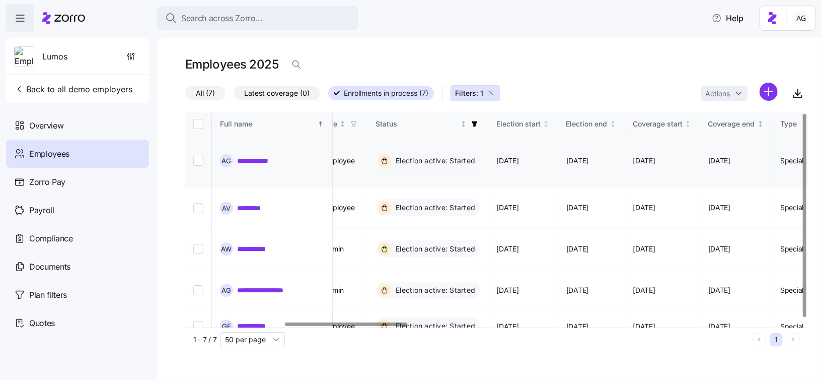
scroll to position [1, 503]
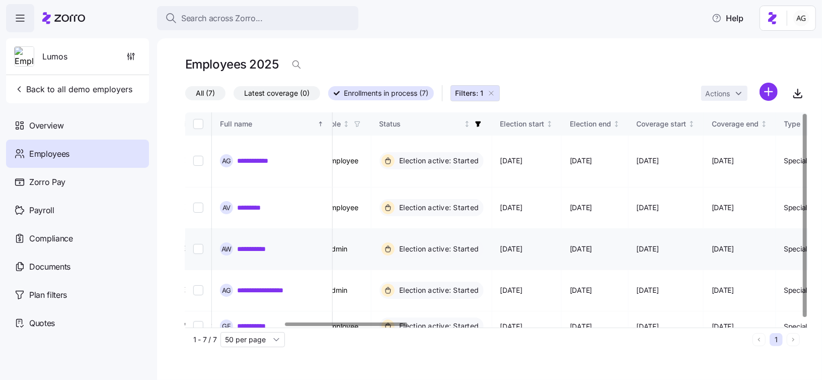
click at [255, 242] on div "**********" at bounding box center [272, 248] width 104 height 13
click at [255, 244] on link "**********" at bounding box center [258, 249] width 42 height 10
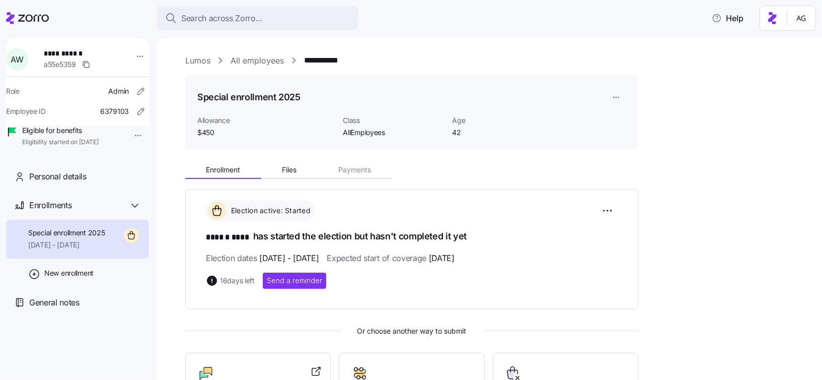
click at [450, 44] on div "**********" at bounding box center [489, 208] width 665 height 341
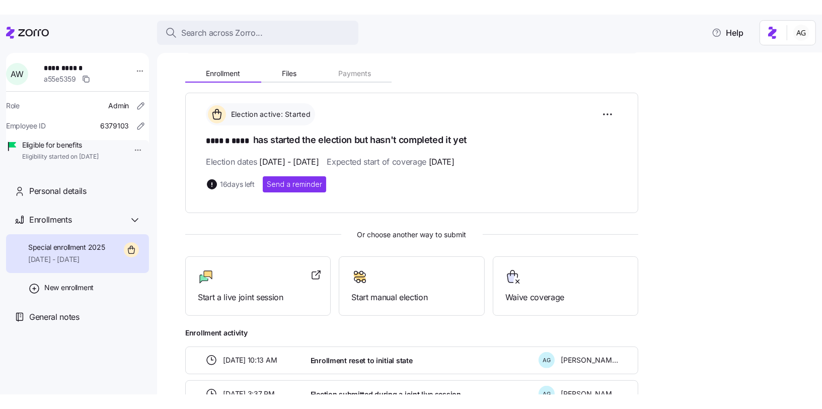
scroll to position [110, 0]
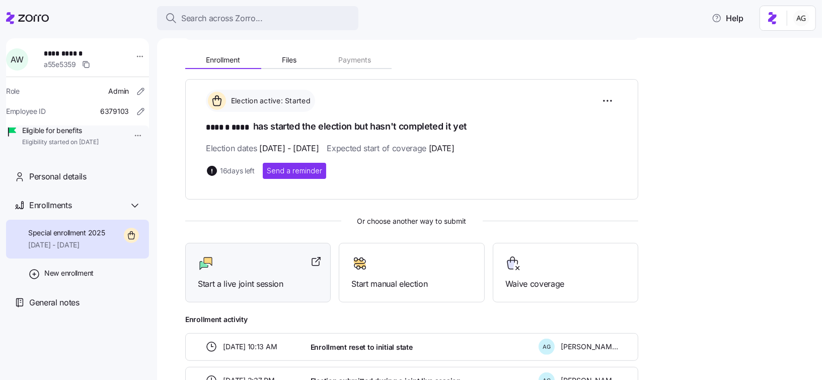
click at [251, 284] on span "Start a live joint session" at bounding box center [258, 284] width 120 height 13
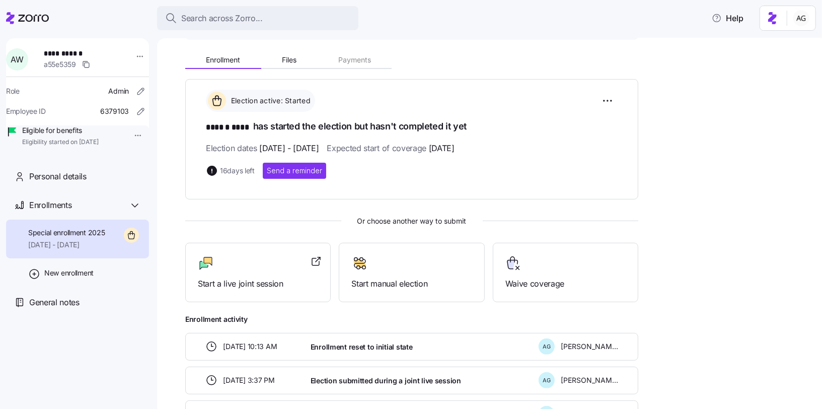
click at [277, 37] on main "**********" at bounding box center [411, 201] width 822 height 403
click at [268, 25] on button "Search across Zorro..." at bounding box center [257, 18] width 201 height 24
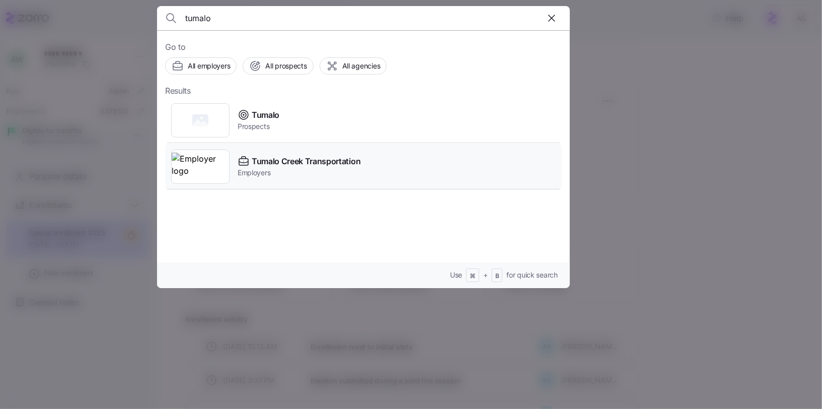
type input "tumalo"
click at [260, 171] on span "Employers" at bounding box center [299, 173] width 123 height 10
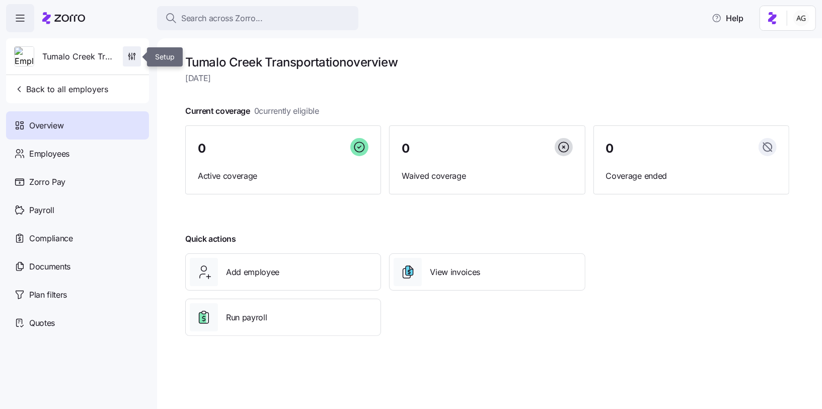
click at [130, 61] on icon "button" at bounding box center [132, 56] width 10 height 10
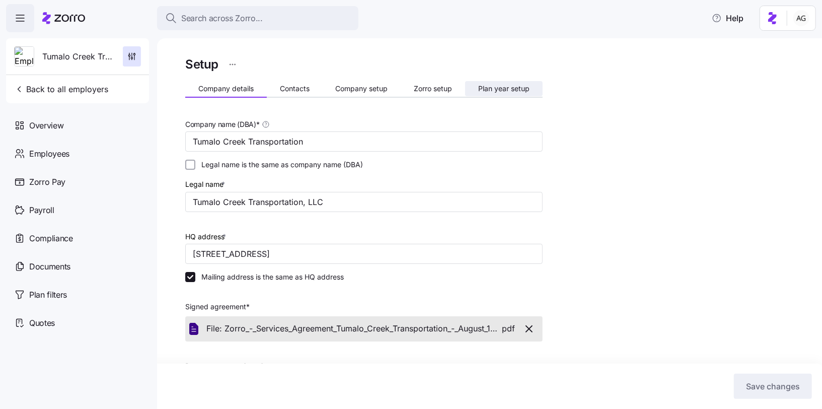
click at [501, 90] on span "Plan year setup" at bounding box center [503, 88] width 51 height 7
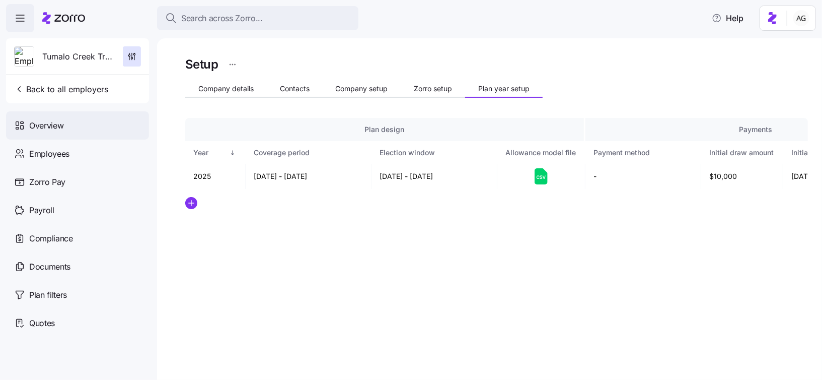
click at [66, 121] on div "Overview" at bounding box center [77, 125] width 143 height 28
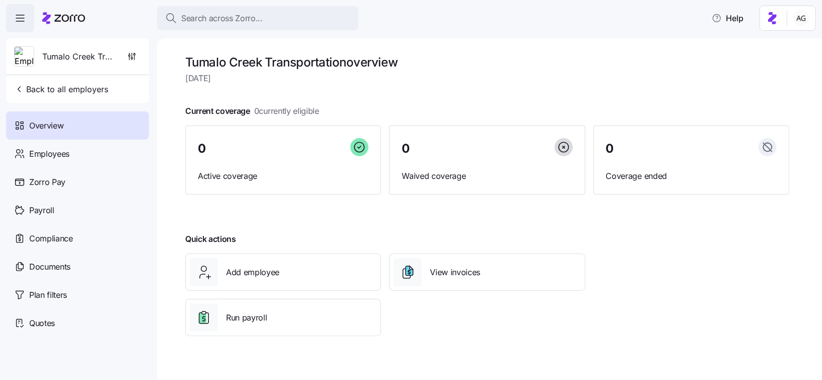
click at [488, 92] on div at bounding box center [487, 95] width 604 height 16
click at [796, 19] on html "Search across Zorro... Help Tumalo Creek Transportation Back to all employers O…" at bounding box center [411, 187] width 822 height 374
click at [588, 43] on html "Search across Zorro... Help Tumalo Creek Transportation Back to all employers O…" at bounding box center [411, 187] width 822 height 374
click at [134, 53] on icon "button" at bounding box center [132, 56] width 10 height 10
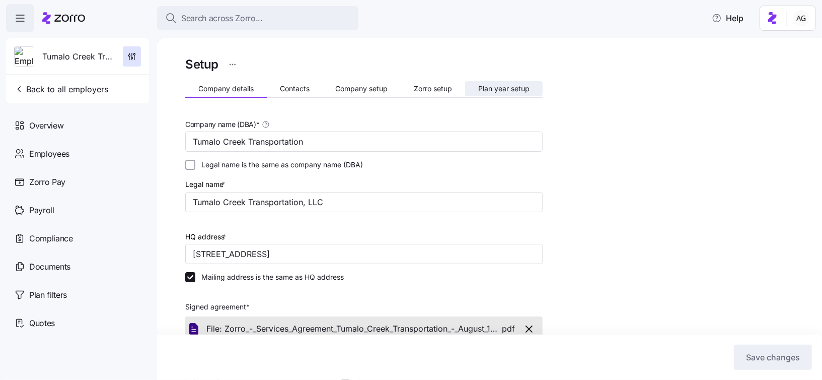
click at [486, 91] on span "Plan year setup" at bounding box center [503, 88] width 51 height 7
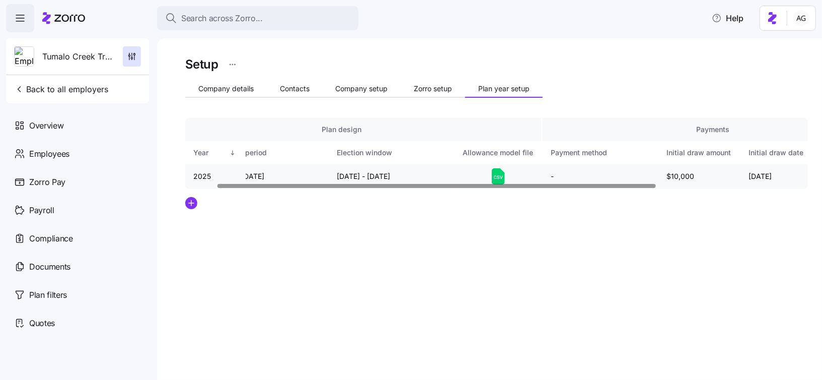
scroll to position [0, 44]
click at [448, 201] on div at bounding box center [496, 203] width 623 height 12
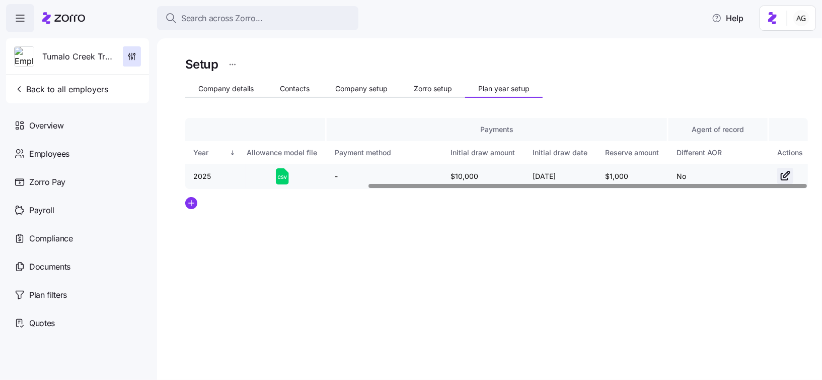
click at [784, 175] on icon "button" at bounding box center [787, 174] width 6 height 6
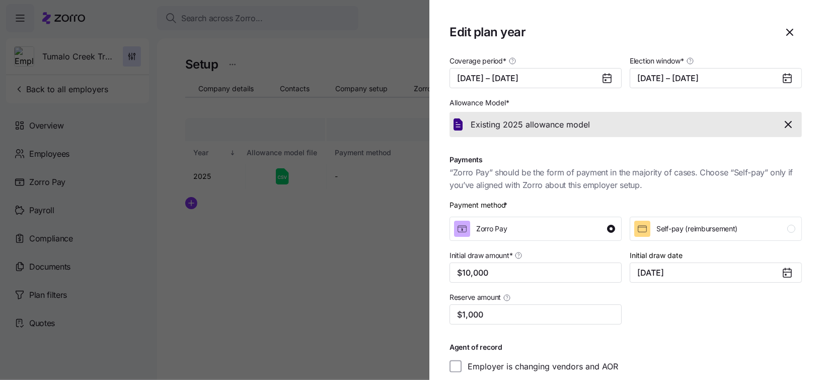
click at [784, 82] on icon at bounding box center [788, 79] width 8 height 8
click at [786, 81] on icon at bounding box center [786, 80] width 1 height 1
click at [752, 77] on button "08/29/2025 – 09/10/2025" at bounding box center [716, 78] width 172 height 20
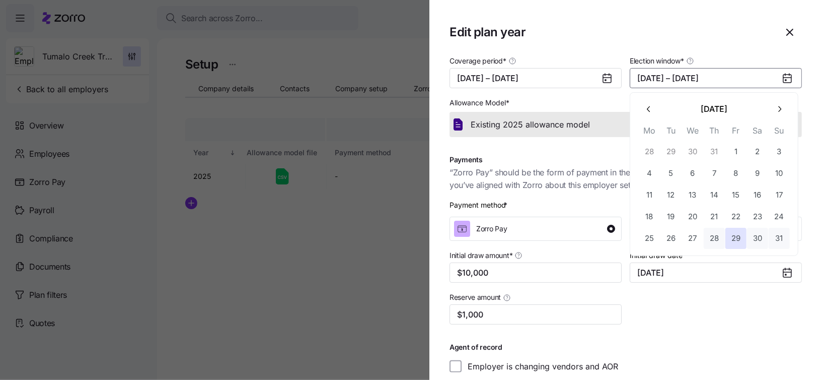
click at [714, 236] on button "28" at bounding box center [714, 238] width 21 height 21
click at [782, 107] on icon "button" at bounding box center [780, 109] width 10 height 10
click at [700, 169] on button "10" at bounding box center [692, 173] width 21 height 21
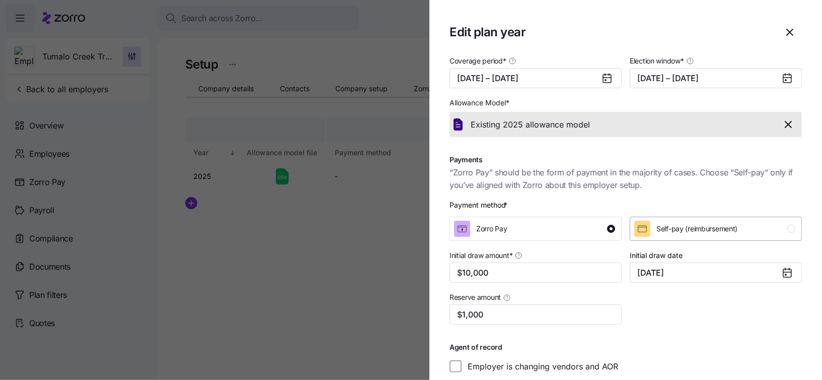
scroll to position [50, 0]
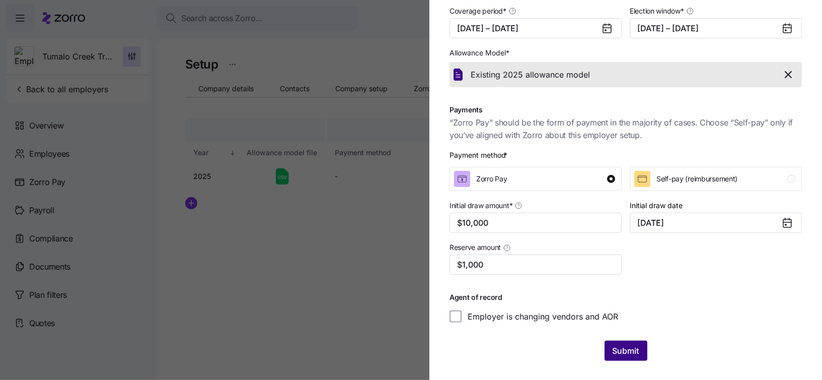
click at [624, 349] on span "Submit" at bounding box center [626, 351] width 27 height 12
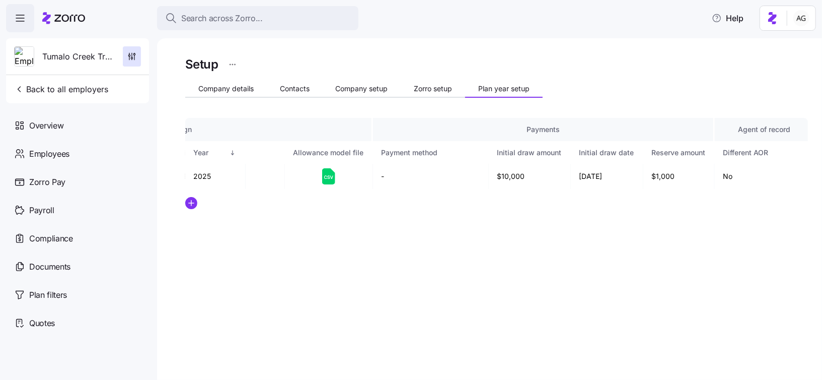
scroll to position [0, 259]
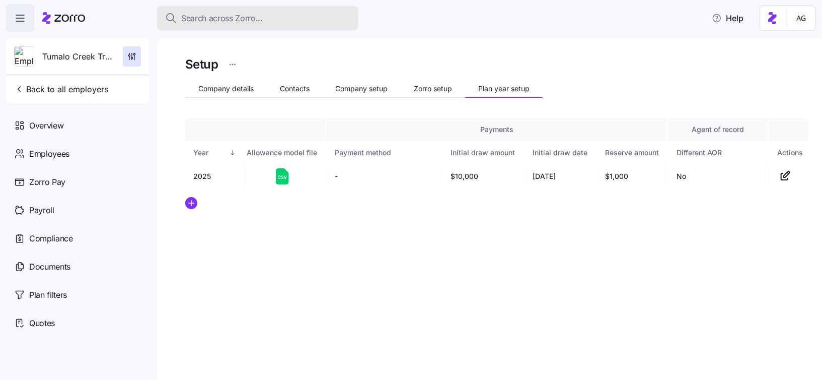
click at [308, 18] on div "Search across Zorro..." at bounding box center [257, 18] width 185 height 13
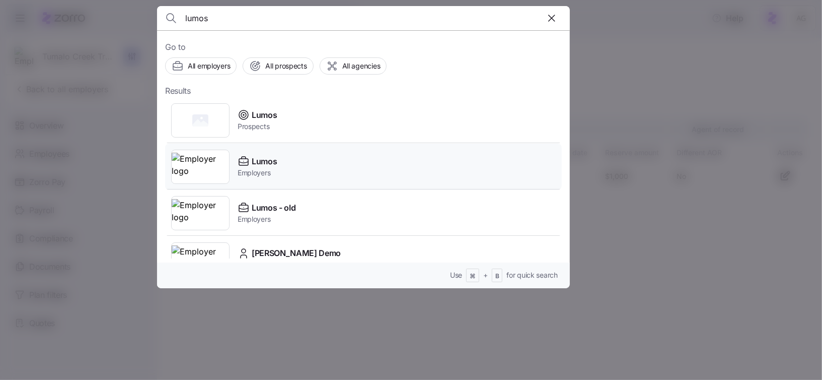
type input "lumos"
click at [266, 166] on span "Lumos" at bounding box center [264, 161] width 25 height 13
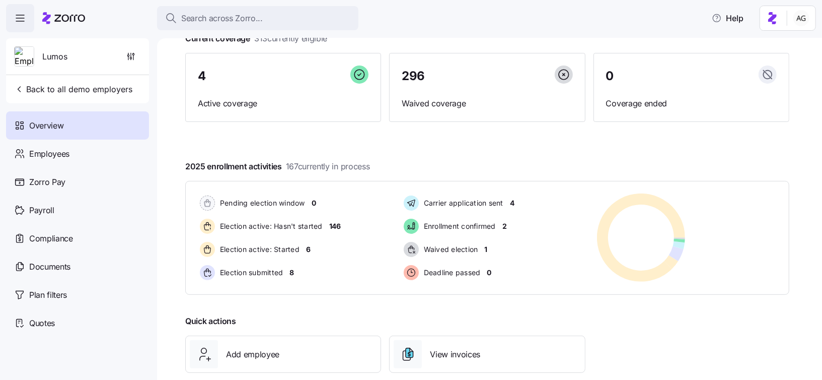
scroll to position [72, 0]
click at [306, 248] on span "6" at bounding box center [308, 250] width 5 height 10
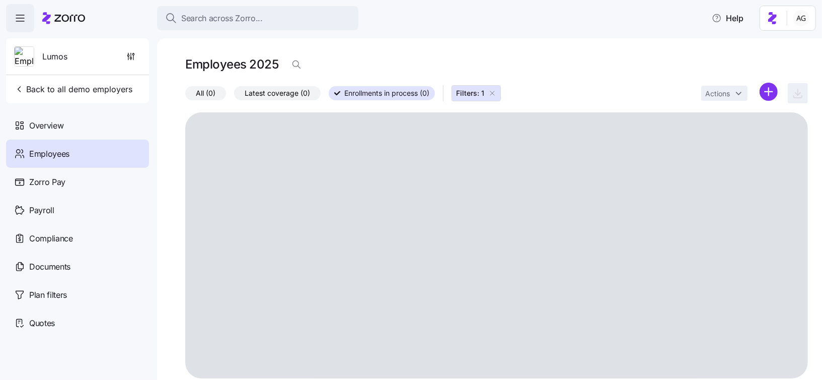
click at [87, 124] on div "Overview" at bounding box center [77, 125] width 143 height 28
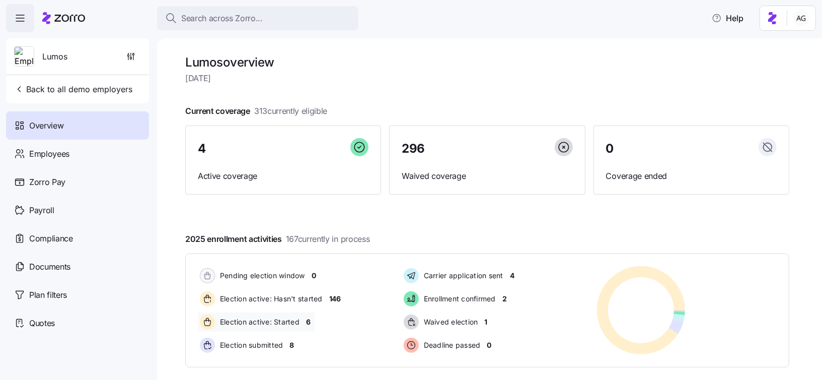
click at [306, 323] on span "6" at bounding box center [308, 322] width 5 height 10
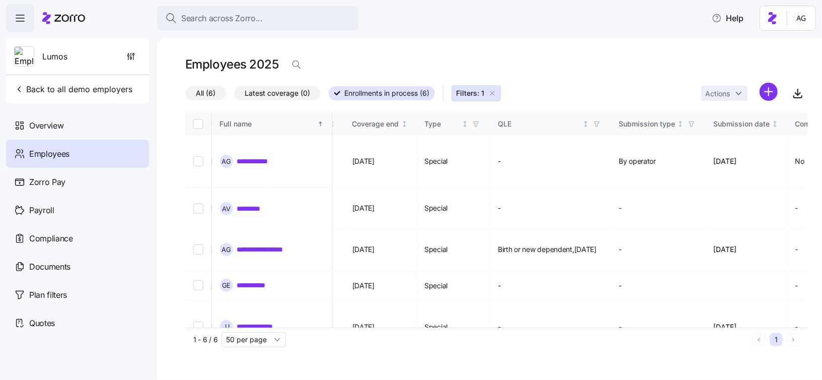
scroll to position [0, 863]
click at [493, 94] on icon "button" at bounding box center [493, 93] width 8 height 8
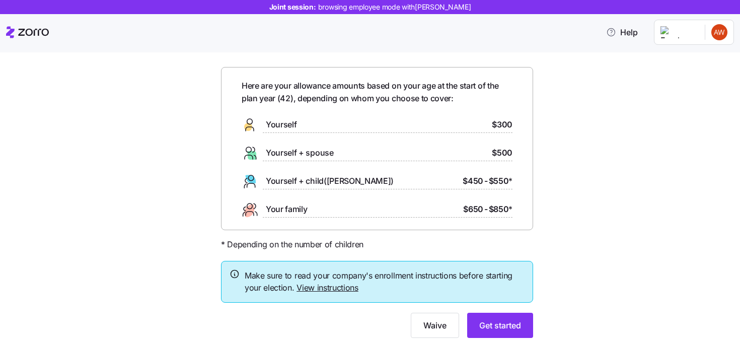
scroll to position [33, 0]
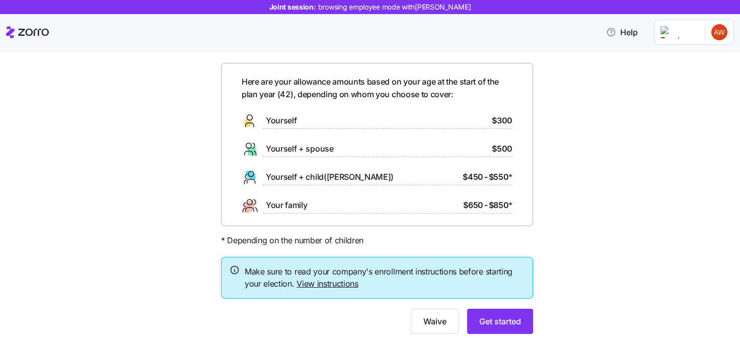
click at [340, 286] on link "View instructions" at bounding box center [328, 284] width 62 height 10
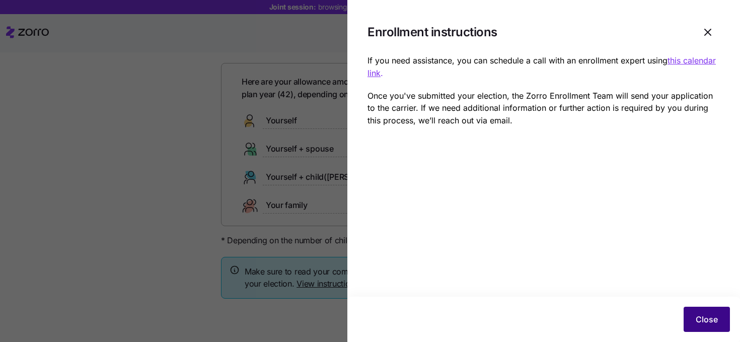
click at [714, 323] on span "Close" at bounding box center [707, 319] width 22 height 12
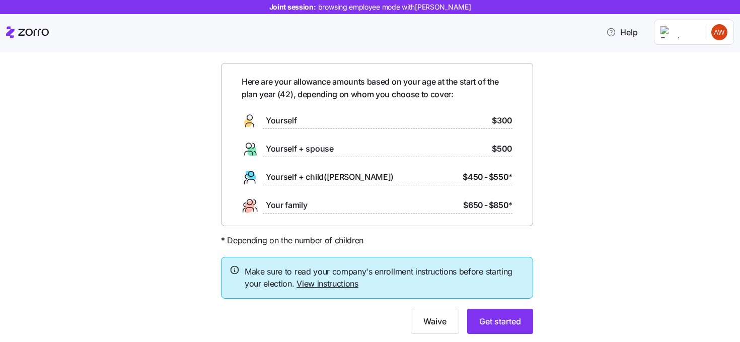
scroll to position [61, 0]
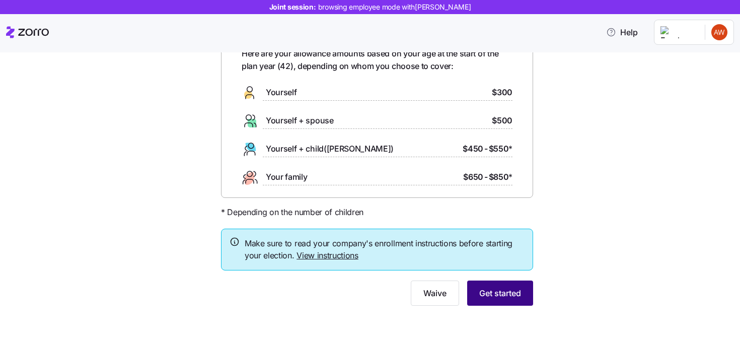
click at [487, 288] on span "Get started" at bounding box center [500, 293] width 42 height 12
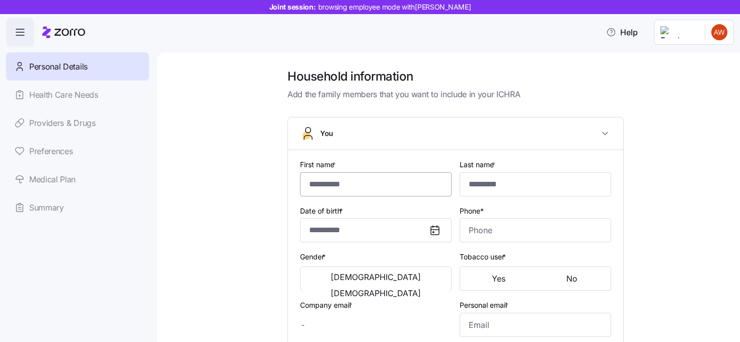
type input "******"
type input "****"
type input "[PERSON_NAME][EMAIL_ADDRESS][DOMAIN_NAME]"
type input "[EMAIL_ADDRESS][DOMAIN_NAME]"
type input "**********"
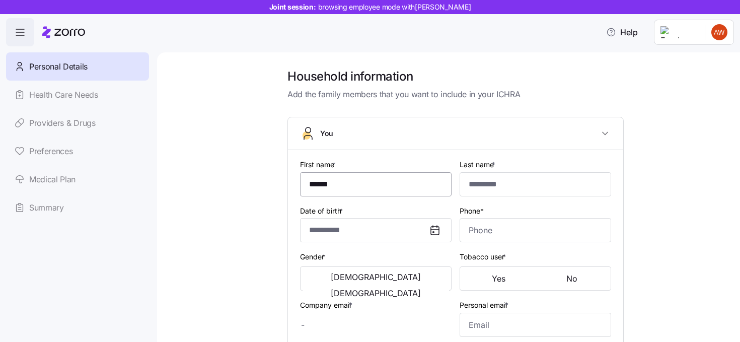
checkbox input "true"
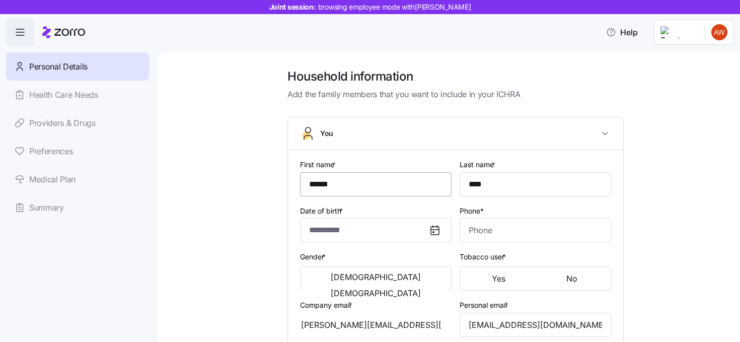
type input "**********"
type input "[PHONE_NUMBER]"
type input "[DEMOGRAPHIC_DATA] citizen"
type input "Single"
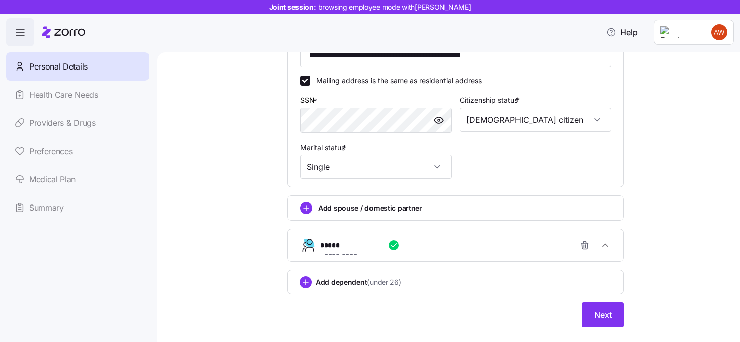
scroll to position [364, 0]
click at [599, 317] on span "Next" at bounding box center [603, 315] width 18 height 12
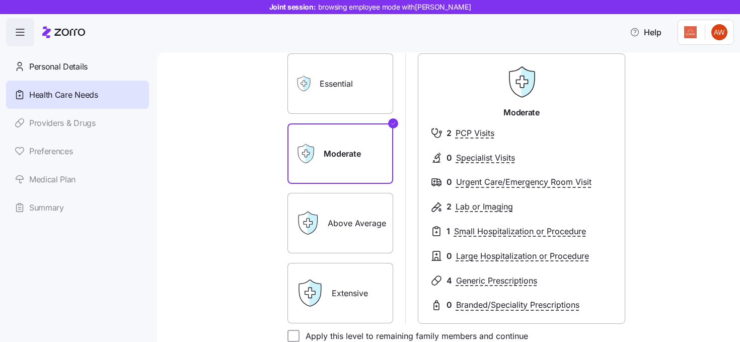
scroll to position [86, 0]
click at [377, 87] on label "Essential" at bounding box center [341, 83] width 106 height 60
click at [0, 0] on input "Essential" at bounding box center [0, 0] width 0 height 0
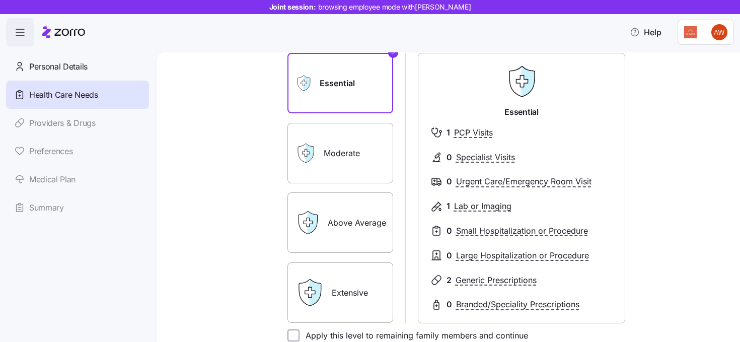
click at [372, 279] on label "Extensive" at bounding box center [341, 292] width 106 height 60
click at [0, 0] on input "Extensive" at bounding box center [0, 0] width 0 height 0
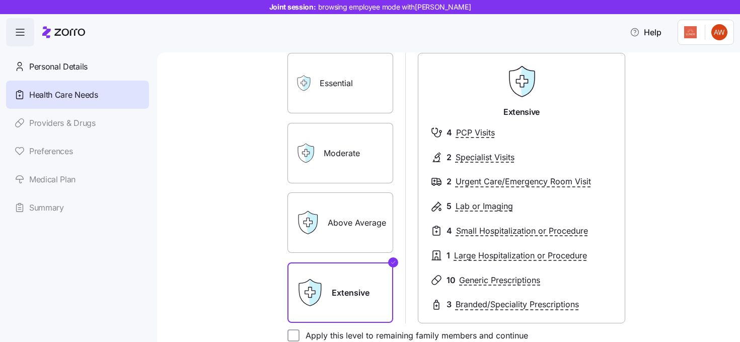
click at [353, 85] on label "Essential" at bounding box center [341, 83] width 106 height 60
click at [0, 0] on input "Essential" at bounding box center [0, 0] width 0 height 0
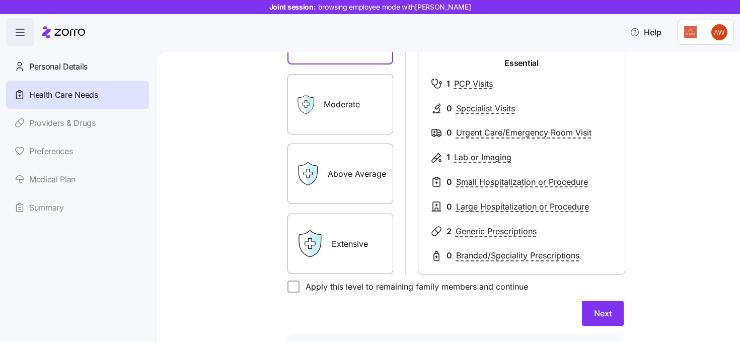
scroll to position [157, 0]
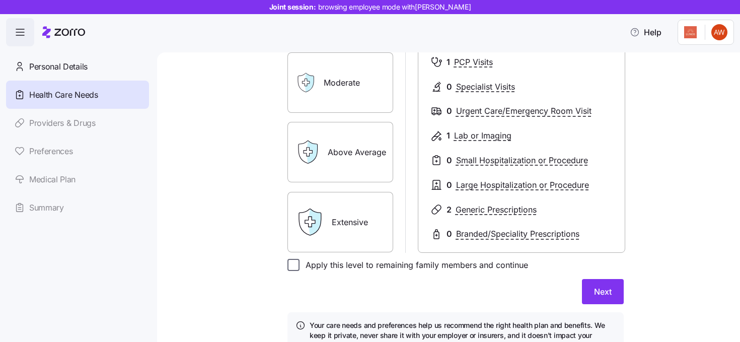
click at [289, 261] on input "Apply this level to remaining family members and continue" at bounding box center [294, 265] width 12 height 12
checkbox input "true"
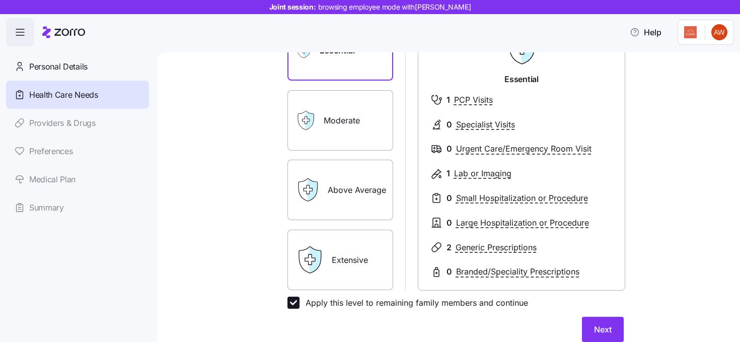
scroll to position [111, 0]
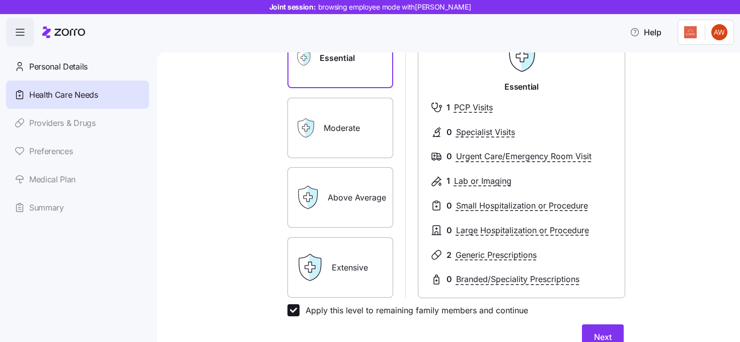
click at [355, 139] on label "Moderate" at bounding box center [341, 128] width 106 height 60
click at [0, 0] on input "Moderate" at bounding box center [0, 0] width 0 height 0
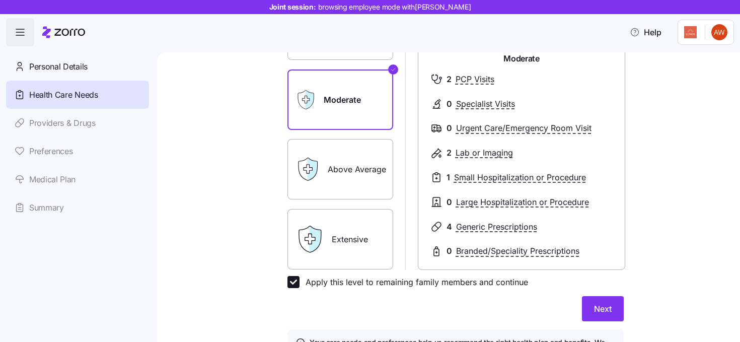
scroll to position [150, 0]
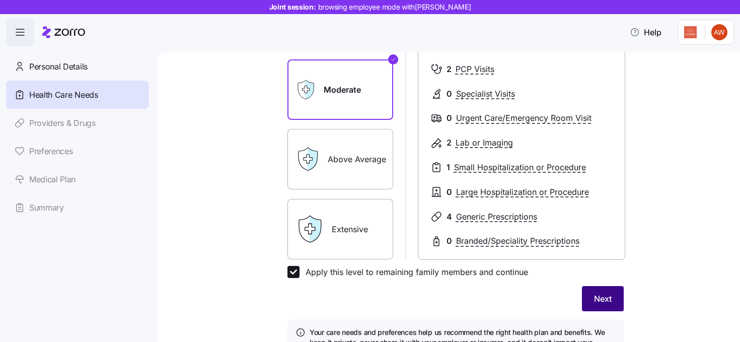
click at [598, 297] on span "Next" at bounding box center [603, 299] width 18 height 12
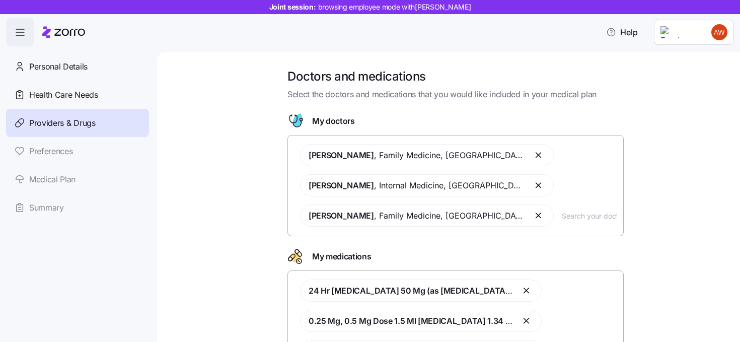
click at [562, 221] on input "text" at bounding box center [589, 215] width 55 height 11
type input "[PERSON_NAME]"
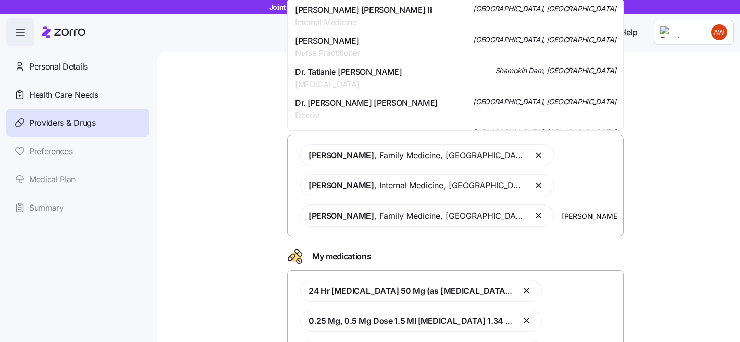
click at [511, 22] on div "[PERSON_NAME] [PERSON_NAME] Iii Internal Medicine [GEOGRAPHIC_DATA], [GEOGRAPHI…" at bounding box center [455, 16] width 321 height 25
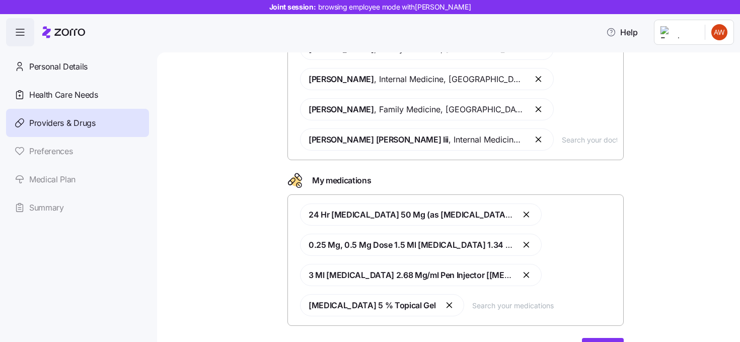
scroll to position [105, 0]
click at [444, 308] on button "button" at bounding box center [450, 306] width 12 height 12
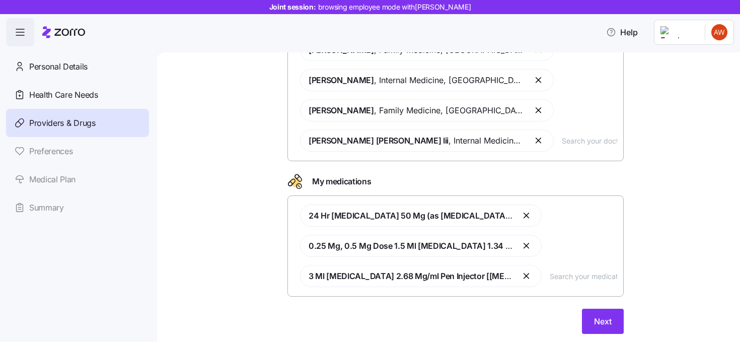
click at [526, 248] on button "button" at bounding box center [527, 246] width 12 height 12
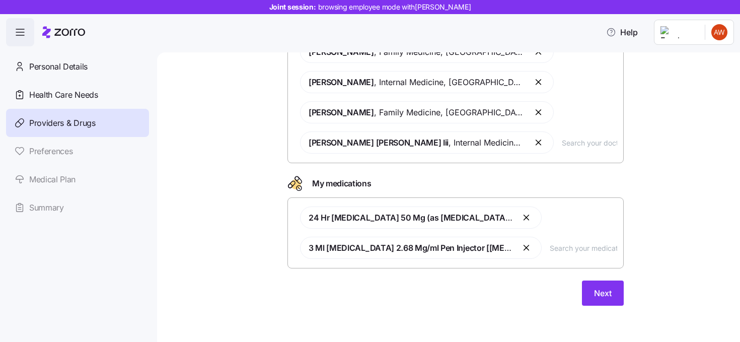
click at [550, 247] on input "text" at bounding box center [583, 247] width 67 height 11
type input "z"
type input "[MEDICAL_DATA]"
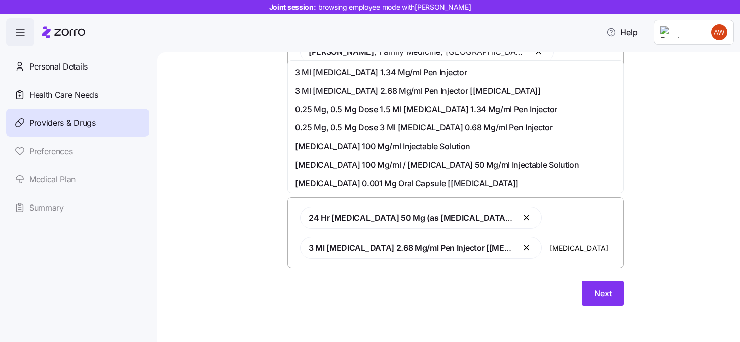
click at [426, 76] on span "3 Ml [MEDICAL_DATA] 1.34 Mg/ml Pen Injector" at bounding box center [381, 72] width 172 height 13
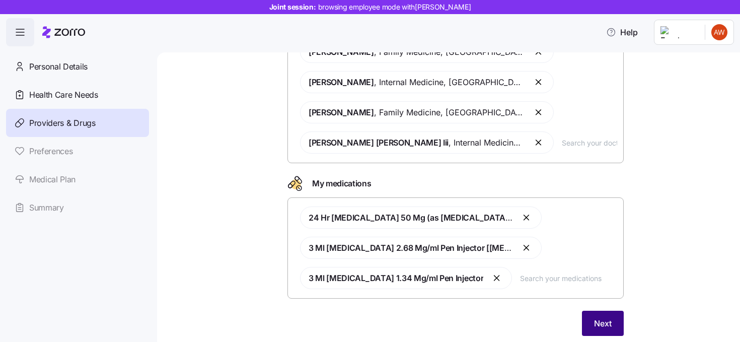
click at [592, 317] on button "Next" at bounding box center [603, 323] width 42 height 25
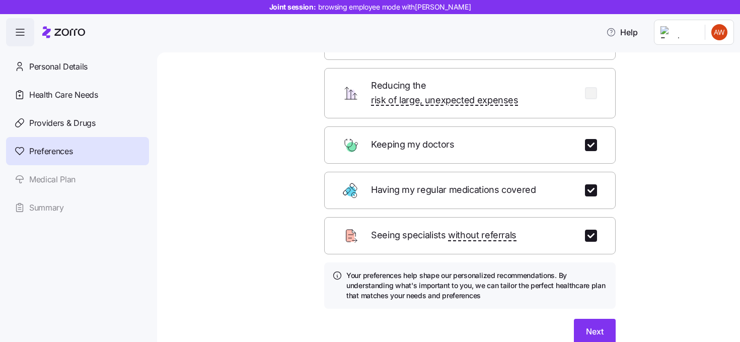
scroll to position [99, 0]
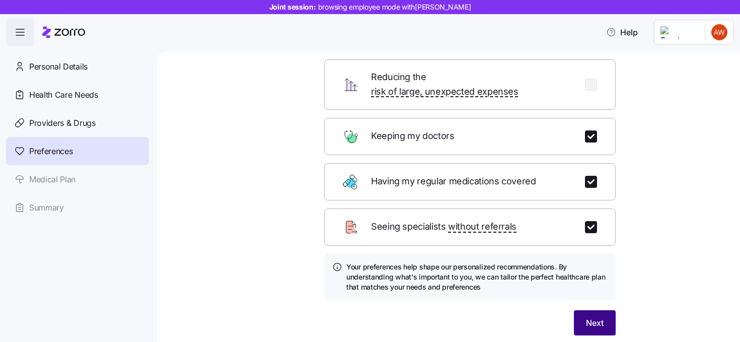
click at [590, 317] on span "Next" at bounding box center [595, 323] width 18 height 12
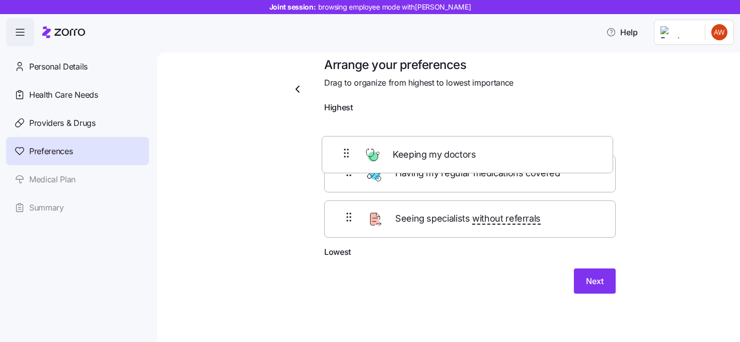
scroll to position [11, 0]
drag, startPoint x: 464, startPoint y: 130, endPoint x: 461, endPoint y: 175, distance: 44.9
click at [461, 175] on div "Keeping my doctors Having my regular medications covered Seeing specialists wit…" at bounding box center [470, 182] width 292 height 128
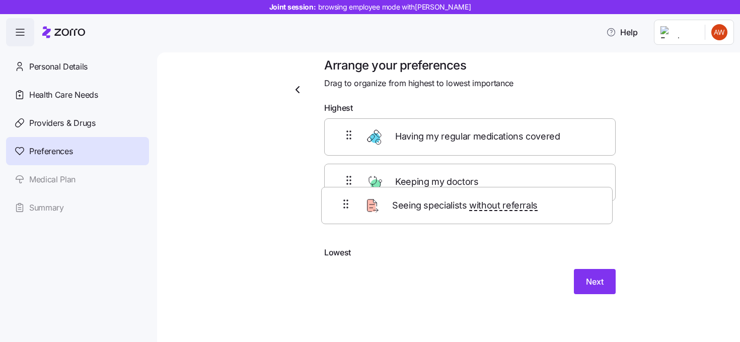
drag, startPoint x: 457, startPoint y: 219, endPoint x: 452, endPoint y: 155, distance: 64.7
click at [452, 155] on div "Having my regular medications covered Keeping my doctors Seeing specialists wit…" at bounding box center [470, 182] width 292 height 128
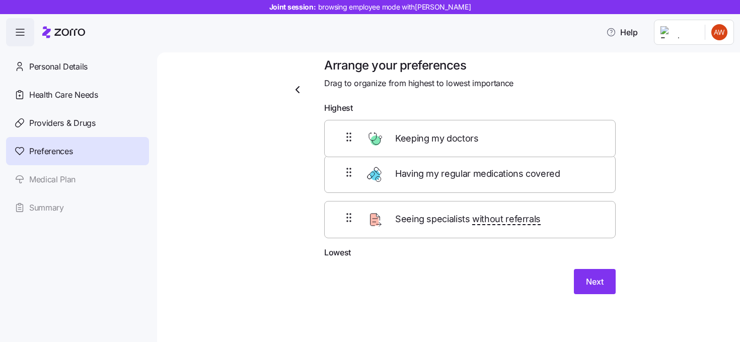
scroll to position [6, 0]
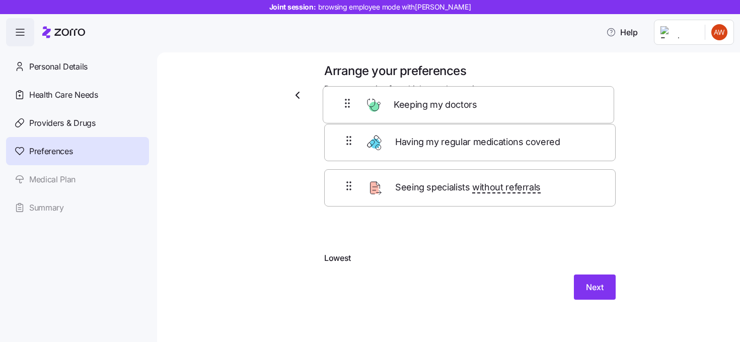
drag, startPoint x: 435, startPoint y: 232, endPoint x: 434, endPoint y: 107, distance: 125.4
click at [434, 107] on div "Arrange your preferences Drag to organize from highest to lowest importance Hig…" at bounding box center [470, 187] width 308 height 249
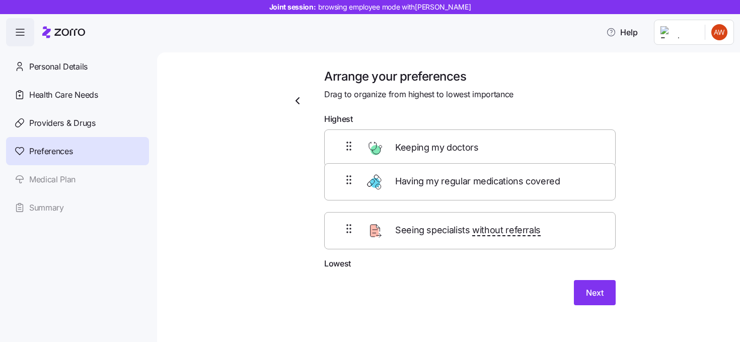
drag, startPoint x: 427, startPoint y: 245, endPoint x: 426, endPoint y: 176, distance: 69.0
click at [426, 176] on div "Keeping my doctors Seeing specialists without referrals Having my regular medic…" at bounding box center [470, 193] width 292 height 128
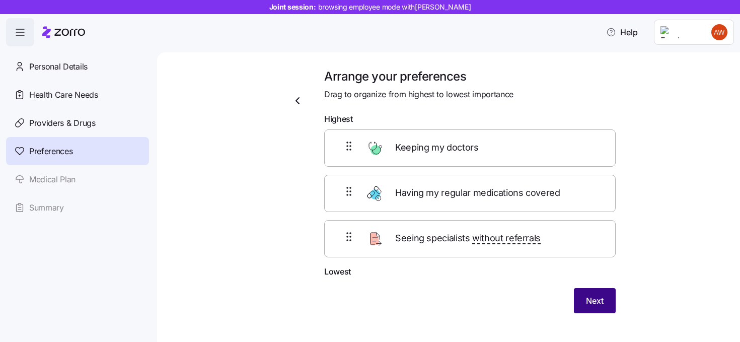
click at [586, 300] on span "Next" at bounding box center [595, 301] width 18 height 12
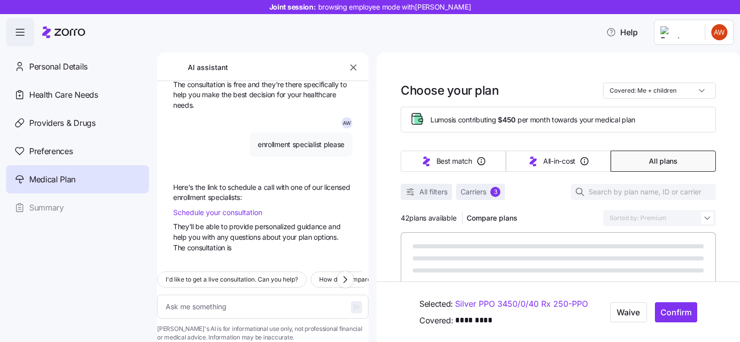
scroll to position [1214, 0]
type textarea "x"
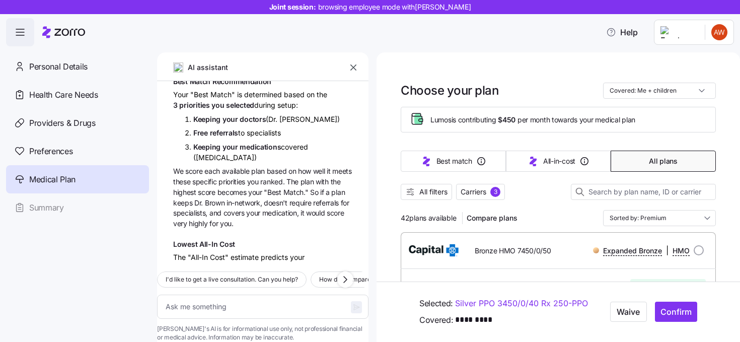
scroll to position [130, 0]
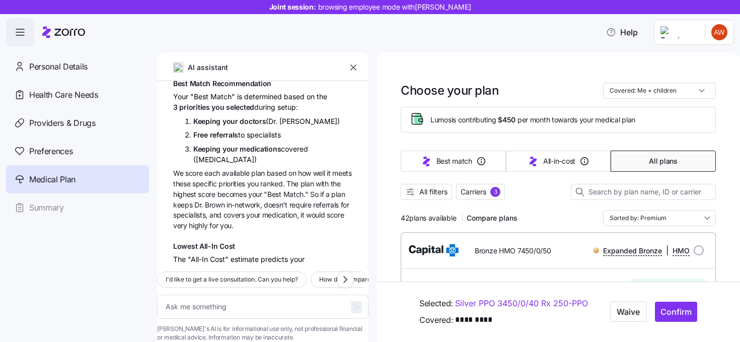
click at [353, 65] on icon "button" at bounding box center [354, 67] width 10 height 10
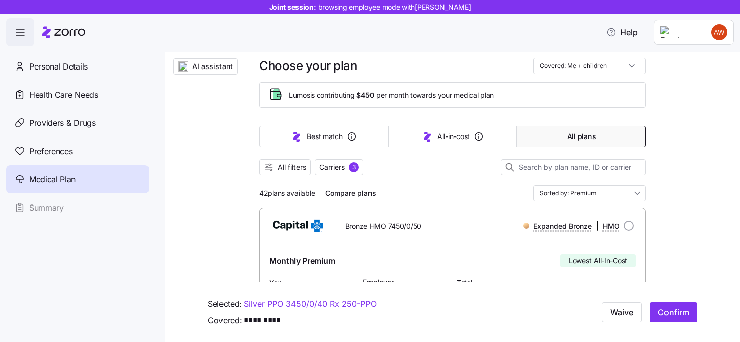
scroll to position [34, 0]
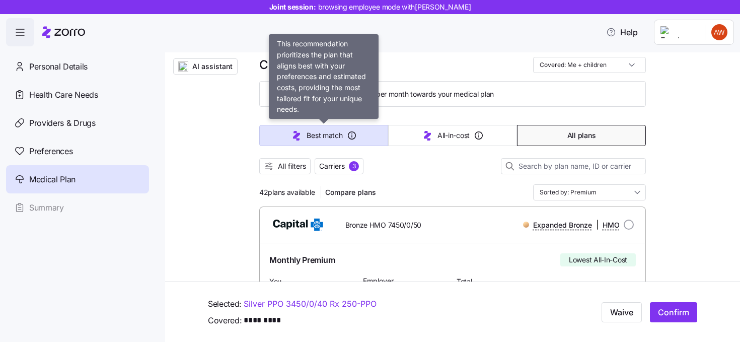
click at [363, 132] on button "Best match" at bounding box center [323, 135] width 129 height 21
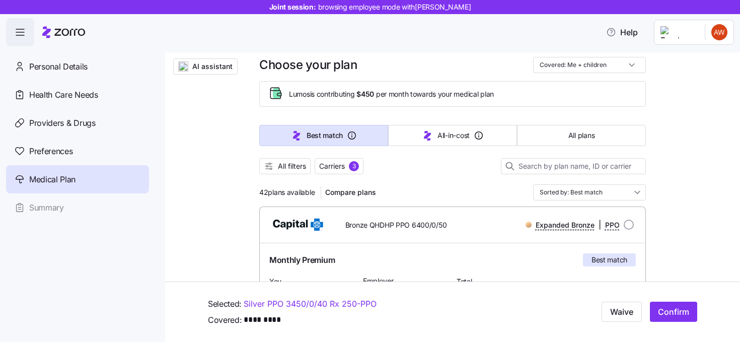
type input "Sorted by: Best match"
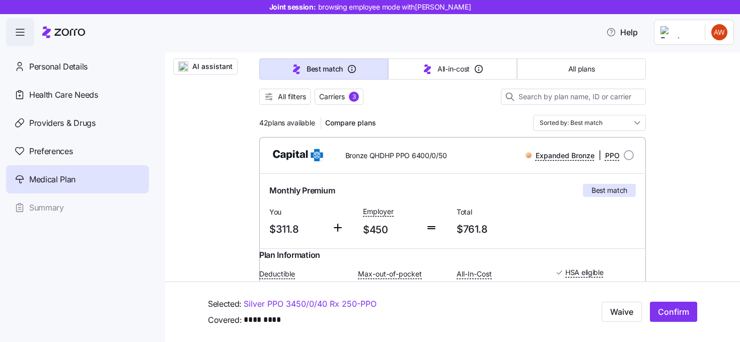
scroll to position [103, 0]
click at [293, 191] on span "Monthly Premium" at bounding box center [301, 191] width 65 height 13
click at [459, 245] on div "Monthly Premium Best match You $311.8 Employer $450 Total $761.8" at bounding box center [452, 211] width 387 height 75
click at [387, 231] on span "$450" at bounding box center [390, 230] width 54 height 17
click at [295, 231] on span "$311.8" at bounding box center [296, 230] width 54 height 17
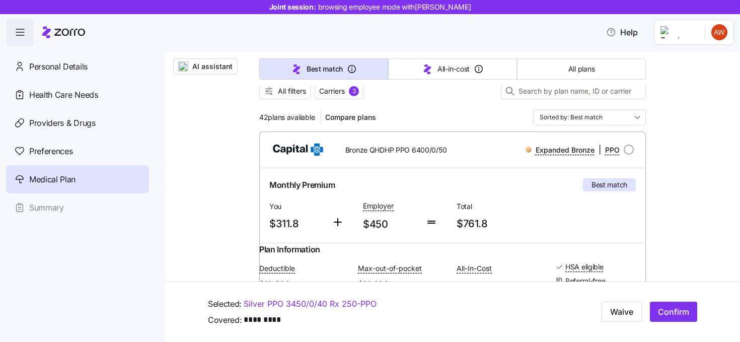
scroll to position [106, 0]
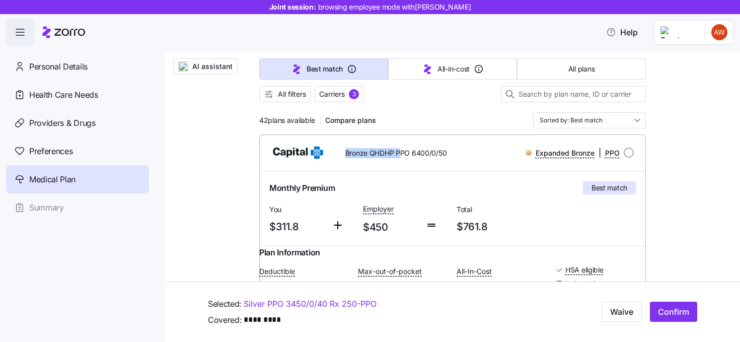
drag, startPoint x: 347, startPoint y: 153, endPoint x: 399, endPoint y: 157, distance: 52.5
click at [399, 157] on span "Bronze QHDHP PPO 6400/0/50" at bounding box center [397, 153] width 102 height 10
click at [387, 172] on div "Monthly Premium Best match You $311.8 Employer $450 Total $761.8" at bounding box center [452, 208] width 387 height 75
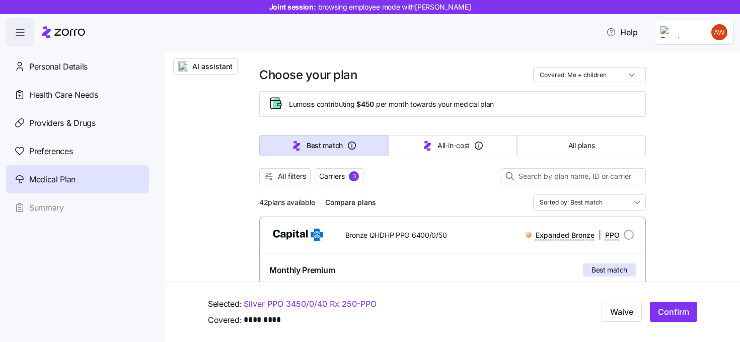
scroll to position [46, 0]
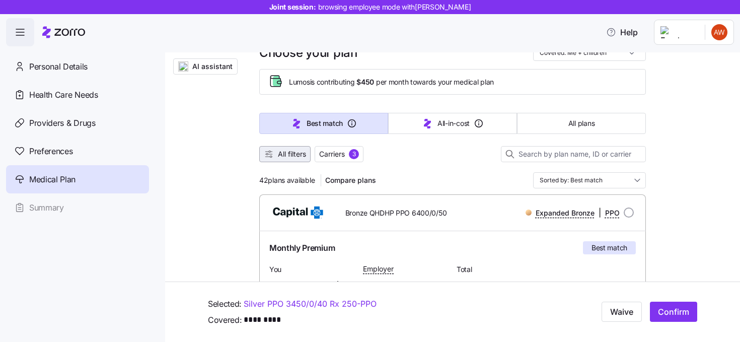
click at [291, 152] on span "All filters" at bounding box center [292, 154] width 28 height 10
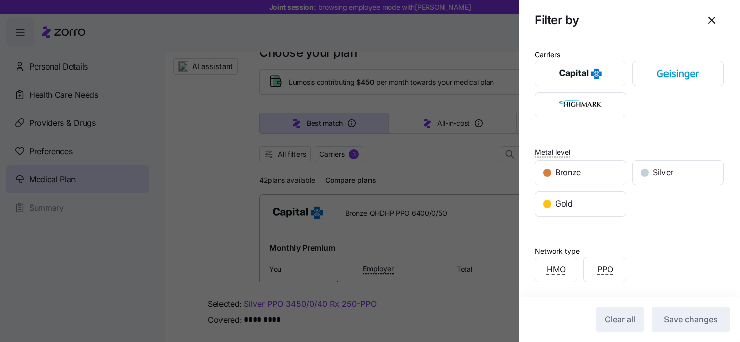
scroll to position [12, 0]
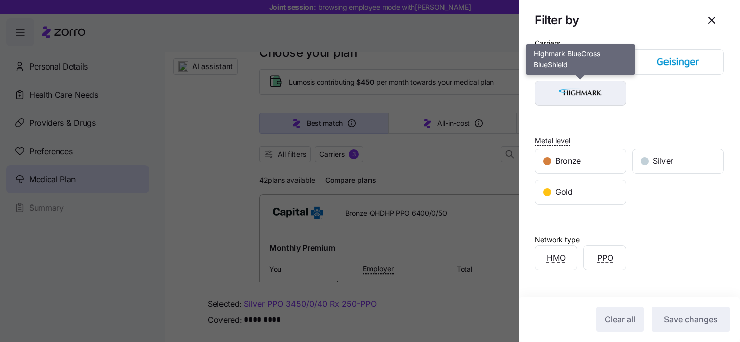
click at [606, 88] on img "button" at bounding box center [581, 93] width 74 height 20
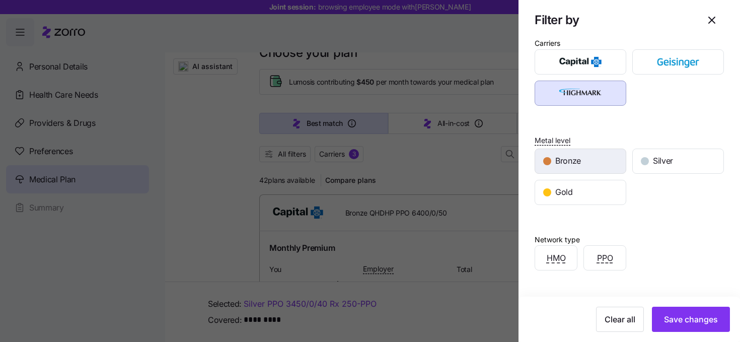
click at [590, 160] on div "Bronze" at bounding box center [580, 161] width 91 height 24
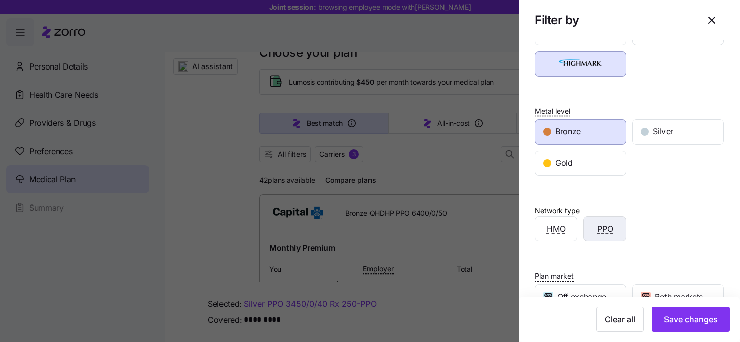
click at [619, 225] on div "PPO" at bounding box center [605, 229] width 42 height 24
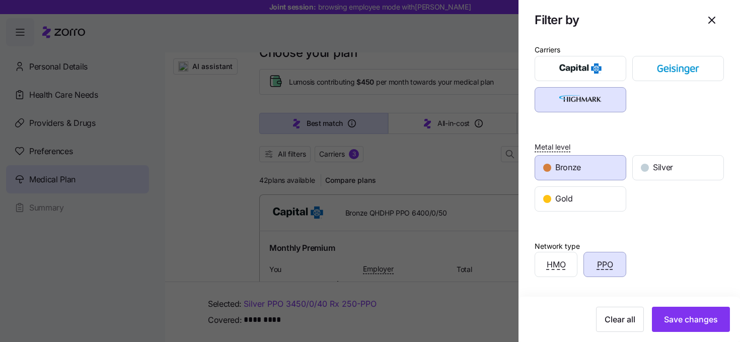
scroll to position [11, 0]
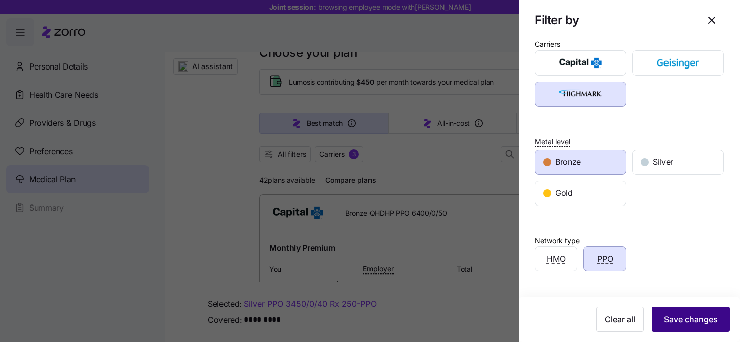
click at [699, 318] on span "Save changes" at bounding box center [691, 319] width 54 height 12
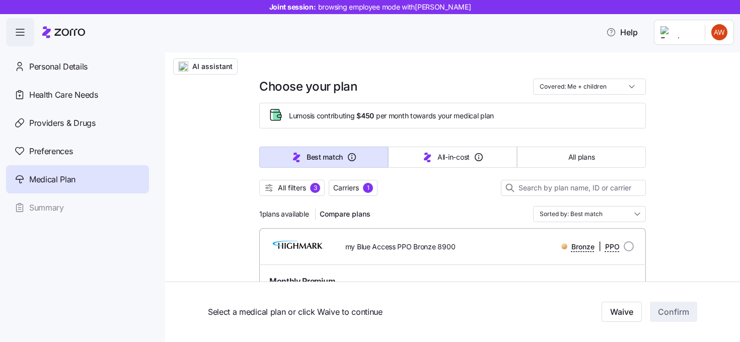
scroll to position [0, 0]
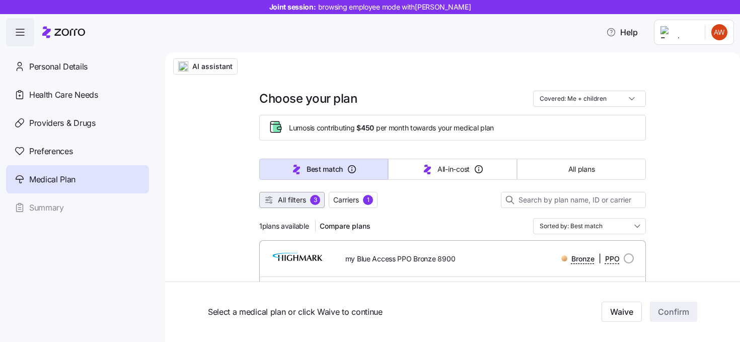
click at [283, 196] on span "All filters" at bounding box center [292, 200] width 28 height 10
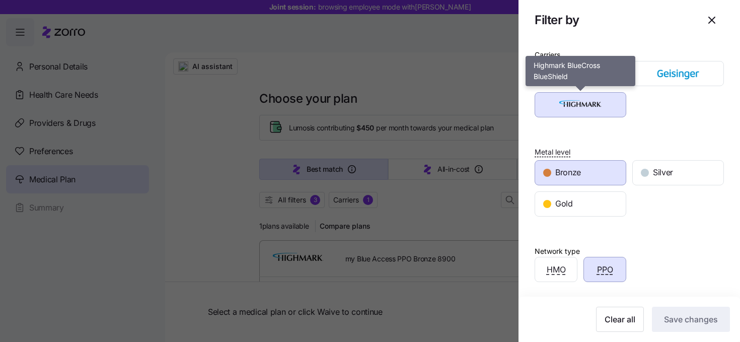
click at [617, 99] on img "button" at bounding box center [581, 105] width 74 height 20
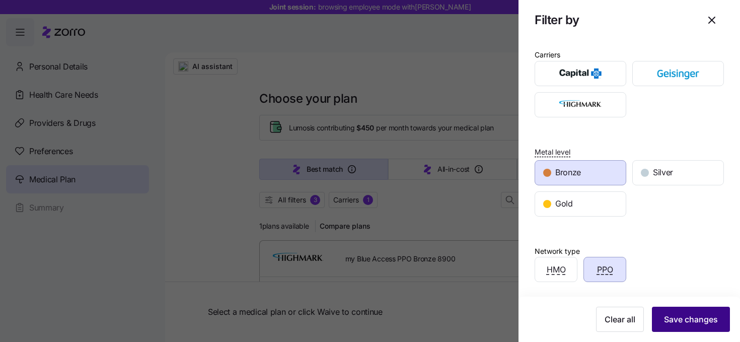
click at [693, 314] on span "Save changes" at bounding box center [691, 319] width 54 height 12
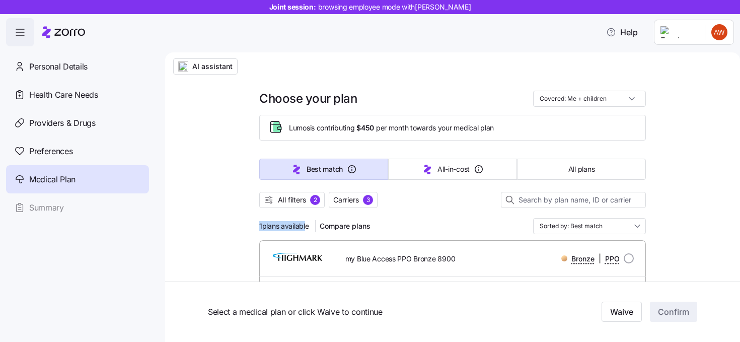
drag, startPoint x: 306, startPoint y: 225, endPoint x: 248, endPoint y: 225, distance: 57.9
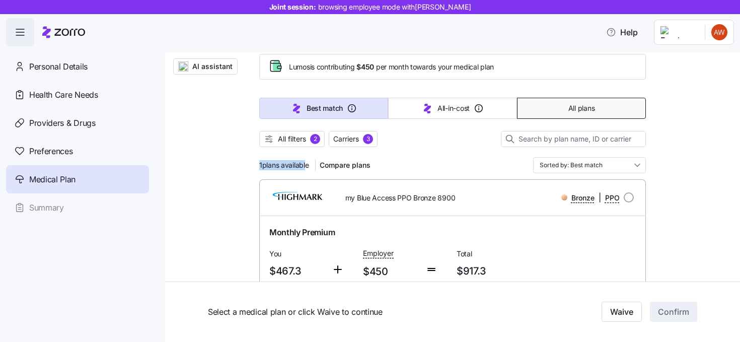
scroll to position [63, 0]
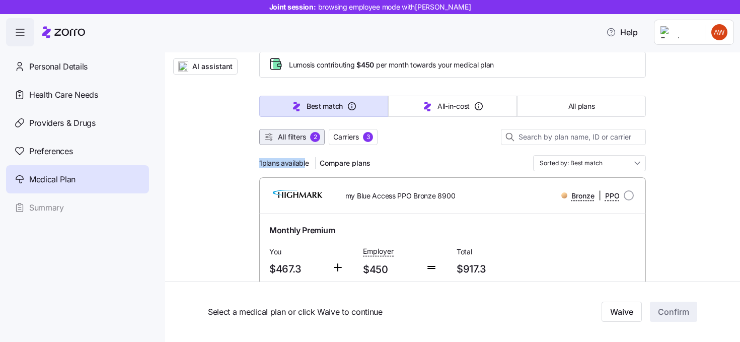
click at [303, 140] on span "All filters" at bounding box center [292, 137] width 28 height 10
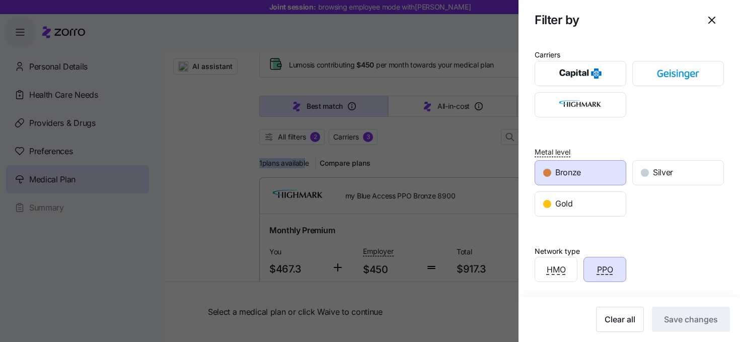
click at [583, 166] on div "Bronze" at bounding box center [580, 173] width 91 height 24
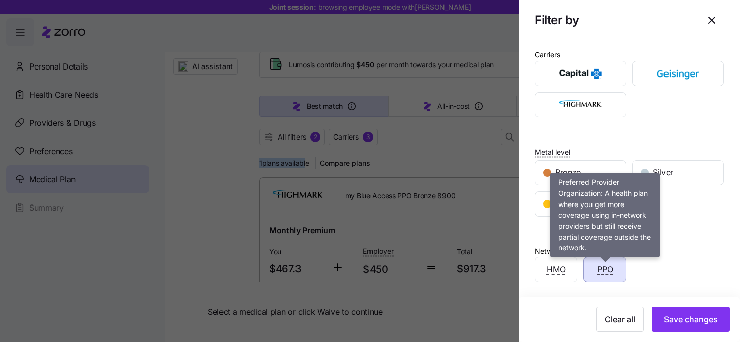
click at [609, 270] on span "PPO" at bounding box center [605, 269] width 16 height 13
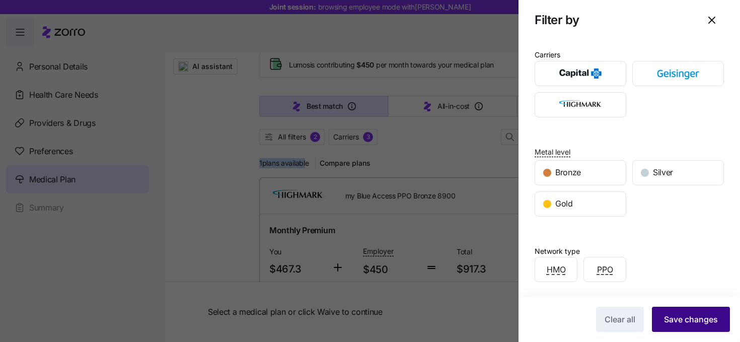
click at [670, 310] on button "Save changes" at bounding box center [691, 319] width 78 height 25
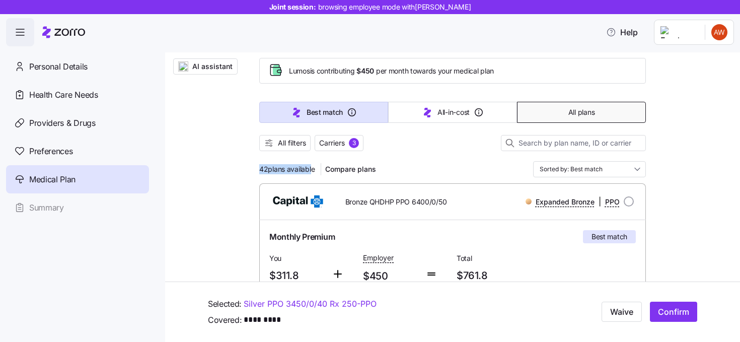
scroll to position [74, 0]
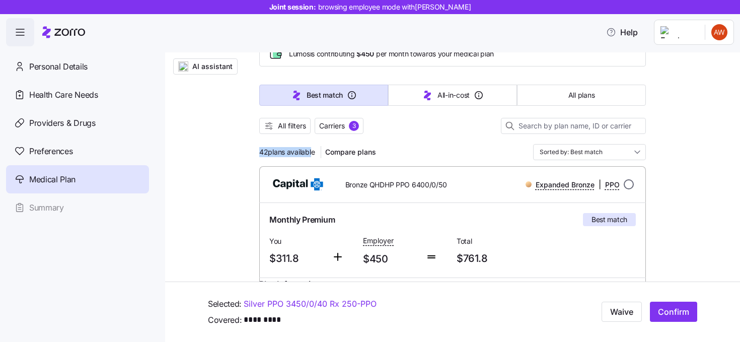
click at [628, 185] on input "radio" at bounding box center [629, 184] width 10 height 10
radio input "true"
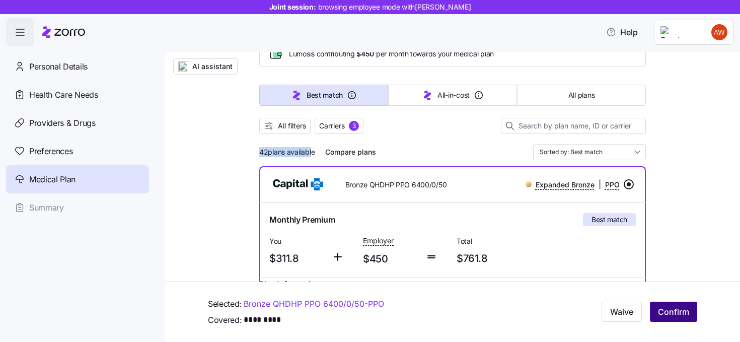
click at [664, 312] on span "Confirm" at bounding box center [673, 312] width 31 height 12
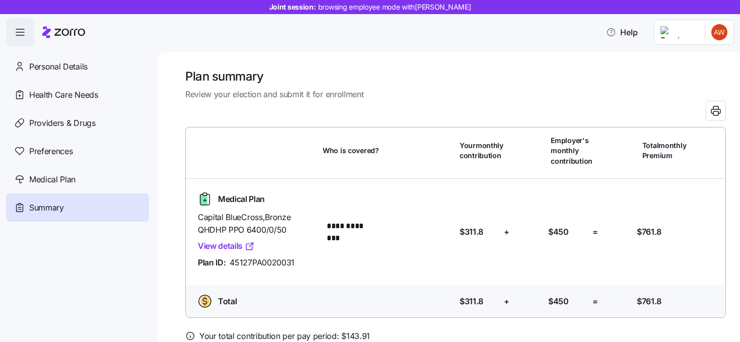
scroll to position [50, 0]
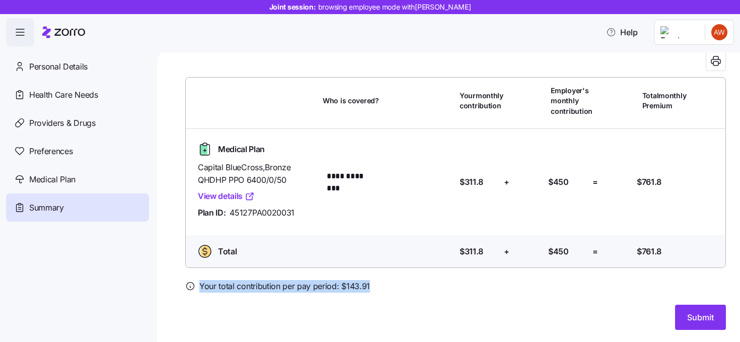
drag, startPoint x: 369, startPoint y: 285, endPoint x: 339, endPoint y: 280, distance: 29.6
click at [339, 280] on div "Your total contribution per pay period: $ 143.91" at bounding box center [455, 286] width 541 height 13
click at [372, 282] on div "Your total contribution per pay period: $ 143.91" at bounding box center [455, 286] width 541 height 13
drag, startPoint x: 369, startPoint y: 285, endPoint x: 341, endPoint y: 287, distance: 27.8
click at [341, 287] on div "Your total contribution per pay period: $ 143.91" at bounding box center [455, 286] width 541 height 13
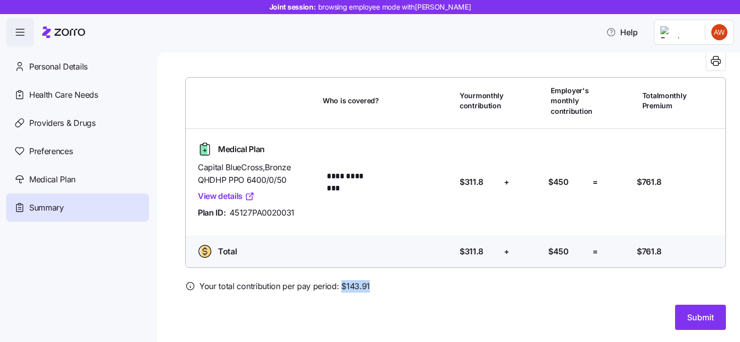
click at [378, 283] on div "Your total contribution per pay period: $ 143.91" at bounding box center [455, 286] width 541 height 13
drag, startPoint x: 378, startPoint y: 283, endPoint x: 349, endPoint y: 284, distance: 28.7
click at [349, 284] on div "Your total contribution per pay period: $ 143.91" at bounding box center [455, 286] width 541 height 13
click at [701, 318] on span "Submit" at bounding box center [701, 317] width 27 height 12
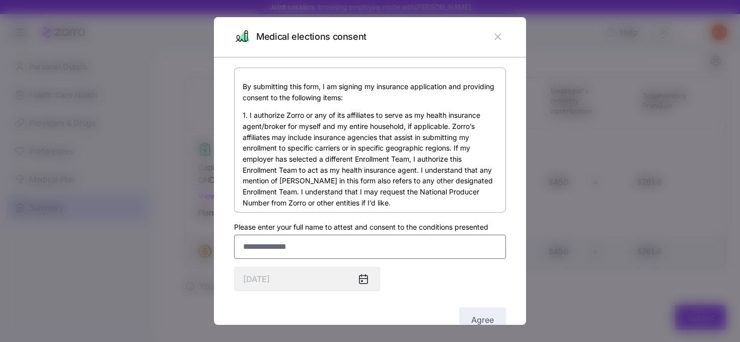
click at [318, 248] on input "Please enter your full name to attest and consent to the conditions presented" at bounding box center [370, 247] width 272 height 24
type input "******"
click at [411, 283] on div "By submitting this form, I am signing my insurance application and providing co…" at bounding box center [370, 200] width 272 height 267
click at [473, 317] on span "Agree" at bounding box center [482, 320] width 23 height 12
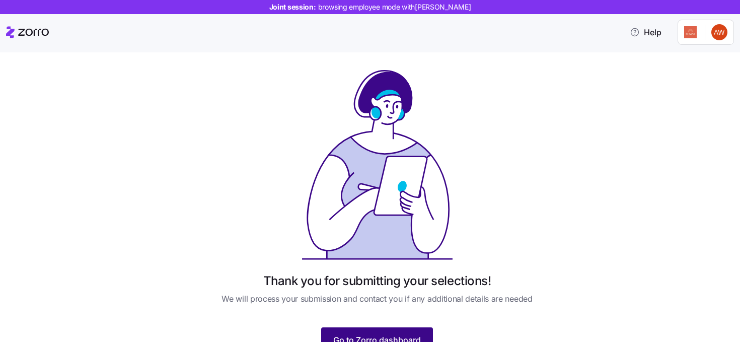
click at [353, 335] on span "Go to Zorro dashboard" at bounding box center [377, 340] width 88 height 12
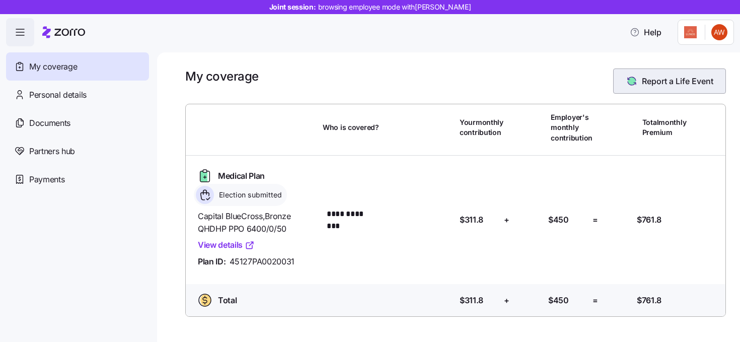
click at [638, 82] on span "Report a Life Event" at bounding box center [670, 81] width 88 height 12
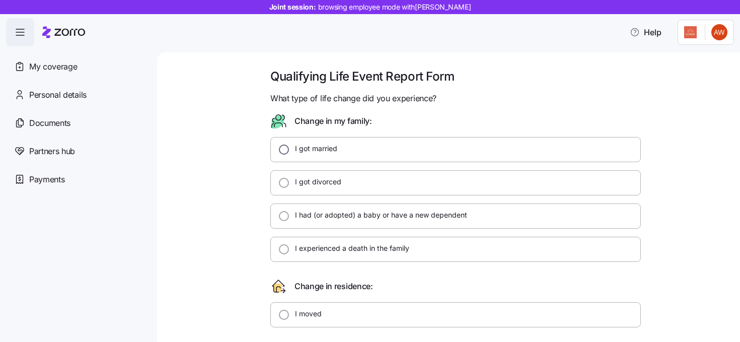
click at [284, 152] on input "I got married" at bounding box center [284, 150] width 10 height 10
radio input "true"
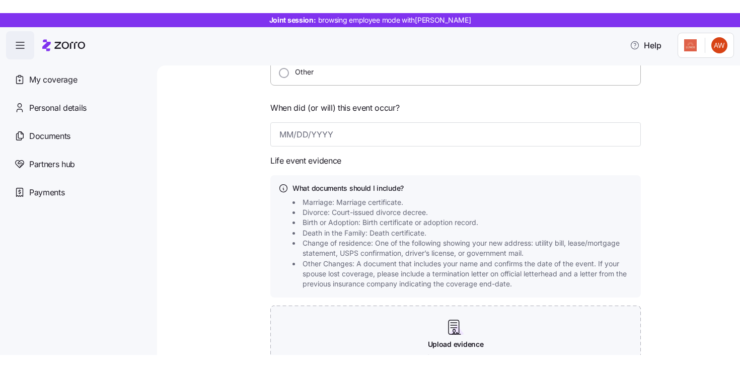
scroll to position [384, 0]
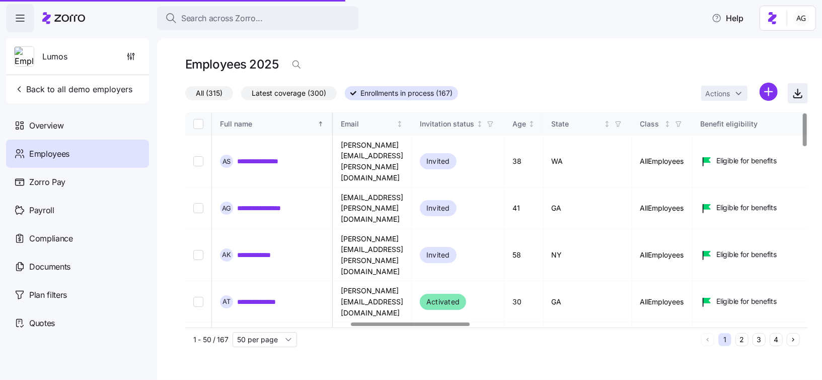
scroll to position [0, 863]
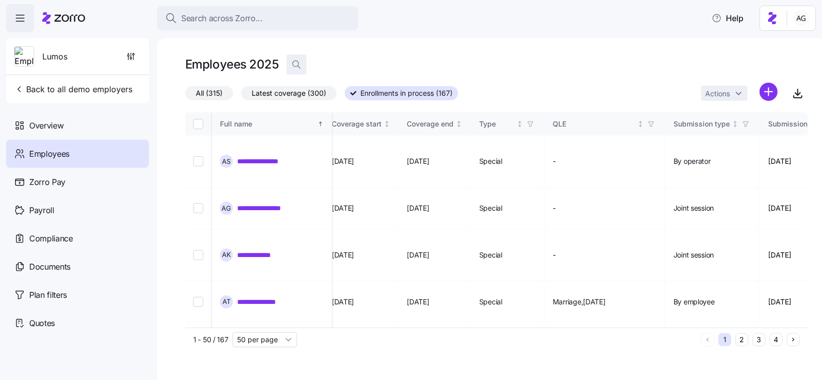
click at [292, 63] on icon "button" at bounding box center [297, 64] width 10 height 10
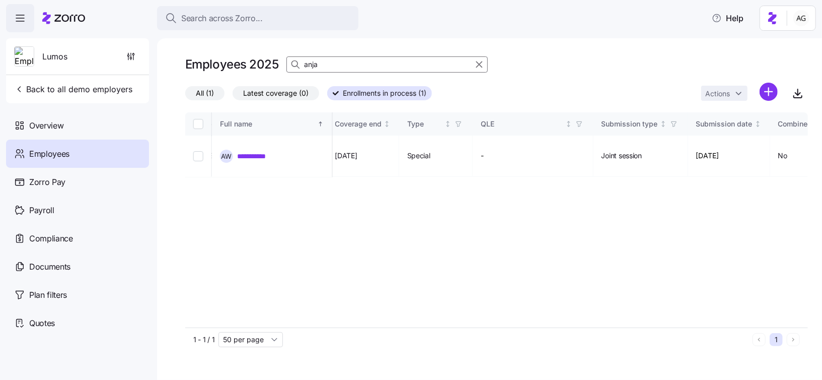
click at [312, 65] on input "anja" at bounding box center [387, 64] width 201 height 16
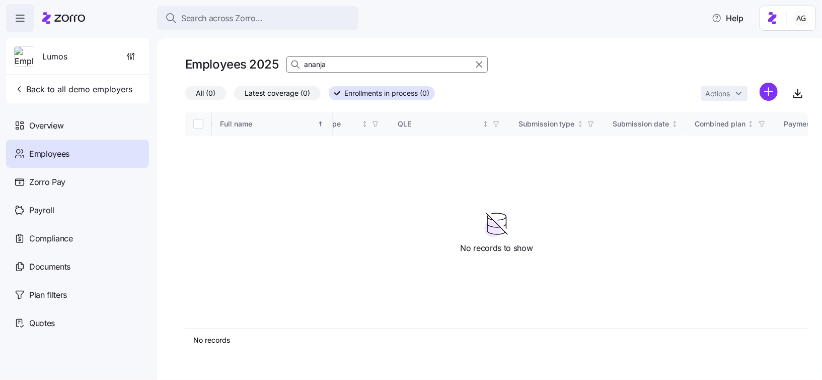
click at [347, 64] on input "ananja" at bounding box center [387, 64] width 201 height 16
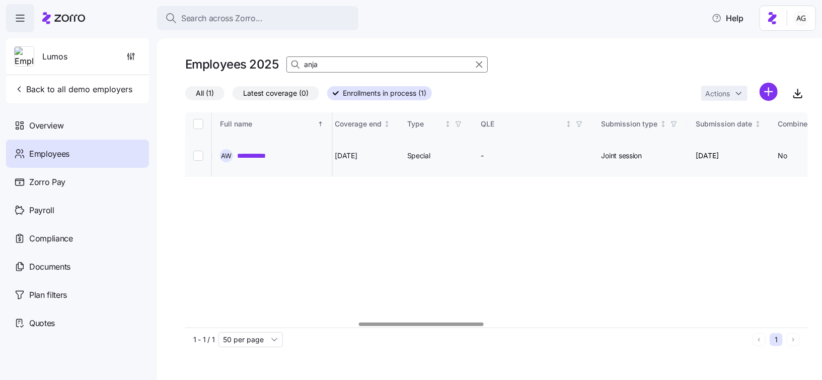
type input "anja"
click at [269, 153] on link "**********" at bounding box center [258, 156] width 42 height 10
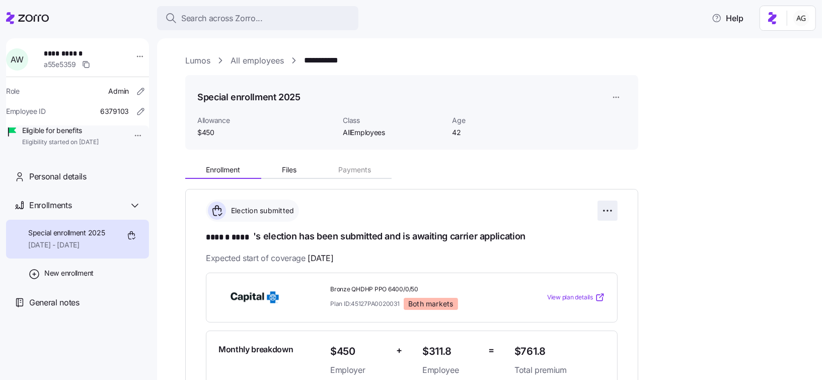
click at [602, 211] on html "**********" at bounding box center [411, 187] width 822 height 374
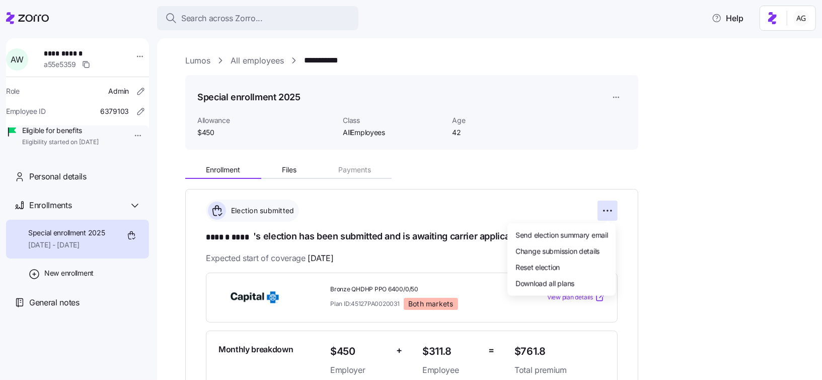
click at [521, 185] on html "**********" at bounding box center [411, 187] width 822 height 374
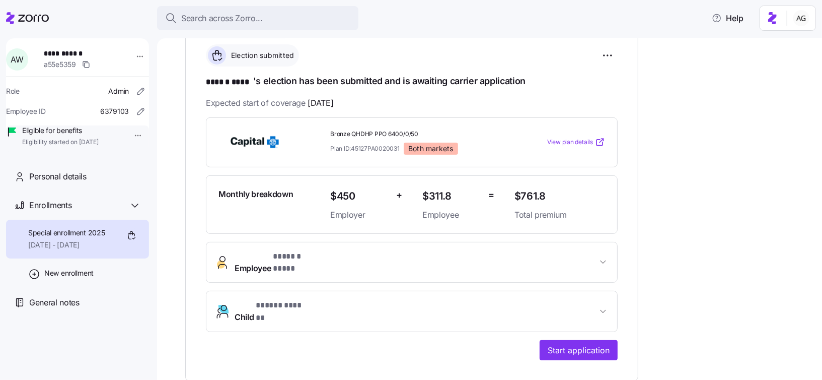
scroll to position [153, 0]
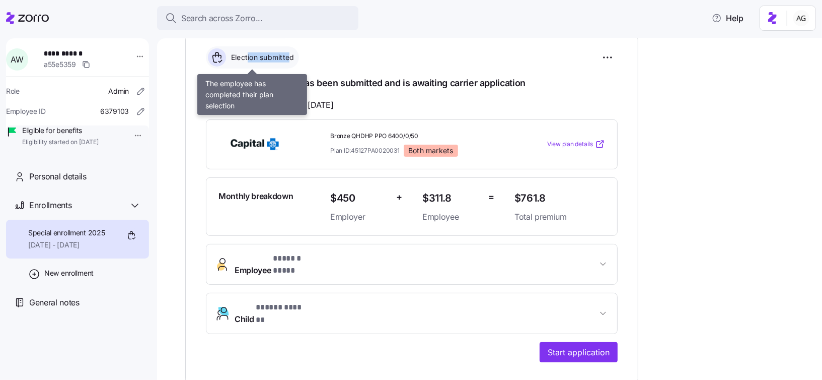
drag, startPoint x: 291, startPoint y: 59, endPoint x: 247, endPoint y: 54, distance: 44.2
click at [247, 54] on span "Election submitted" at bounding box center [261, 57] width 66 height 10
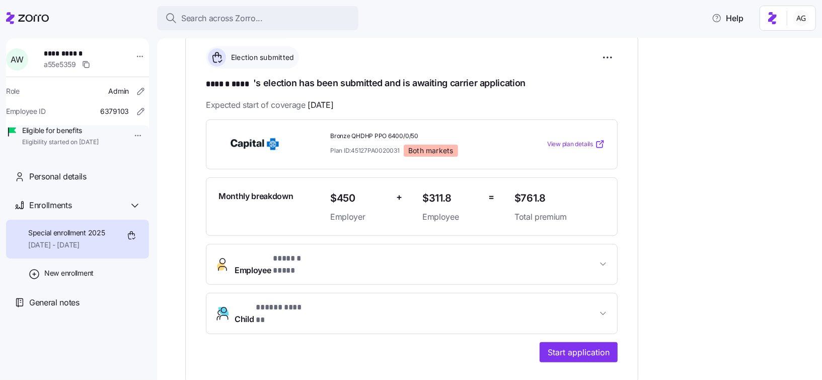
click at [352, 56] on div "Election submitted" at bounding box center [412, 57] width 412 height 22
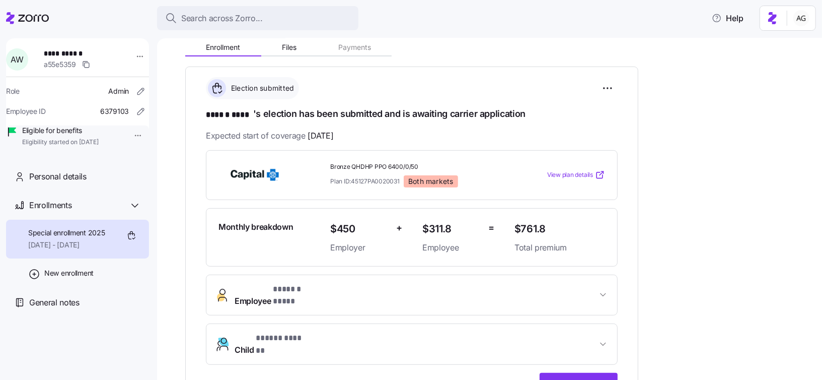
scroll to position [112, 0]
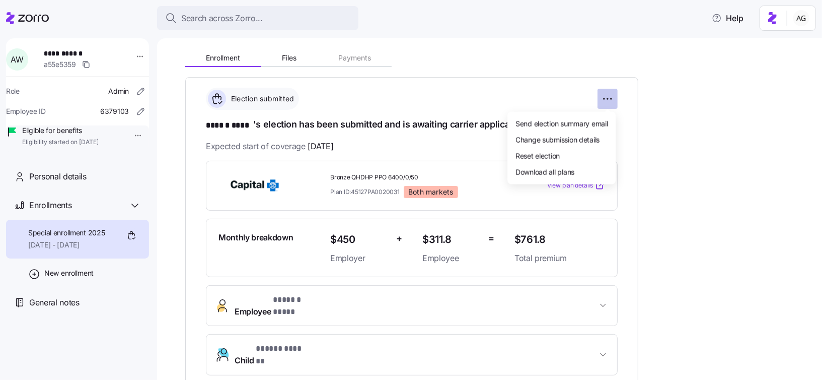
click at [612, 100] on html "**********" at bounding box center [411, 187] width 822 height 374
click at [556, 153] on span "Reset election" at bounding box center [538, 155] width 44 height 10
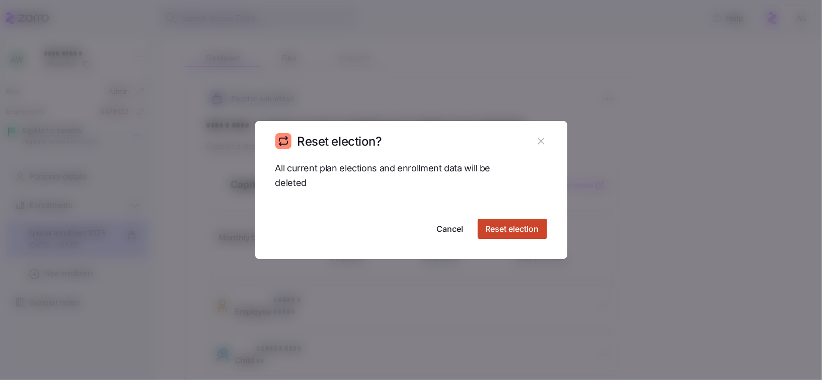
click at [507, 229] on span "Reset election" at bounding box center [512, 229] width 53 height 12
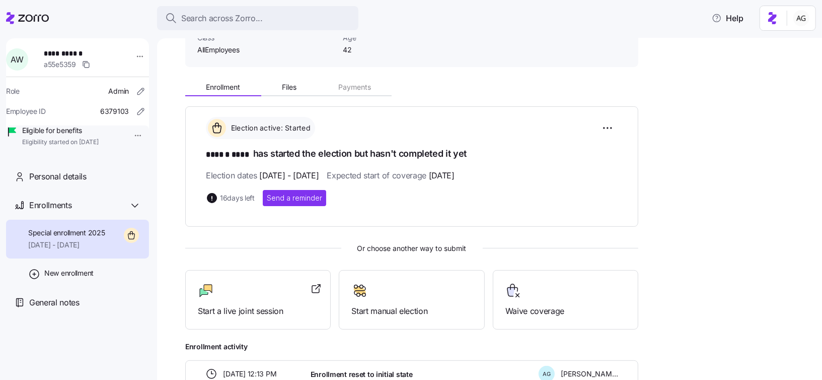
scroll to position [83, 0]
click at [253, 301] on div "Start a live joint session" at bounding box center [258, 299] width 120 height 35
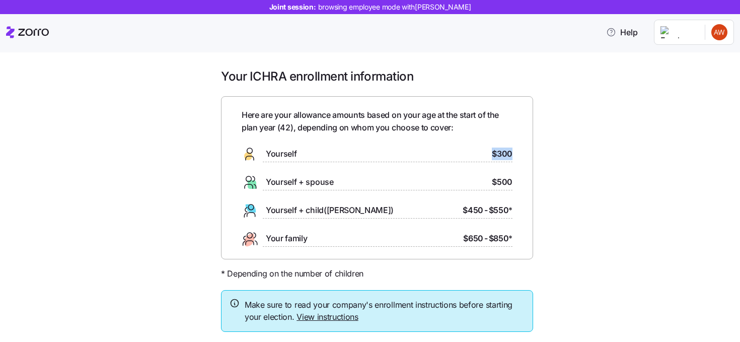
drag, startPoint x: 517, startPoint y: 152, endPoint x: 478, endPoint y: 154, distance: 39.3
click at [478, 154] on div "Here are your allowance amounts based on your age at the start of the plan year…" at bounding box center [377, 177] width 312 height 163
drag, startPoint x: 514, startPoint y: 180, endPoint x: 486, endPoint y: 183, distance: 28.9
click at [486, 183] on div "Here are your allowance amounts based on your age at the start of the plan year…" at bounding box center [377, 177] width 312 height 163
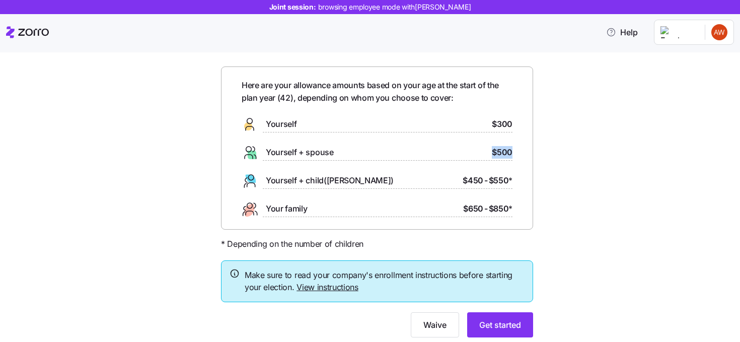
scroll to position [29, 0]
click at [331, 287] on link "View instructions" at bounding box center [328, 288] width 62 height 10
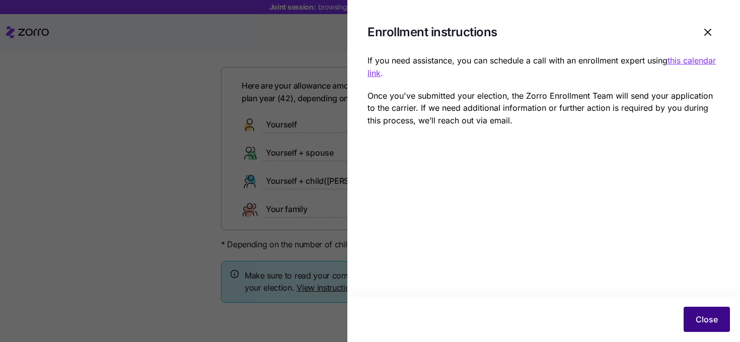
click at [704, 321] on span "Close" at bounding box center [707, 319] width 22 height 12
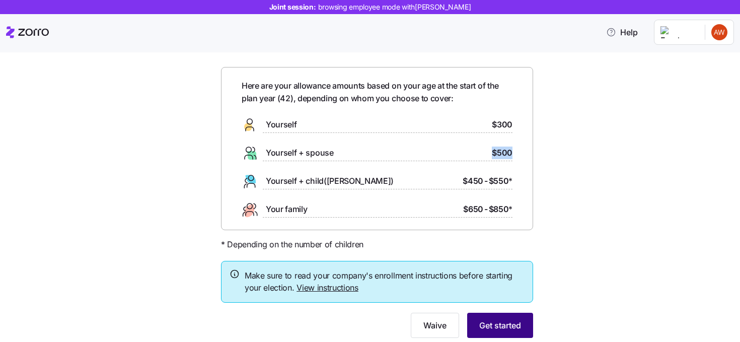
click at [516, 328] on span "Get started" at bounding box center [500, 325] width 42 height 12
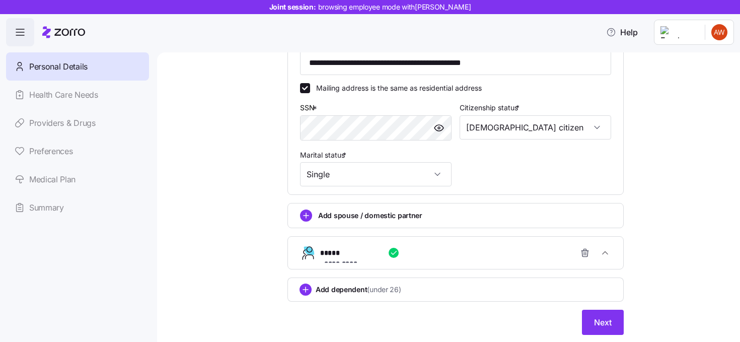
scroll to position [357, 0]
click at [615, 322] on button "Next" at bounding box center [603, 321] width 42 height 25
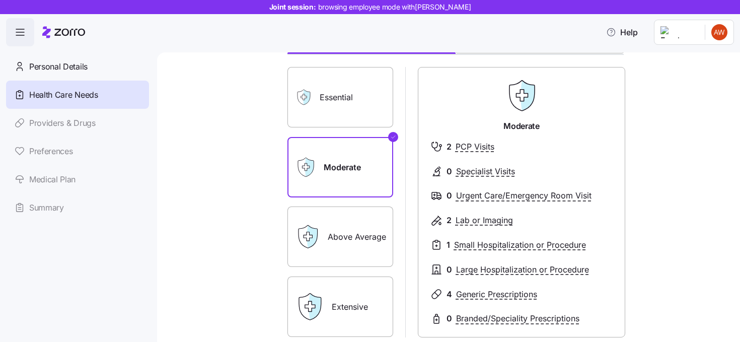
scroll to position [73, 0]
click at [343, 94] on label "Essential" at bounding box center [341, 96] width 106 height 60
click at [0, 0] on input "Essential" at bounding box center [0, 0] width 0 height 0
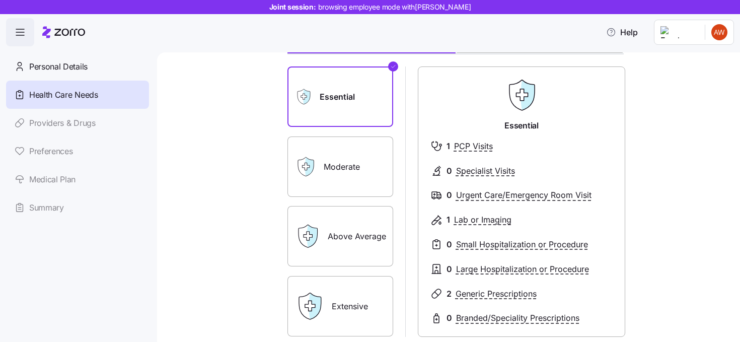
click at [344, 286] on label "Extensive" at bounding box center [341, 306] width 106 height 60
click at [0, 0] on input "Extensive" at bounding box center [0, 0] width 0 height 0
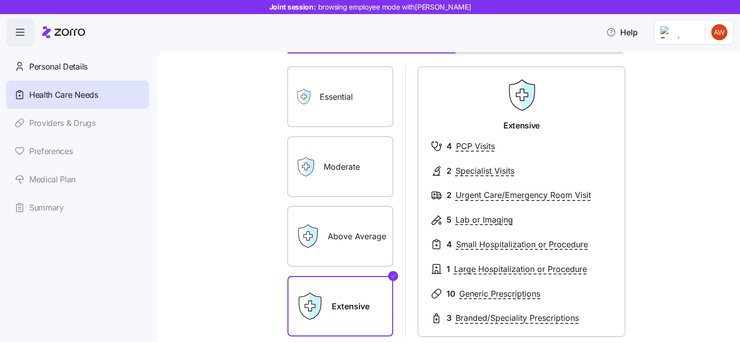
click at [344, 110] on label "Essential" at bounding box center [341, 96] width 106 height 60
click at [0, 0] on input "Essential" at bounding box center [0, 0] width 0 height 0
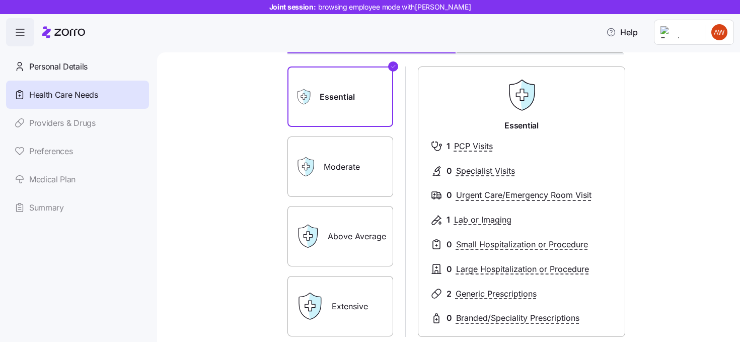
click at [368, 300] on label "Extensive" at bounding box center [341, 306] width 106 height 60
click at [0, 0] on input "Extensive" at bounding box center [0, 0] width 0 height 0
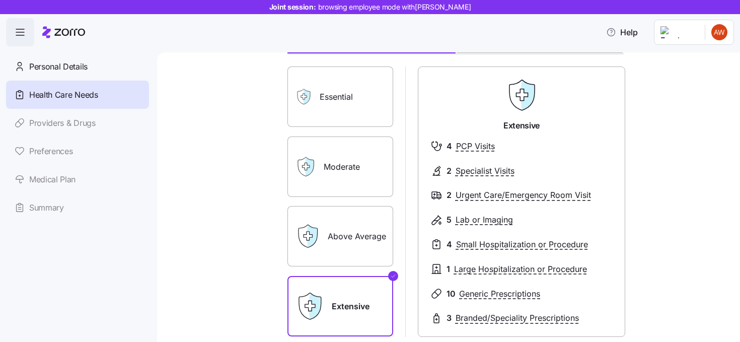
click at [345, 107] on label "Essential" at bounding box center [341, 96] width 106 height 60
click at [0, 0] on input "Essential" at bounding box center [0, 0] width 0 height 0
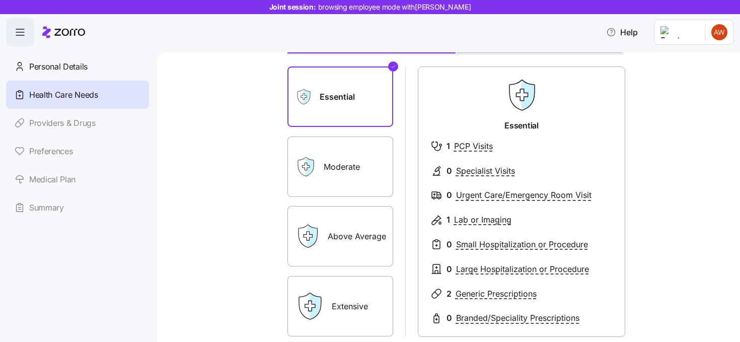
click at [327, 161] on label "Moderate" at bounding box center [341, 166] width 106 height 60
click at [0, 0] on input "Moderate" at bounding box center [0, 0] width 0 height 0
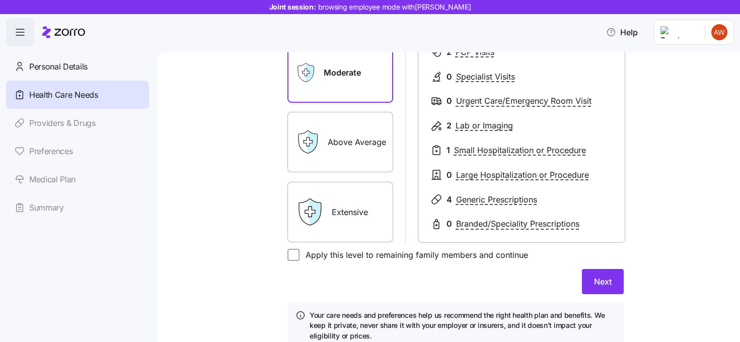
scroll to position [175, 0]
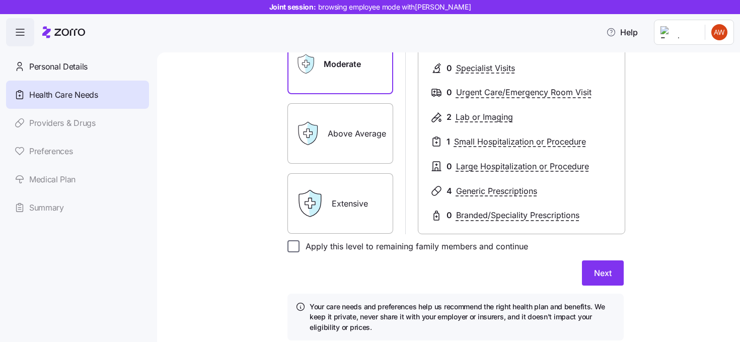
click at [289, 247] on input "Apply this level to remaining family members and continue" at bounding box center [294, 246] width 12 height 12
checkbox input "true"
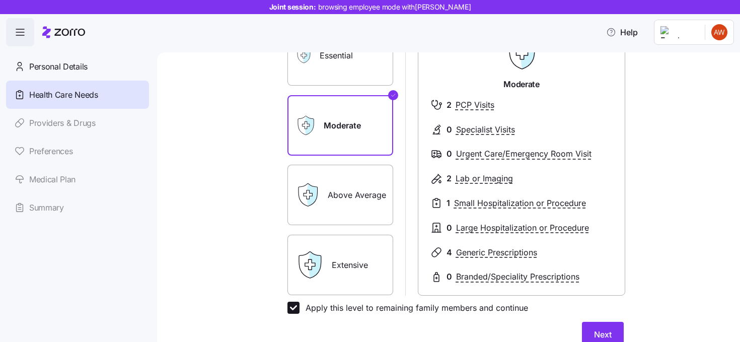
scroll to position [112, 0]
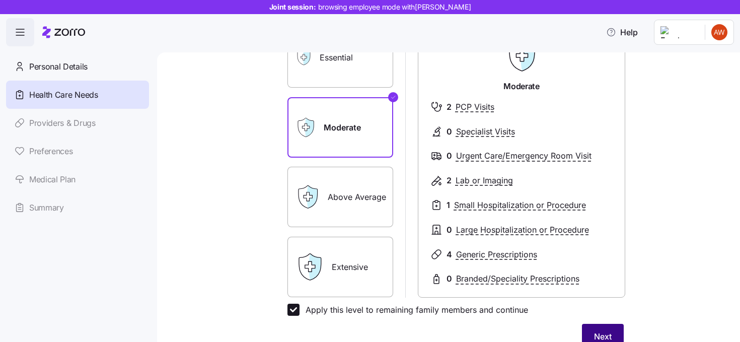
click at [596, 329] on button "Next" at bounding box center [603, 336] width 42 height 25
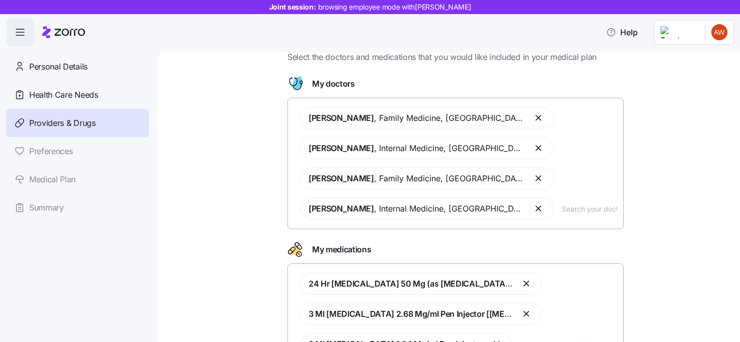
scroll to position [36, 0]
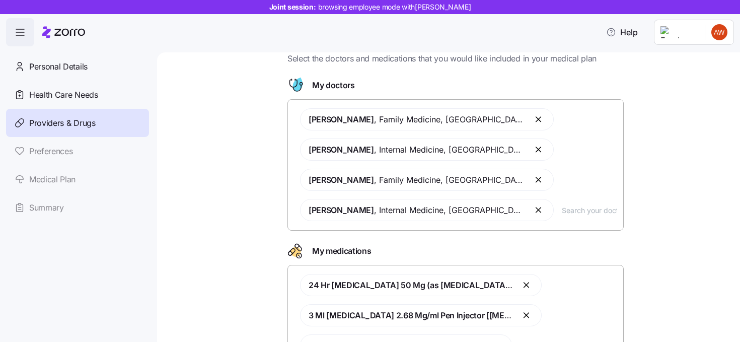
click at [533, 211] on button "button" at bounding box center [539, 210] width 12 height 12
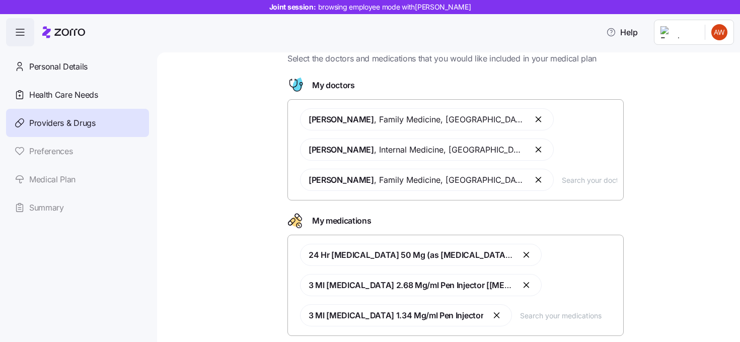
click at [533, 178] on button "button" at bounding box center [539, 180] width 12 height 12
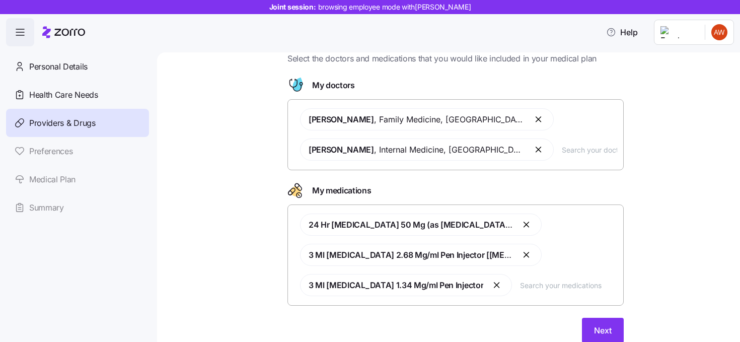
click at [562, 151] on input "text" at bounding box center [589, 149] width 55 height 11
type input "jackson"
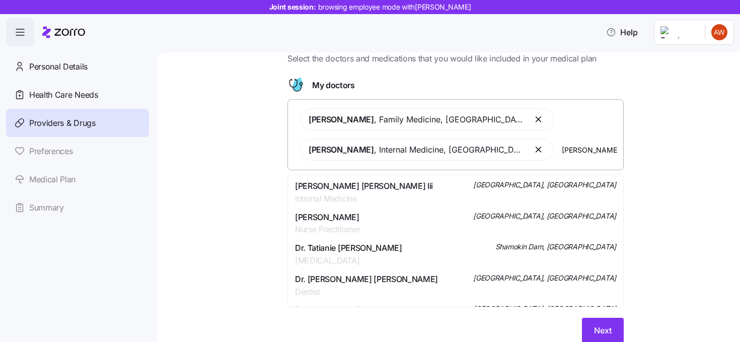
click at [384, 189] on div "Frank Wilson Jackson Iii Internal Medicine Harrisburg, PA" at bounding box center [455, 192] width 321 height 25
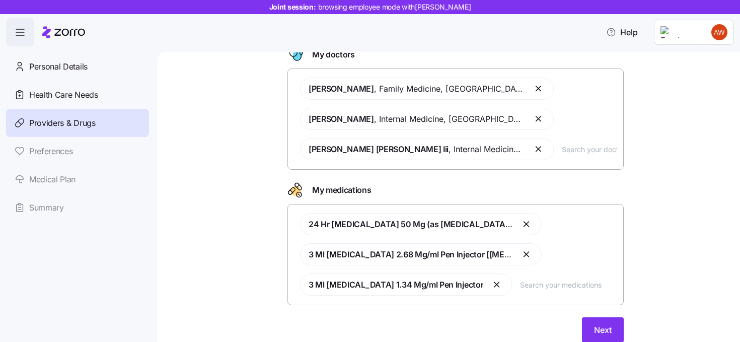
scroll to position [67, 0]
click at [520, 286] on input "text" at bounding box center [568, 283] width 97 height 11
click at [492, 286] on button "button" at bounding box center [498, 284] width 12 height 12
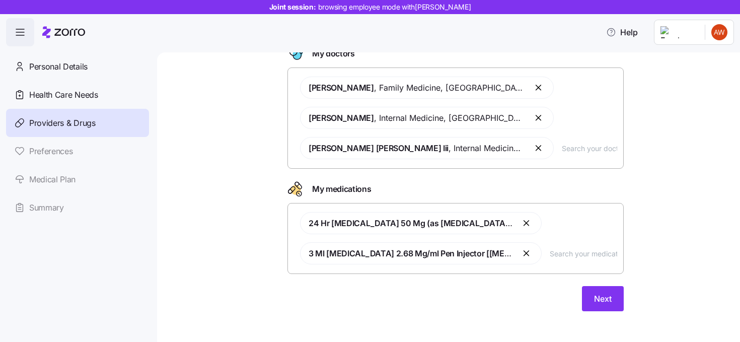
click at [521, 251] on button "button" at bounding box center [527, 253] width 12 height 12
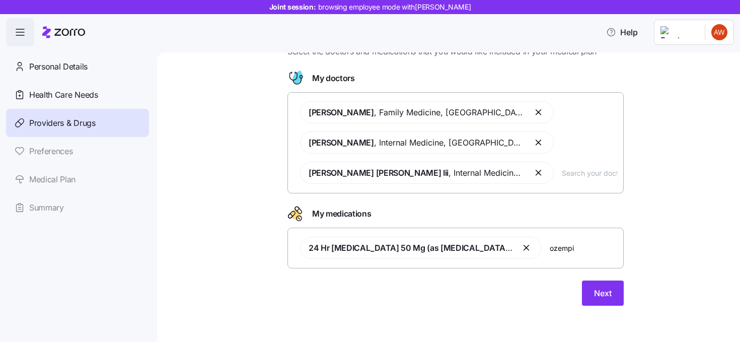
type input "ozempic"
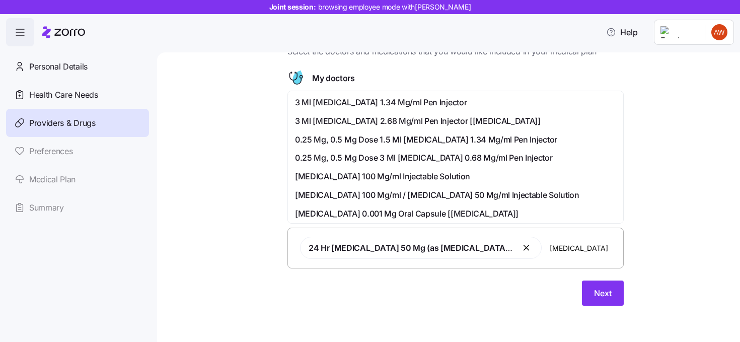
click at [428, 105] on span "3 Ml Ozempic 1.34 Mg/ml Pen Injector" at bounding box center [381, 102] width 172 height 13
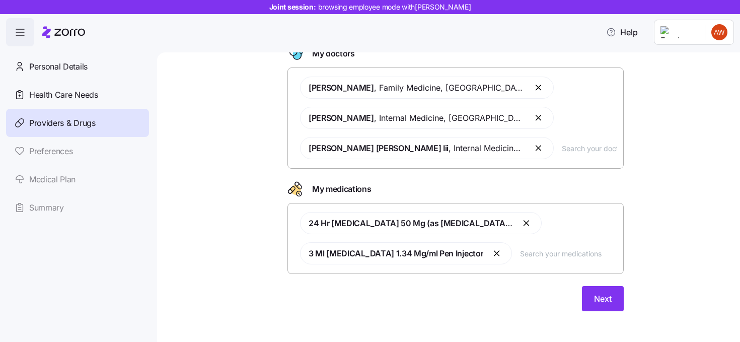
click at [520, 252] on input "text" at bounding box center [568, 253] width 97 height 11
type input "sema"
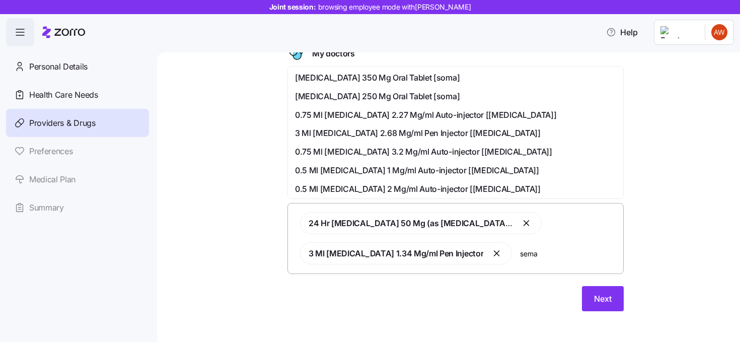
click at [432, 130] on span "3 Ml Semaglutide 2.68 Mg/ml Pen Injector [ozempic]" at bounding box center [418, 133] width 246 height 13
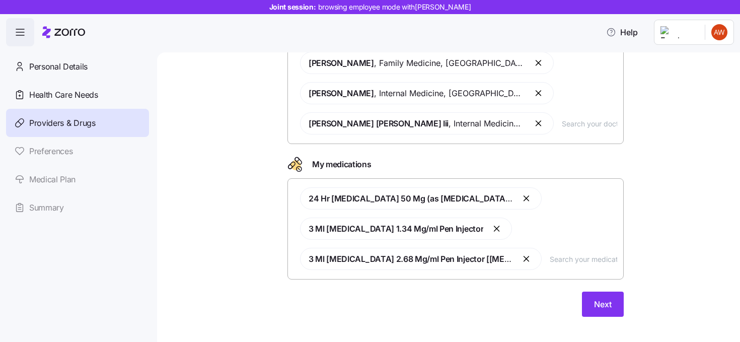
scroll to position [92, 0]
click at [603, 304] on span "Next" at bounding box center [603, 305] width 18 height 12
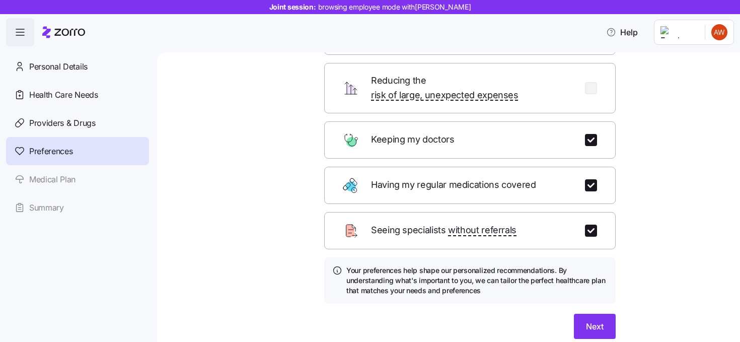
scroll to position [100, 0]
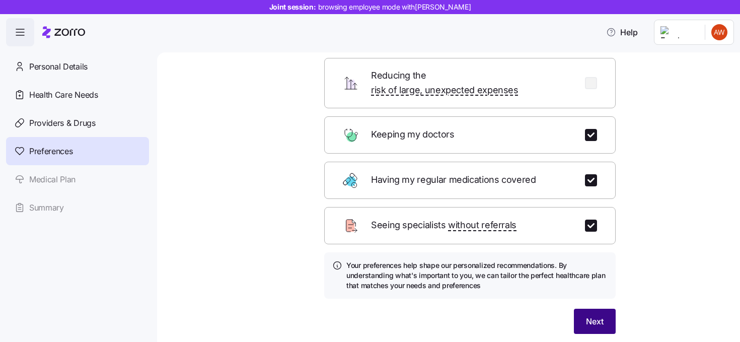
click at [592, 309] on button "Next" at bounding box center [595, 321] width 42 height 25
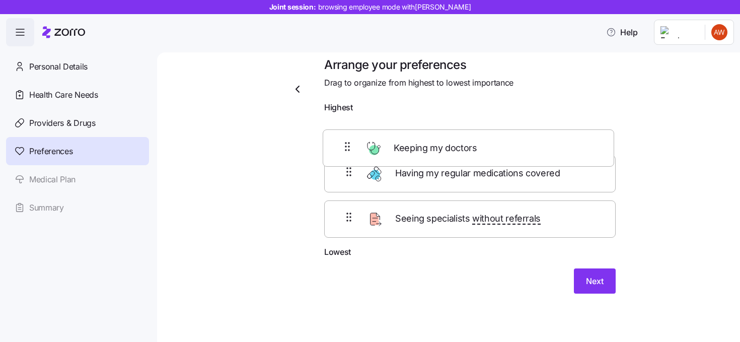
scroll to position [11, 0]
drag, startPoint x: 433, startPoint y: 126, endPoint x: 431, endPoint y: 172, distance: 45.4
click at [431, 172] on div "Keeping my doctors Having my regular medications covered Seeing specialists wit…" at bounding box center [470, 182] width 292 height 128
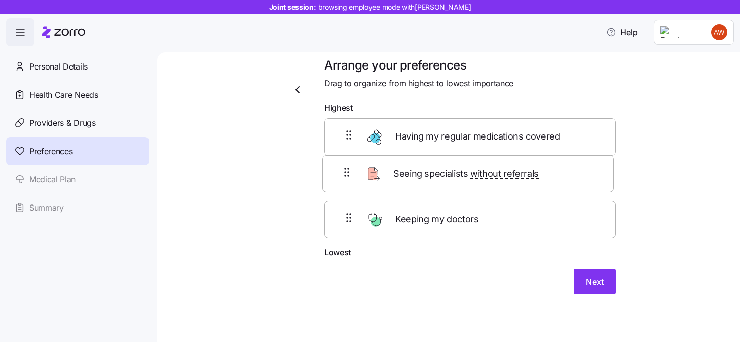
drag, startPoint x: 425, startPoint y: 227, endPoint x: 423, endPoint y: 170, distance: 56.5
click at [423, 170] on div "Having my regular medications covered Keeping my doctors Seeing specialists wit…" at bounding box center [470, 182] width 292 height 128
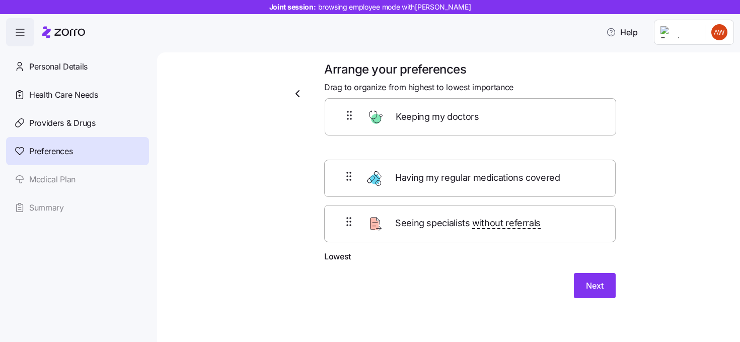
drag, startPoint x: 411, startPoint y: 228, endPoint x: 410, endPoint y: 115, distance: 112.8
click at [411, 115] on form "Highest Having my regular medications covered Seeing specialists without referr…" at bounding box center [470, 202] width 292 height 192
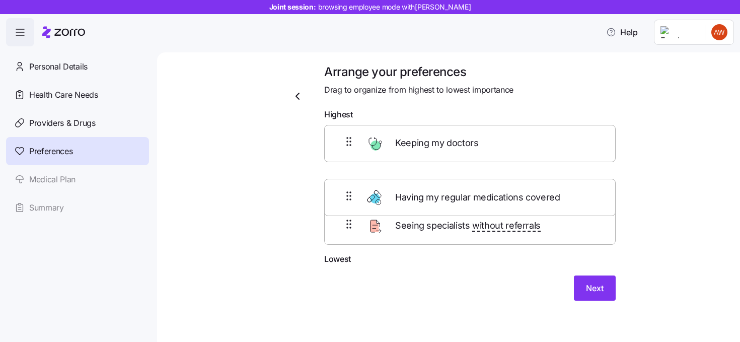
drag, startPoint x: 413, startPoint y: 237, endPoint x: 410, endPoint y: 188, distance: 48.4
click at [410, 188] on div "Keeping my doctors Seeing specialists without referrals Having my regular medic…" at bounding box center [470, 189] width 292 height 128
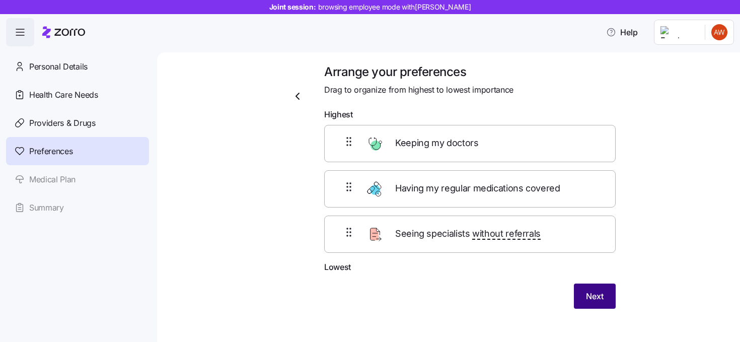
click at [588, 292] on span "Next" at bounding box center [595, 296] width 18 height 12
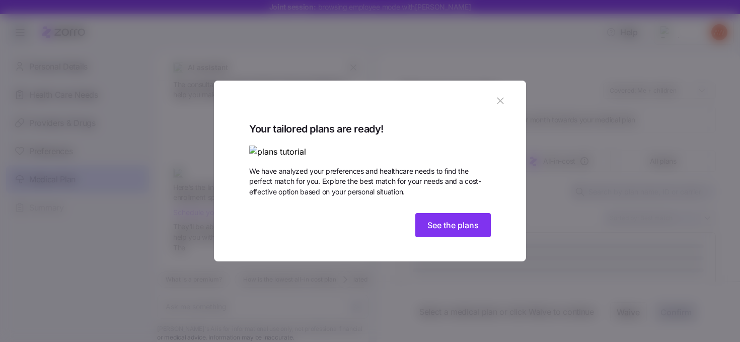
scroll to position [1214, 0]
click at [461, 231] on span "See the plans" at bounding box center [453, 225] width 51 height 12
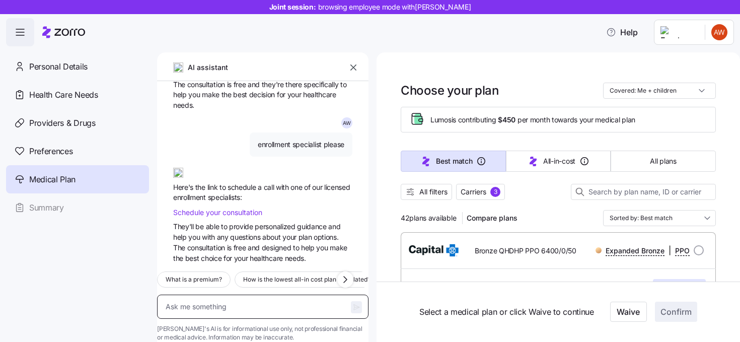
click at [232, 295] on textarea at bounding box center [263, 307] width 212 height 24
type textarea "x"
type textarea "e"
type textarea "x"
type textarea "en"
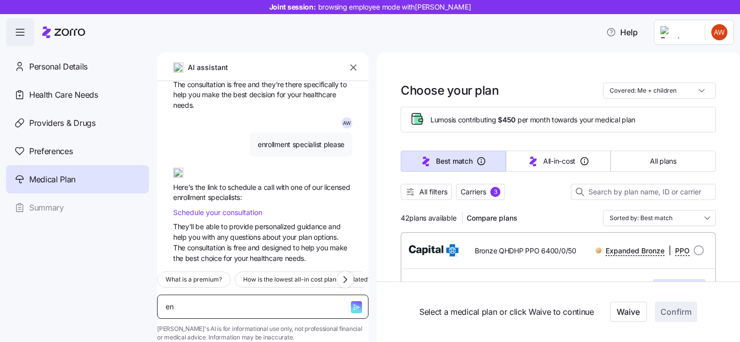
type textarea "x"
type textarea "enr"
type textarea "x"
type textarea "enrol"
type textarea "x"
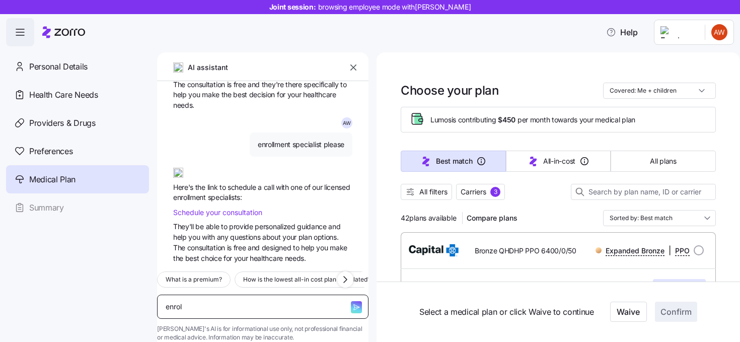
type textarea "enroll"
type textarea "x"
type textarea "enrolle"
type textarea "x"
type textarea "enrollen"
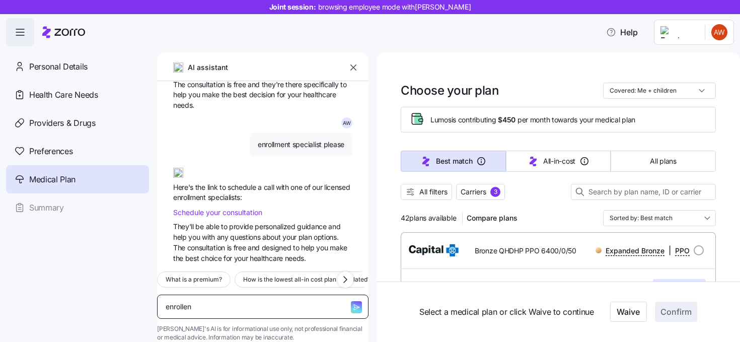
type textarea "x"
type textarea "enrollent"
type textarea "x"
type textarea "enrollent"
type textarea "x"
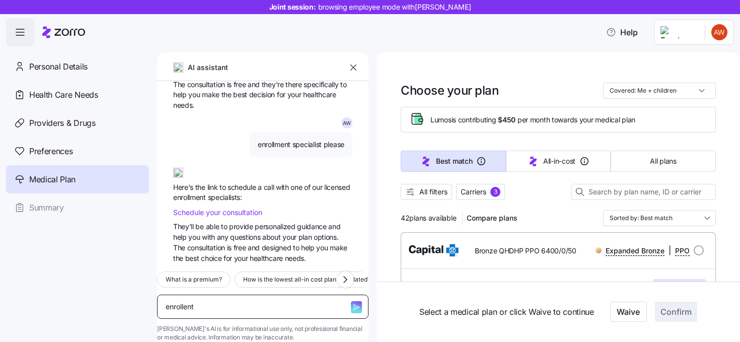
type textarea "enrollent"
type textarea "x"
type textarea "enrollen"
type textarea "x"
type textarea "enrolle"
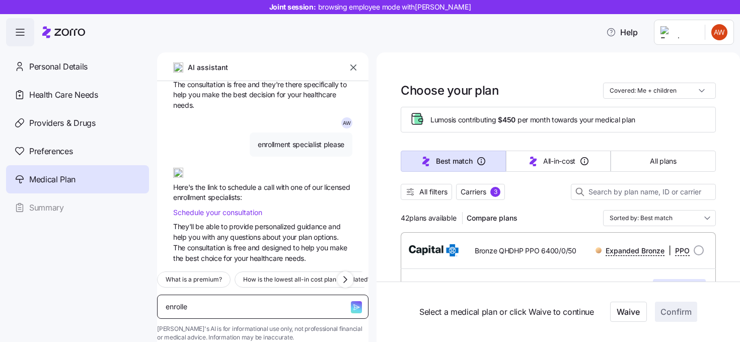
type textarea "x"
type textarea "enroll"
type textarea "x"
type textarea "enrol"
type textarea "x"
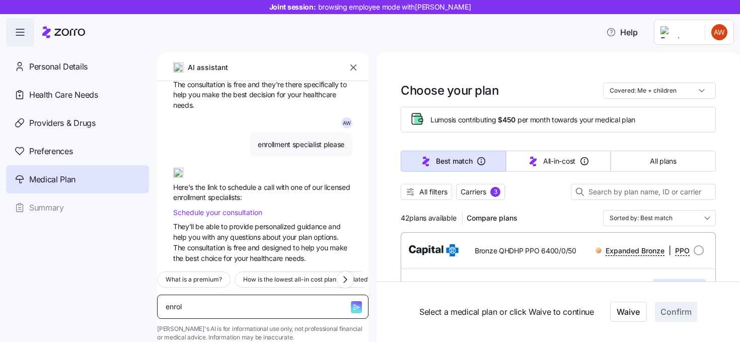
type textarea "enro"
type textarea "x"
type textarea "enr"
type textarea "x"
type textarea "e"
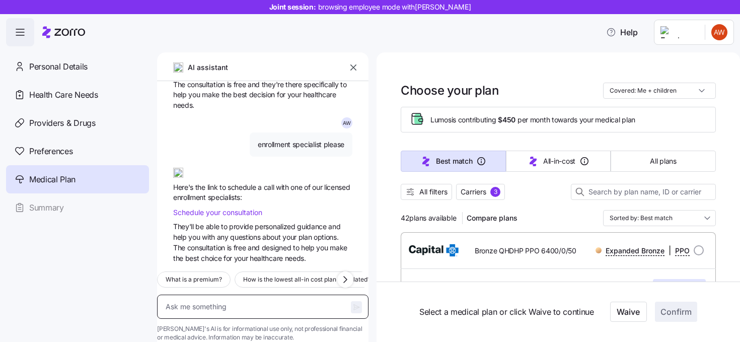
type textarea "x"
type textarea "i"
type textarea "x"
type textarea "i"
type textarea "x"
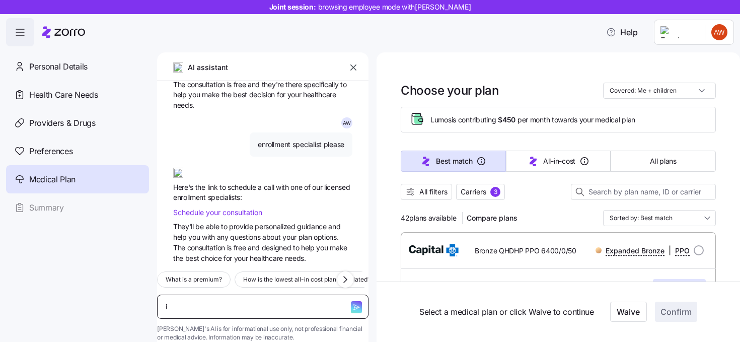
type textarea "i w"
type textarea "x"
type textarea "i wa"
type textarea "x"
type textarea "i wan"
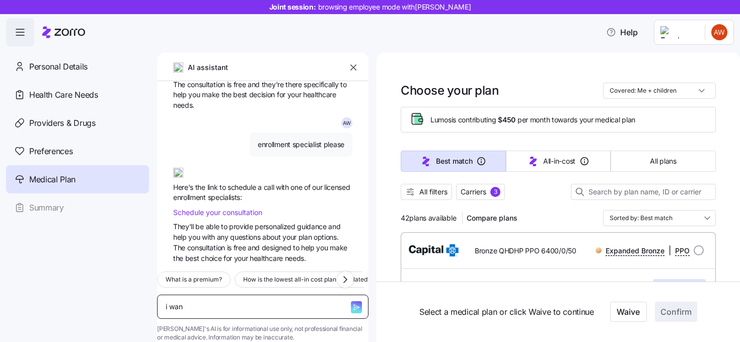
type textarea "x"
type textarea "i want"
type textarea "x"
type textarea "i want"
type textarea "x"
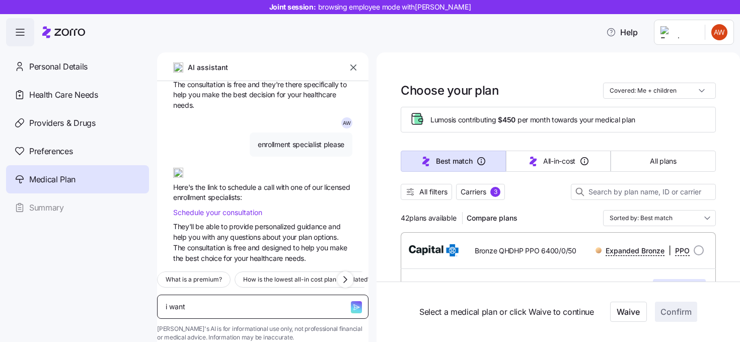
type textarea "i want t"
type textarea "x"
type textarea "i want to"
type textarea "x"
type textarea "i want to"
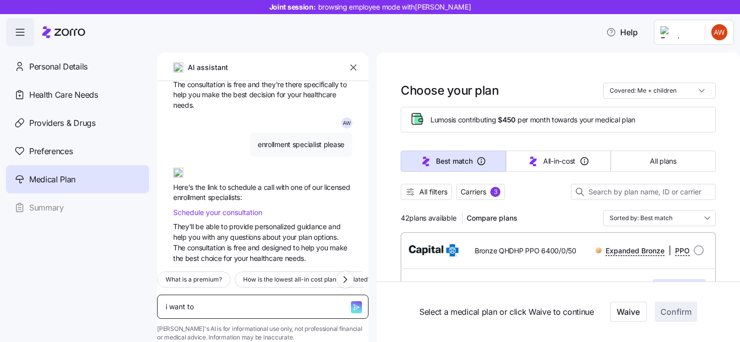
type textarea "x"
type textarea "i want to s"
type textarea "x"
type textarea "i want to sp"
type textarea "x"
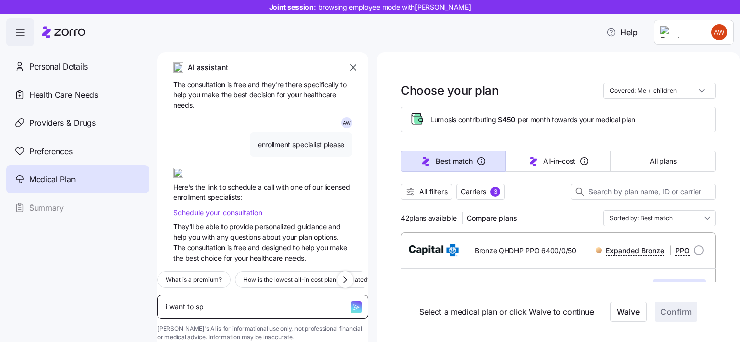
type textarea "i want to spe"
type textarea "x"
type textarea "i want to spea"
type textarea "x"
type textarea "i want to speak"
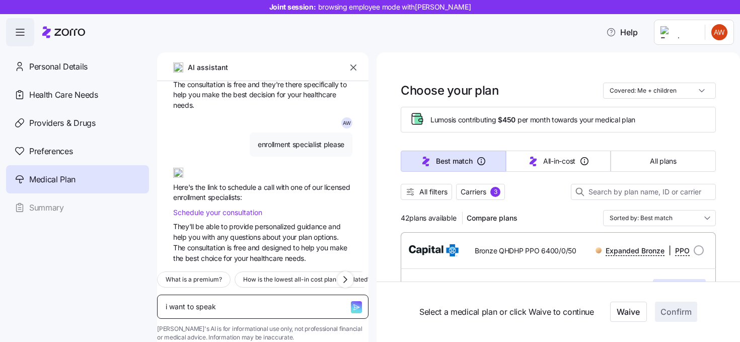
type textarea "x"
type textarea "i want to speak"
type textarea "x"
type textarea "i want to speak w"
type textarea "x"
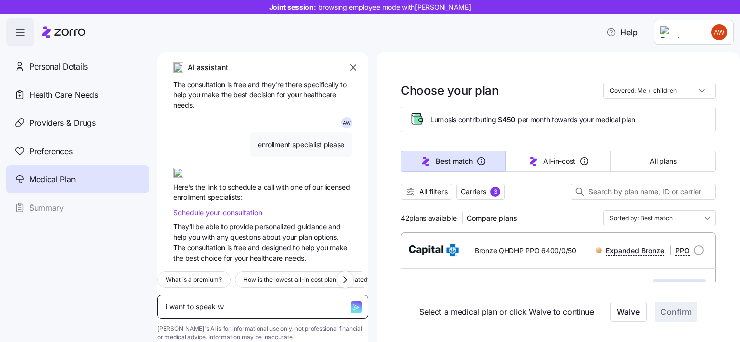
type textarea "i want to speak wi"
type textarea "x"
type textarea "i want to speak wit"
type textarea "x"
type textarea "i want to speak with"
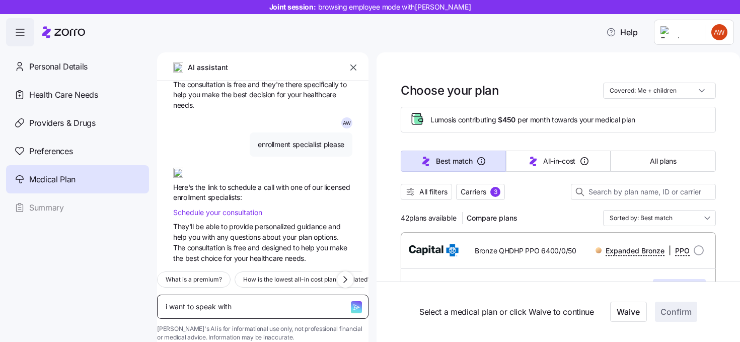
type textarea "x"
type textarea "i want to speak with"
type textarea "x"
type textarea "i want to speak with s"
type textarea "x"
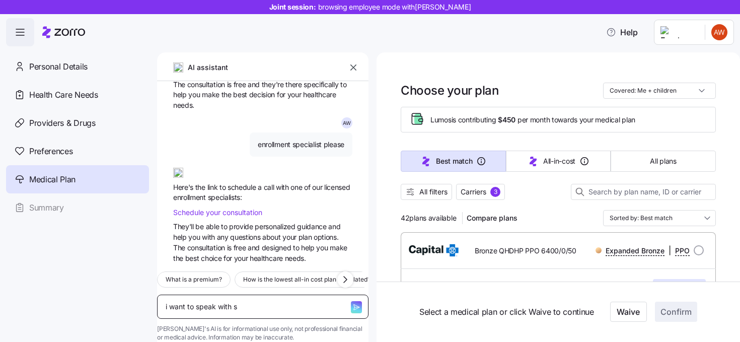
type textarea "i want to speak with so"
type textarea "x"
type textarea "i want to speak with som"
type textarea "x"
type textarea "i want to speak with some"
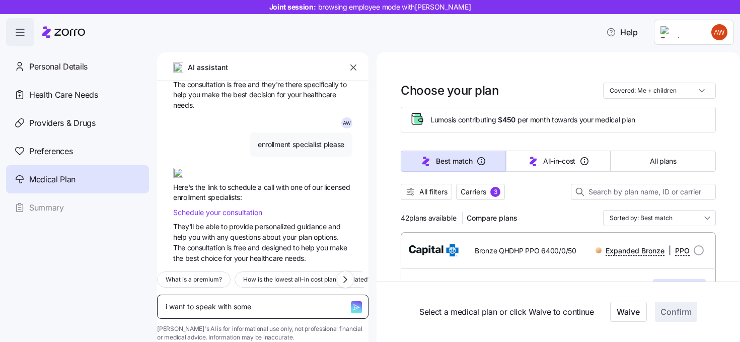
type textarea "x"
type textarea "i want to speak with someo"
type textarea "x"
type textarea "i want to speak with someon"
type textarea "x"
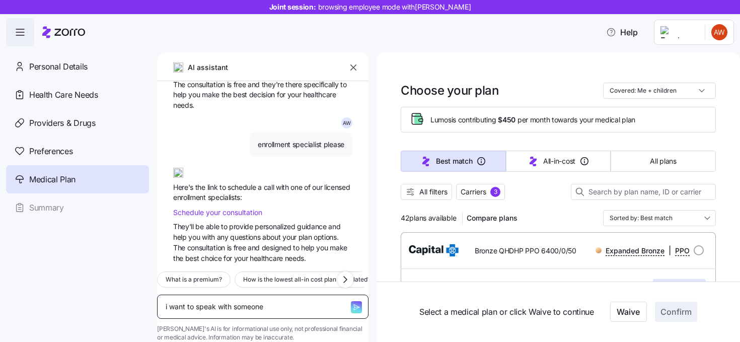
type textarea "i want to speak with someone"
type textarea "x"
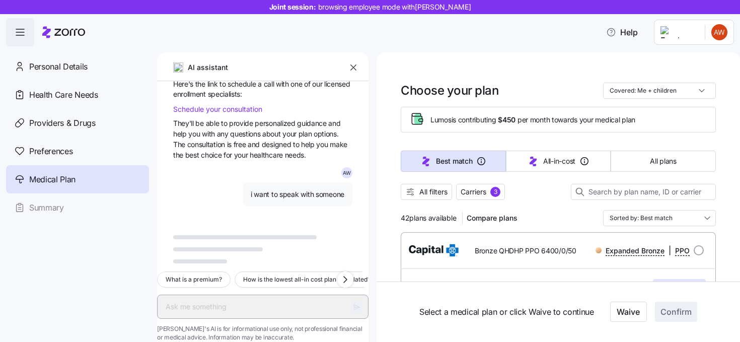
scroll to position [1317, 0]
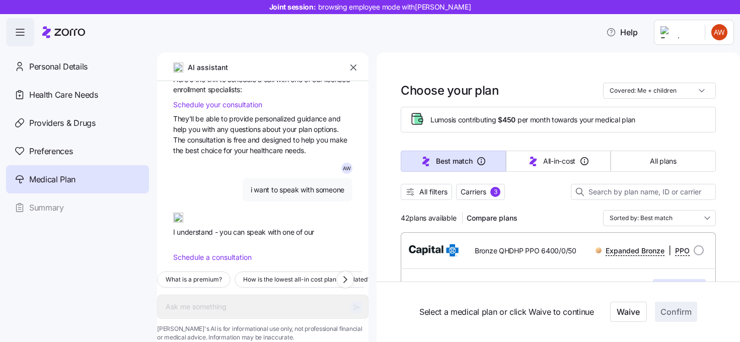
type textarea "x"
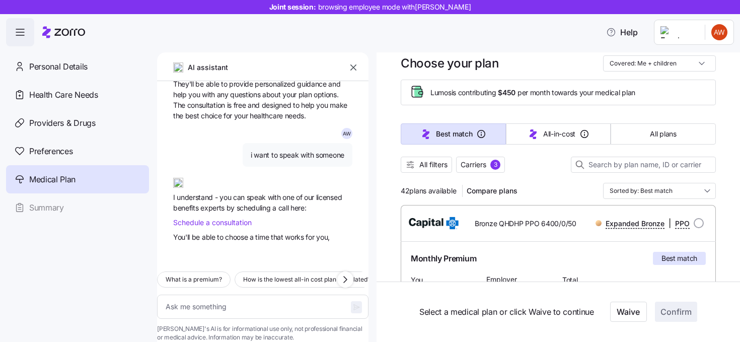
scroll to position [31, 0]
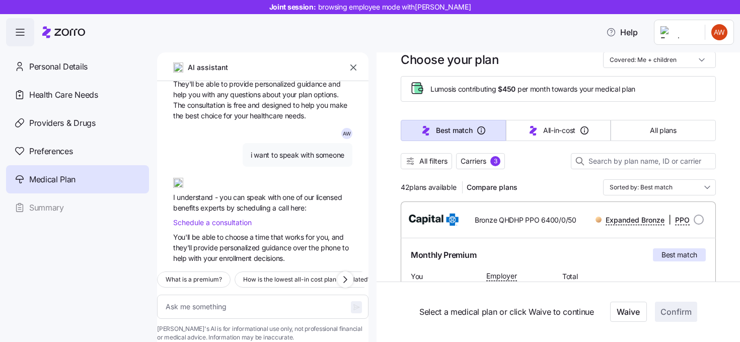
click at [350, 71] on icon "button" at bounding box center [354, 67] width 10 height 10
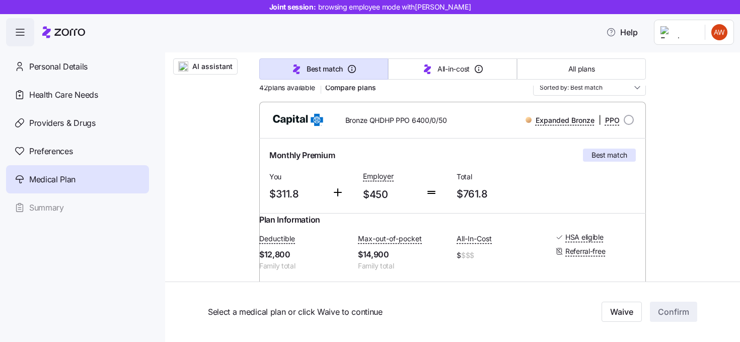
scroll to position [138, 0]
drag, startPoint x: 487, startPoint y: 195, endPoint x: 458, endPoint y: 195, distance: 29.2
click at [458, 195] on span "$761.8" at bounding box center [500, 194] width 86 height 17
drag, startPoint x: 388, startPoint y: 193, endPoint x: 360, endPoint y: 192, distance: 28.2
click at [360, 192] on div "Employer $450" at bounding box center [390, 186] width 62 height 41
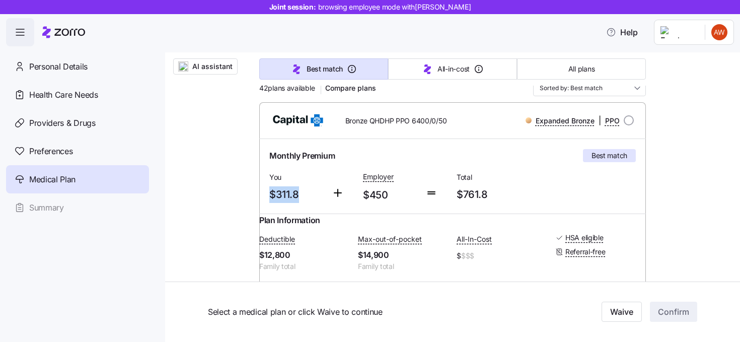
drag, startPoint x: 302, startPoint y: 196, endPoint x: 272, endPoint y: 195, distance: 29.7
click at [272, 195] on span "$311.8" at bounding box center [296, 194] width 54 height 17
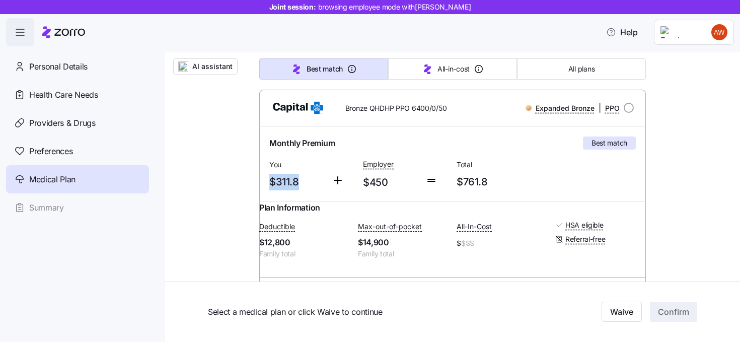
scroll to position [0, 0]
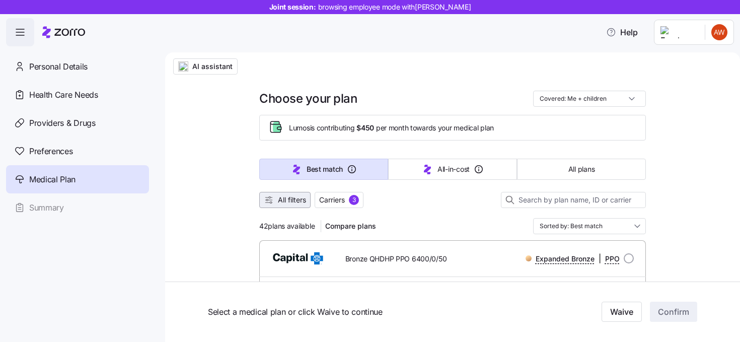
click at [283, 202] on span "All filters" at bounding box center [292, 200] width 28 height 10
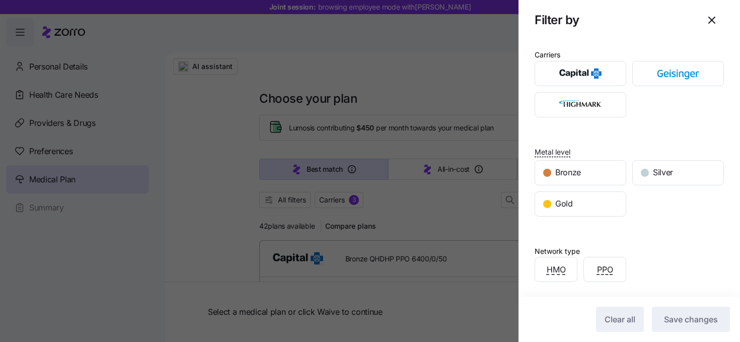
scroll to position [1, 0]
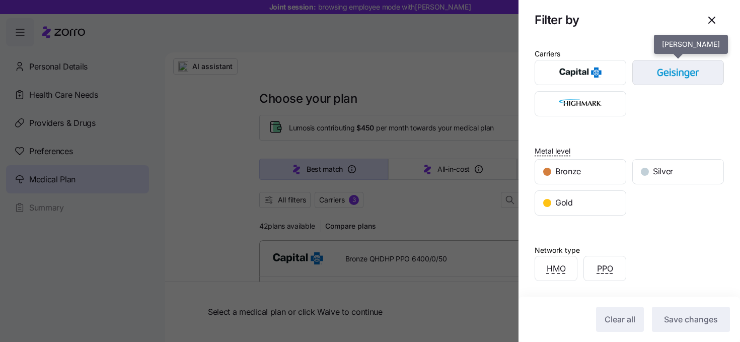
click at [654, 81] on img "button" at bounding box center [679, 72] width 74 height 20
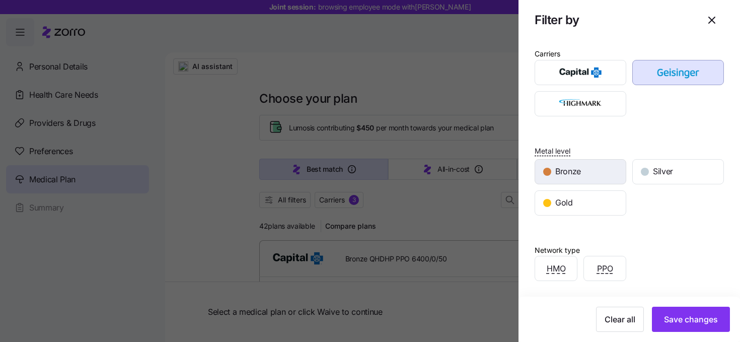
click at [579, 178] on div "Bronze" at bounding box center [580, 172] width 91 height 24
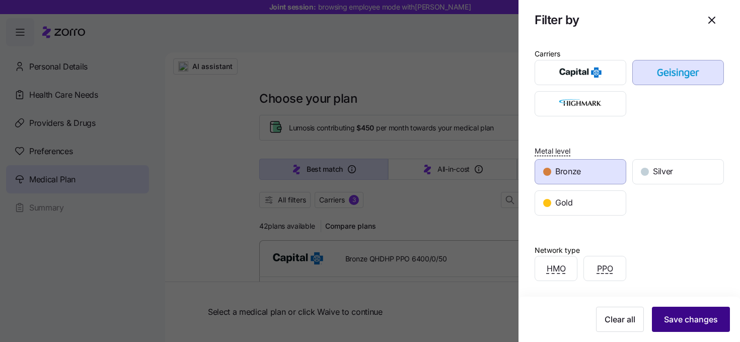
click at [678, 314] on span "Save changes" at bounding box center [691, 319] width 54 height 12
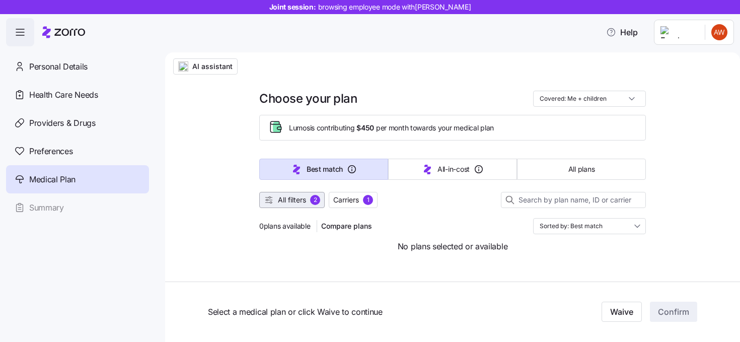
click at [306, 195] on span "All filters" at bounding box center [292, 200] width 28 height 10
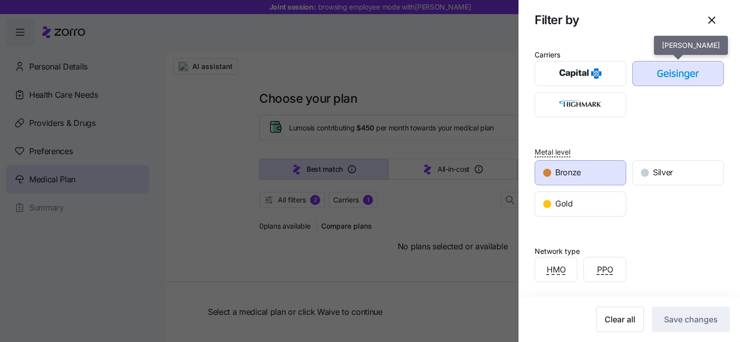
click at [664, 77] on img "button" at bounding box center [679, 73] width 74 height 20
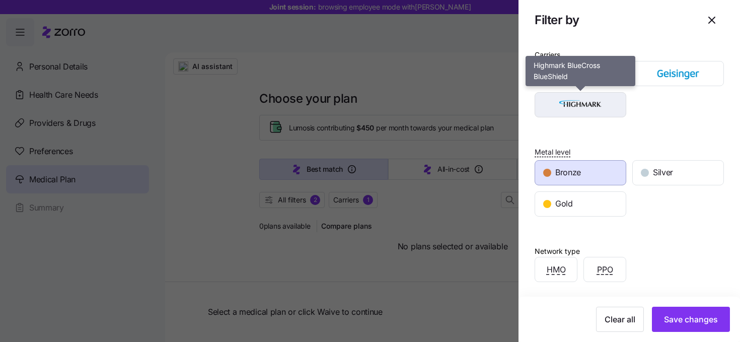
click at [596, 102] on img "button" at bounding box center [581, 105] width 74 height 20
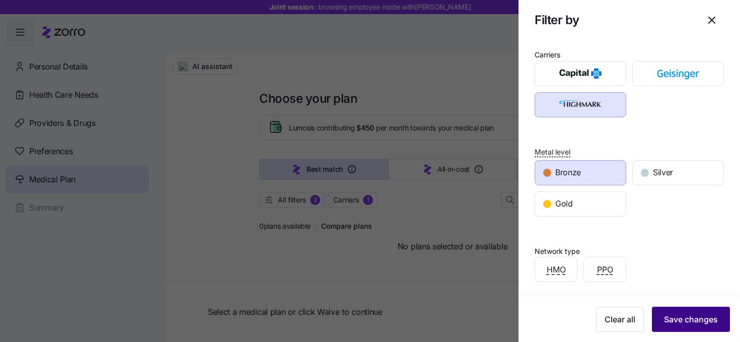
click at [685, 313] on button "Save changes" at bounding box center [691, 319] width 78 height 25
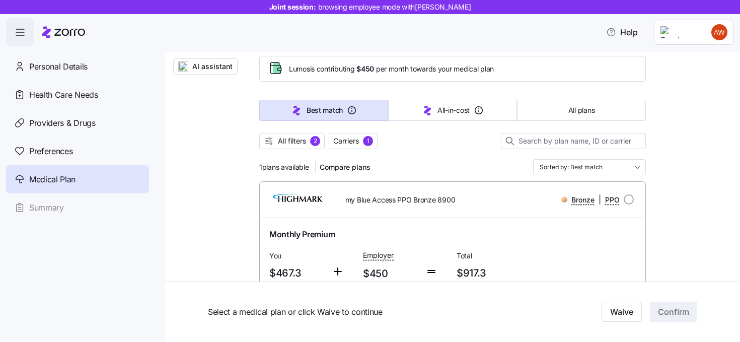
scroll to position [66, 0]
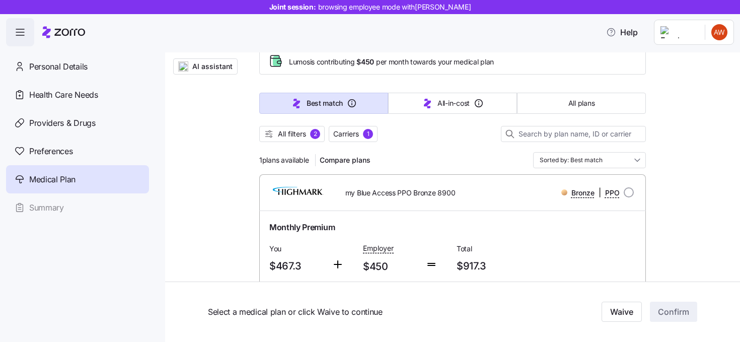
drag, startPoint x: 309, startPoint y: 159, endPoint x: 249, endPoint y: 161, distance: 60.0
click at [249, 161] on div "AI assistant Choose your plan Covered: Me + children Lumos is contributing $450…" at bounding box center [452, 328] width 575 height 684
click at [283, 136] on span "All filters" at bounding box center [292, 134] width 28 height 10
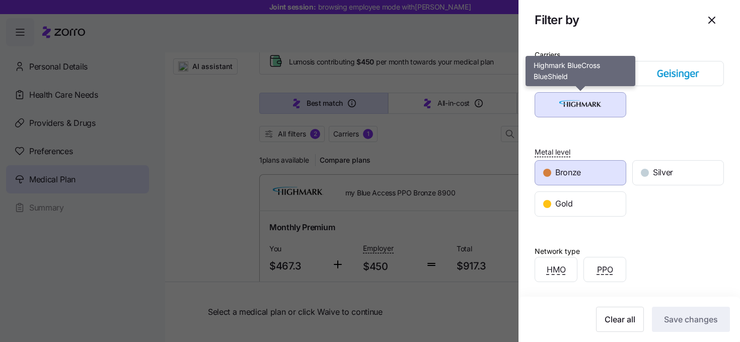
click at [570, 111] on img "button" at bounding box center [581, 105] width 74 height 20
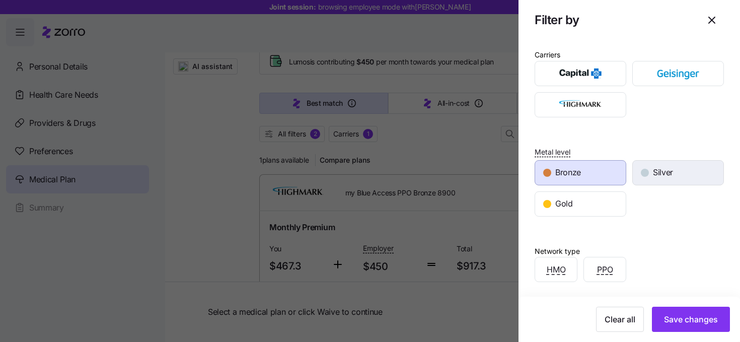
click at [660, 165] on div "Silver" at bounding box center [678, 173] width 91 height 24
click at [598, 165] on div "Bronze" at bounding box center [580, 173] width 91 height 24
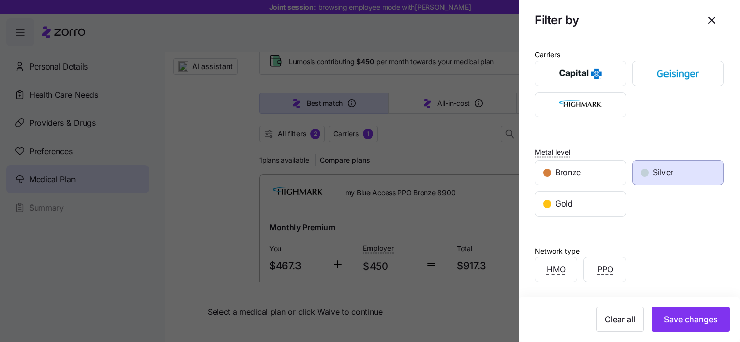
scroll to position [11, 0]
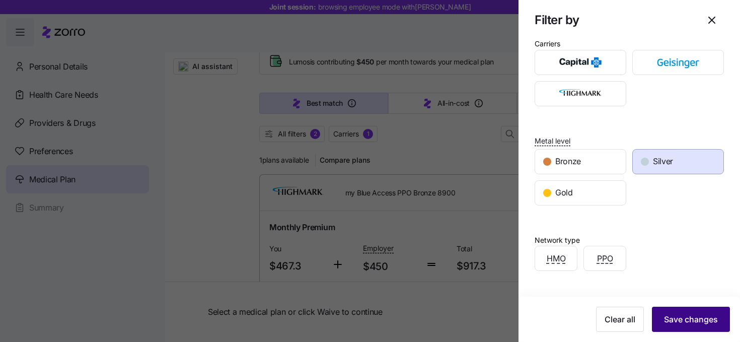
click at [686, 312] on button "Save changes" at bounding box center [691, 319] width 78 height 25
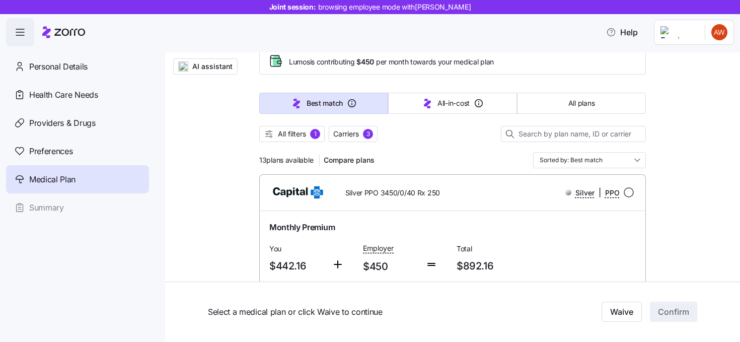
click at [630, 191] on input "radio" at bounding box center [629, 192] width 10 height 10
radio input "true"
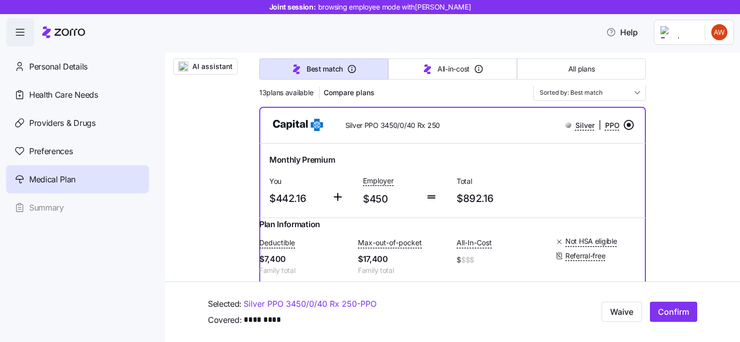
scroll to position [170, 0]
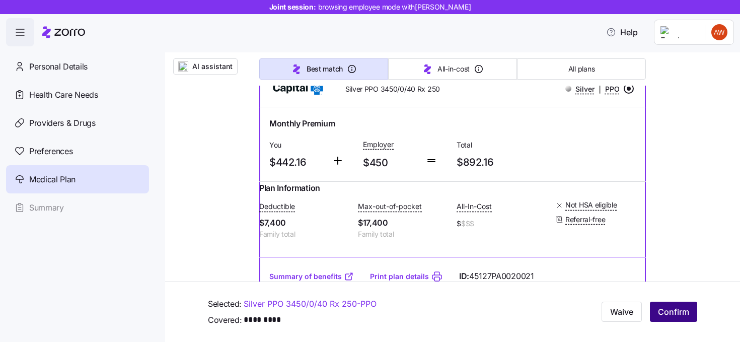
click at [670, 310] on span "Confirm" at bounding box center [673, 312] width 31 height 12
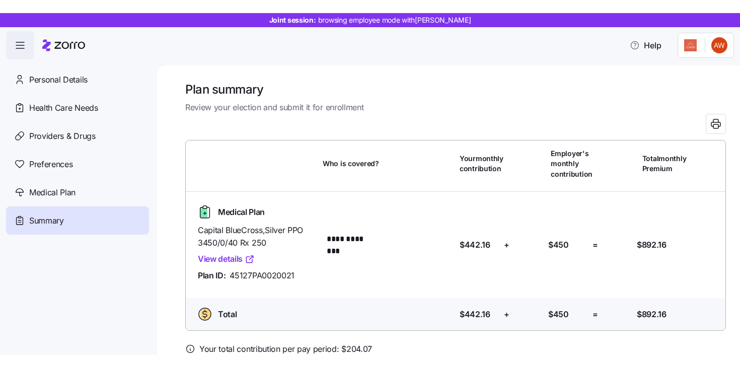
scroll to position [50, 0]
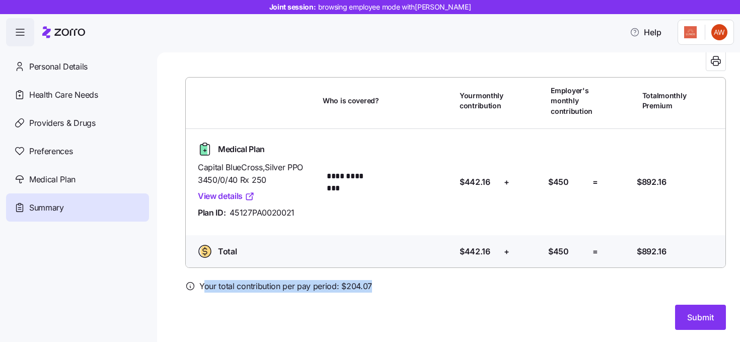
drag, startPoint x: 373, startPoint y: 287, endPoint x: 203, endPoint y: 288, distance: 170.2
click at [203, 288] on div "Your total contribution per pay period: $ 204.07" at bounding box center [455, 286] width 541 height 13
click at [377, 283] on div "Your total contribution per pay period: $ 204.07" at bounding box center [455, 286] width 541 height 13
drag, startPoint x: 371, startPoint y: 286, endPoint x: 338, endPoint y: 288, distance: 32.8
click at [338, 288] on div "Your total contribution per pay period: $ 204.07" at bounding box center [455, 286] width 541 height 13
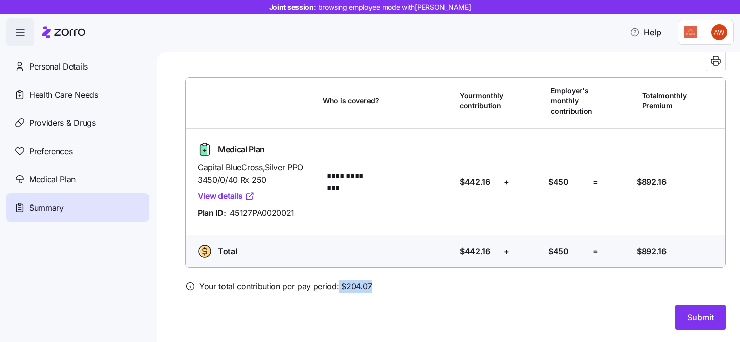
click at [383, 289] on div "Your total contribution per pay period: $ 204.07" at bounding box center [455, 286] width 541 height 13
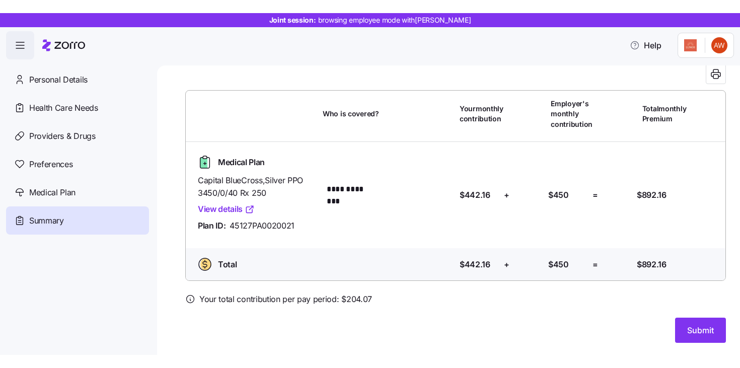
scroll to position [24, 0]
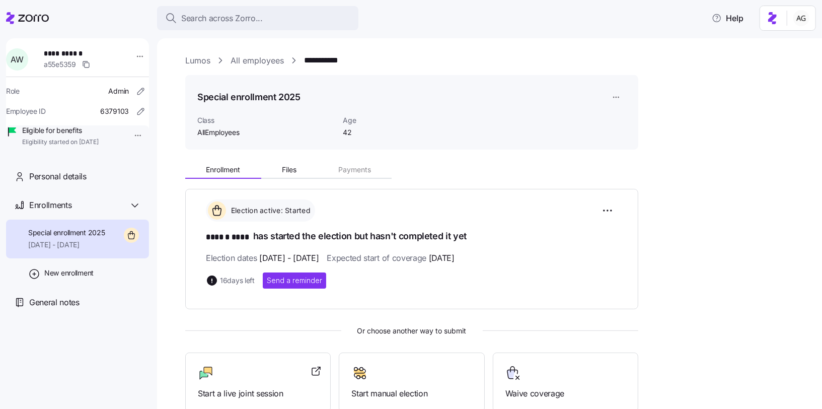
scroll to position [83, 0]
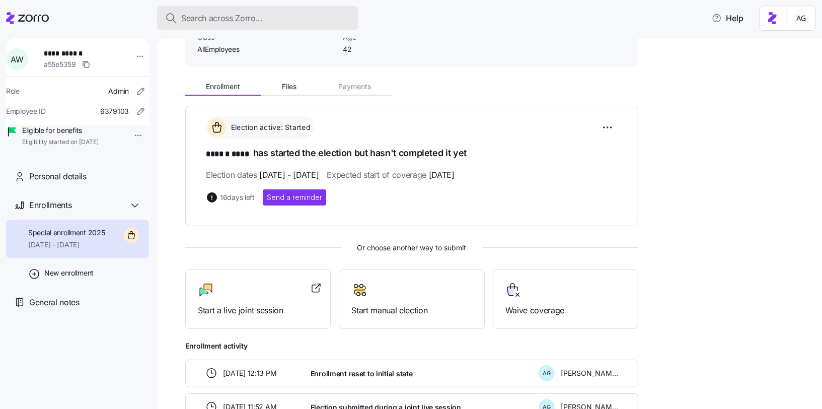
click at [285, 11] on button "Search across Zorro..." at bounding box center [257, 18] width 201 height 24
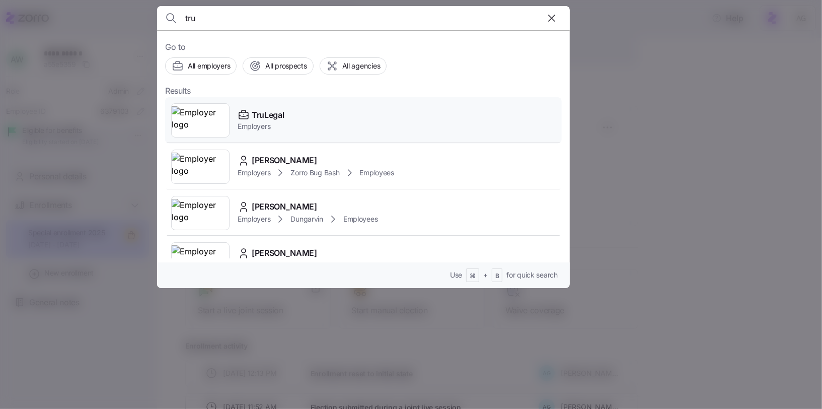
type input "tru"
click at [285, 108] on div "TruLegal Employers" at bounding box center [363, 120] width 397 height 46
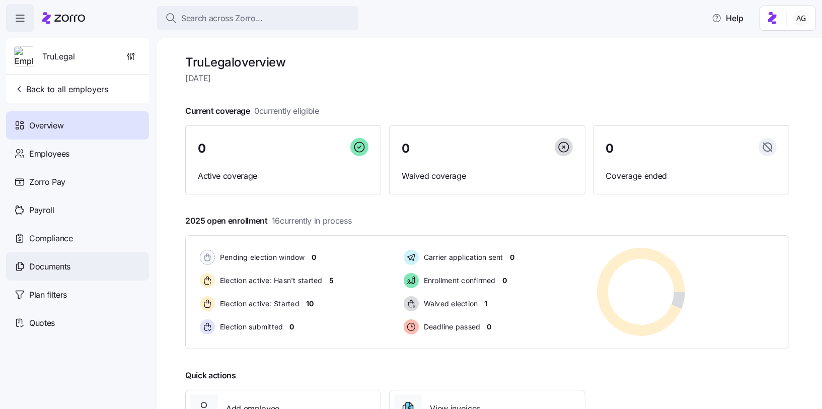
click at [78, 268] on div "Documents" at bounding box center [77, 266] width 143 height 28
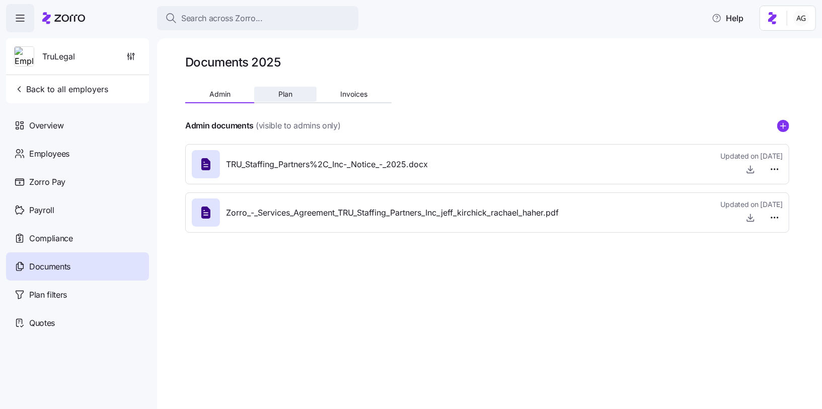
click at [287, 98] on span "Plan" at bounding box center [286, 94] width 14 height 7
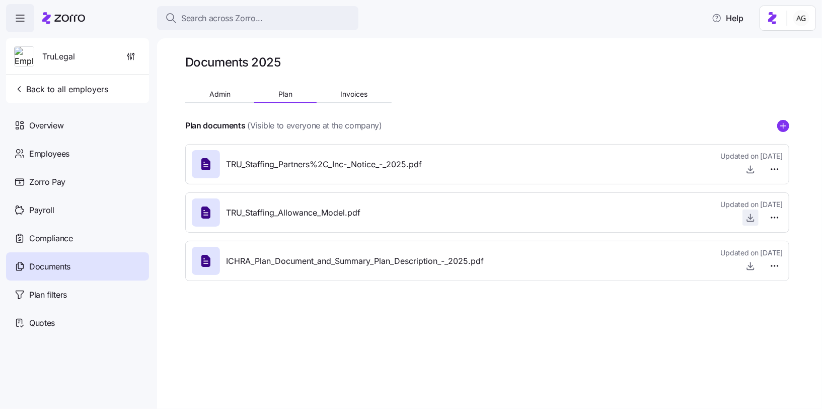
click at [748, 214] on icon "button" at bounding box center [751, 218] width 10 height 10
